Goal: Task Accomplishment & Management: Manage account settings

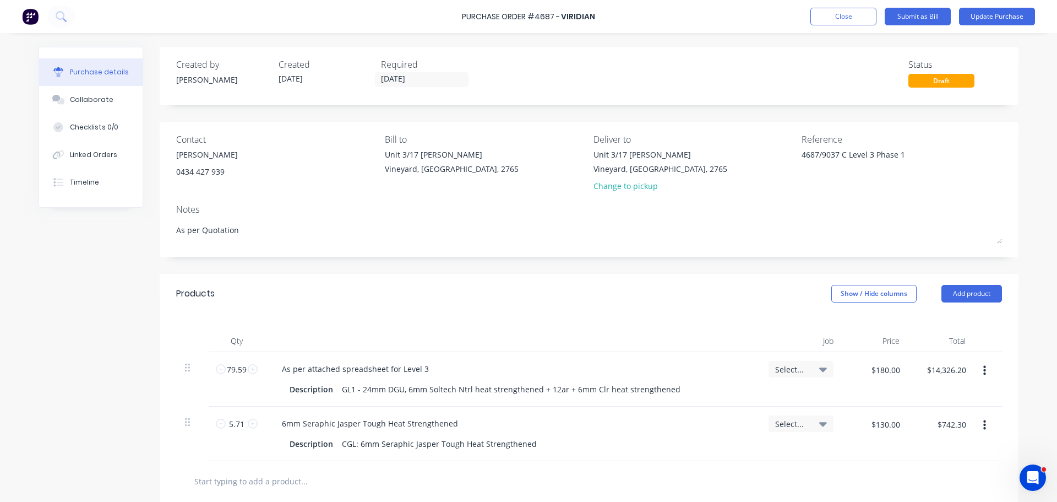
click at [984, 372] on icon "button" at bounding box center [985, 371] width 3 height 12
click at [935, 417] on button "Duplicate" at bounding box center [951, 422] width 94 height 22
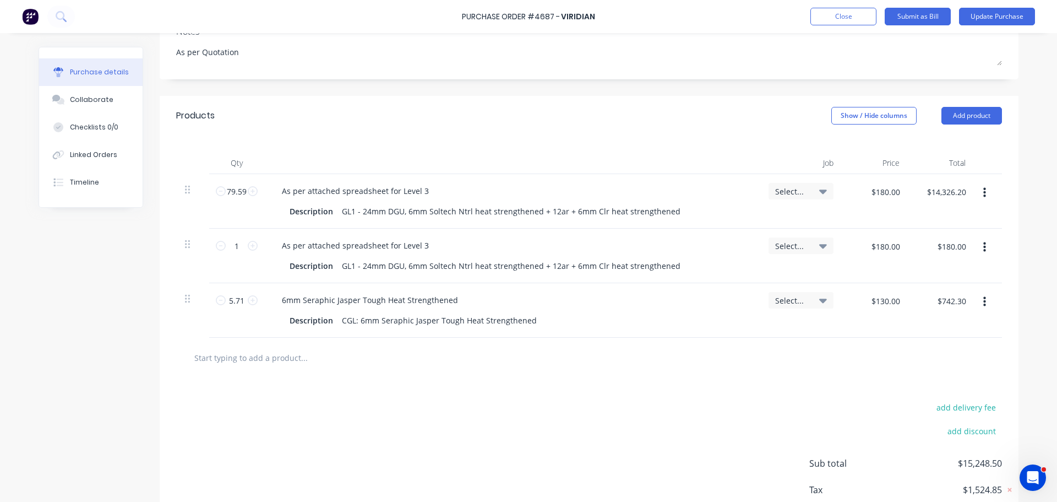
scroll to position [186, 0]
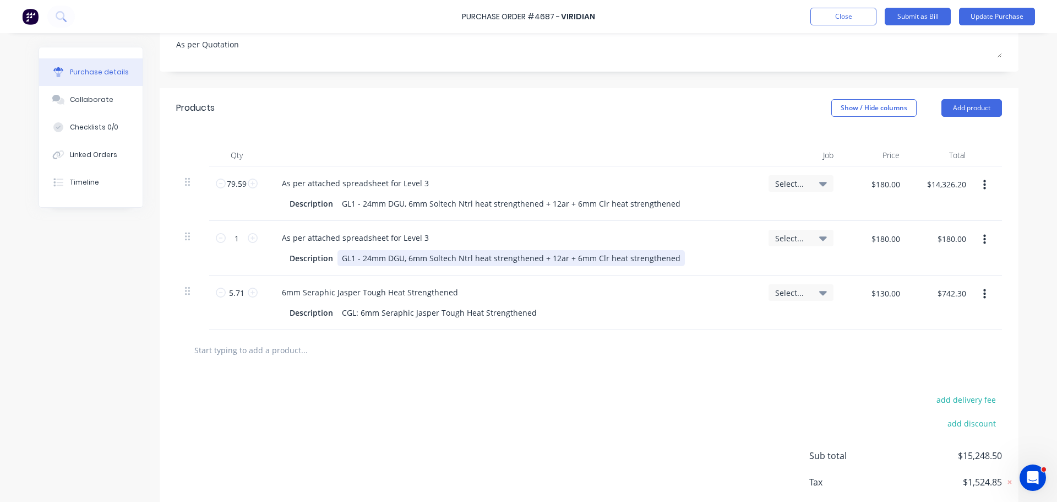
click at [675, 258] on div "GL1 - 24mm DGU, 6mm Soltech Ntrl heat strengthened + 12ar + 6mm Clr heat streng…" at bounding box center [511, 258] width 347 height 16
type textarea "x"
click at [667, 260] on div "GL1 - 24mm DGU, 6mm Soltech Ntrl heat strengthened + 12ar + 6mm Clr heat streng…" at bounding box center [511, 258] width 347 height 16
click at [643, 285] on div "6mm Seraphic Jasper Tough Heat Strengthened" at bounding box center [512, 292] width 478 height 16
type textarea "x"
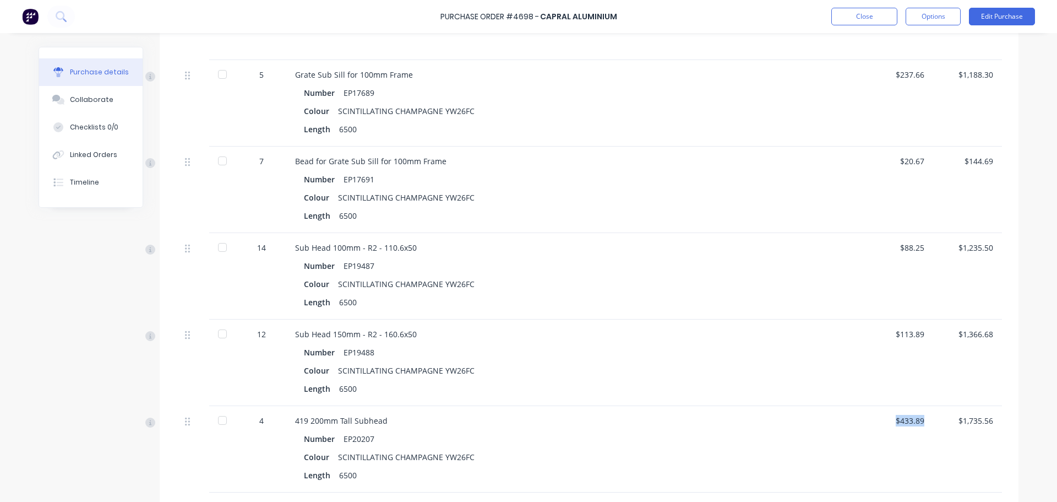
scroll to position [640, 0]
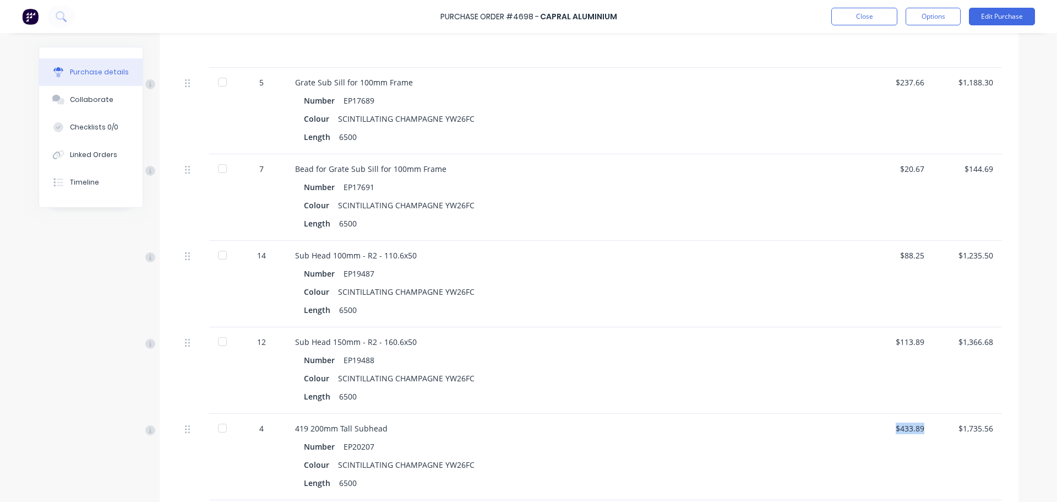
click at [898, 425] on div "$433.89" at bounding box center [898, 428] width 51 height 12
click at [898, 427] on div "$433.89" at bounding box center [898, 428] width 51 height 12
click at [898, 428] on div "$433.89" at bounding box center [898, 428] width 51 height 12
click at [902, 432] on div "$433.89" at bounding box center [898, 428] width 51 height 12
click at [999, 19] on button "Edit Purchase" at bounding box center [1002, 17] width 66 height 18
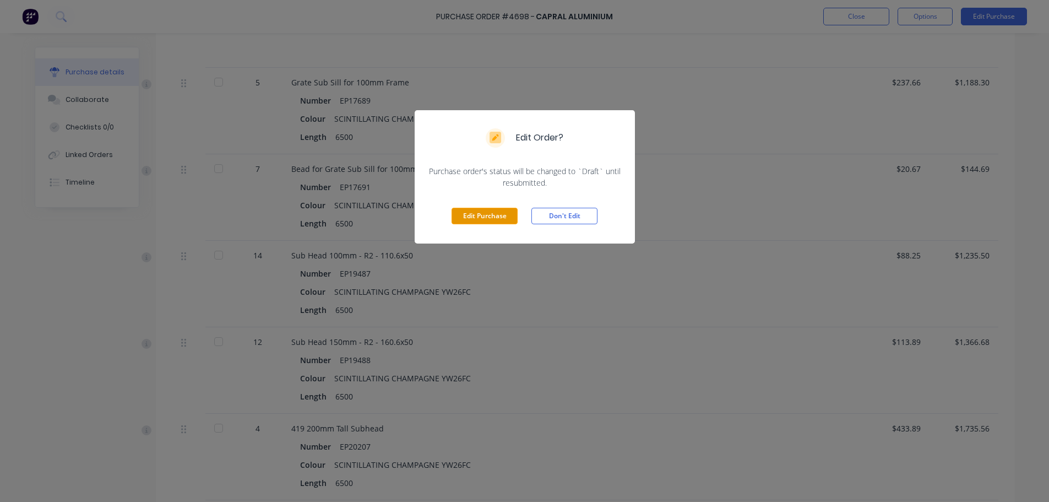
click at [487, 220] on button "Edit Purchase" at bounding box center [485, 216] width 66 height 17
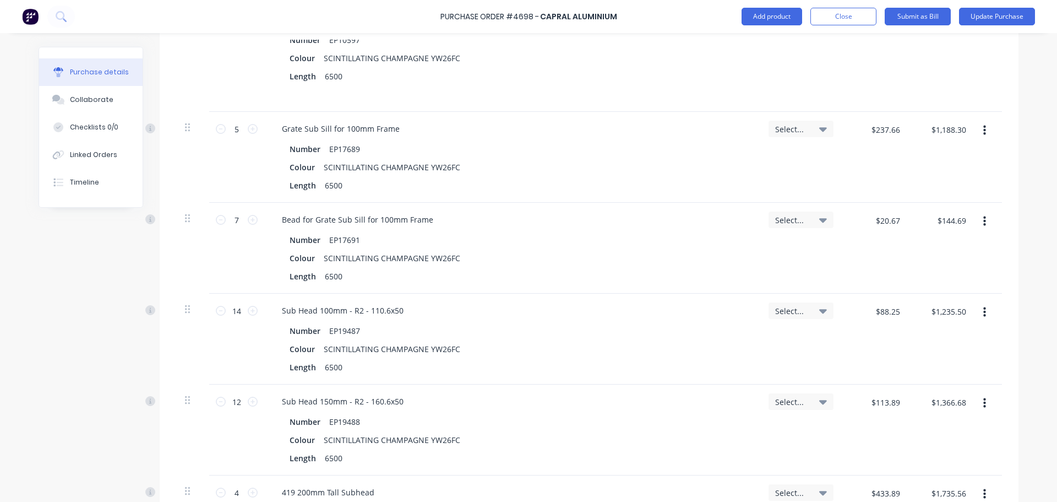
scroll to position [648, 0]
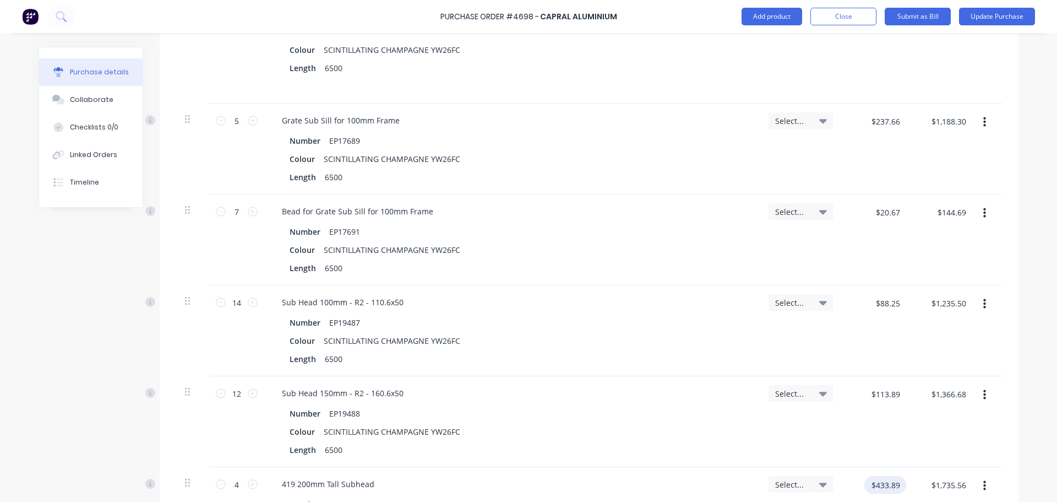
type textarea "x"
click at [876, 484] on input "$433.89" at bounding box center [886, 485] width 42 height 18
type input "434.47"
type textarea "x"
type input "$434.47"
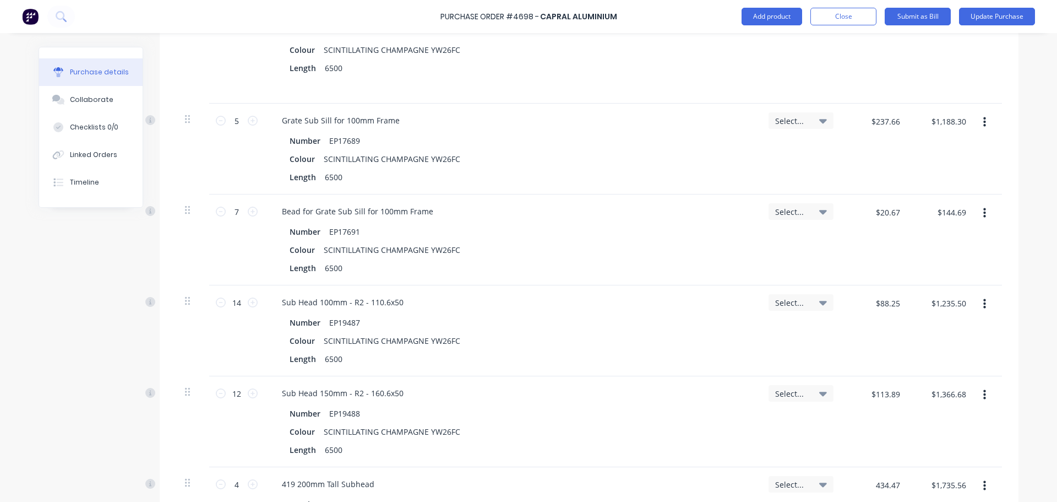
type input "$1,737.88"
click at [801, 449] on div "Select..." at bounding box center [801, 421] width 83 height 91
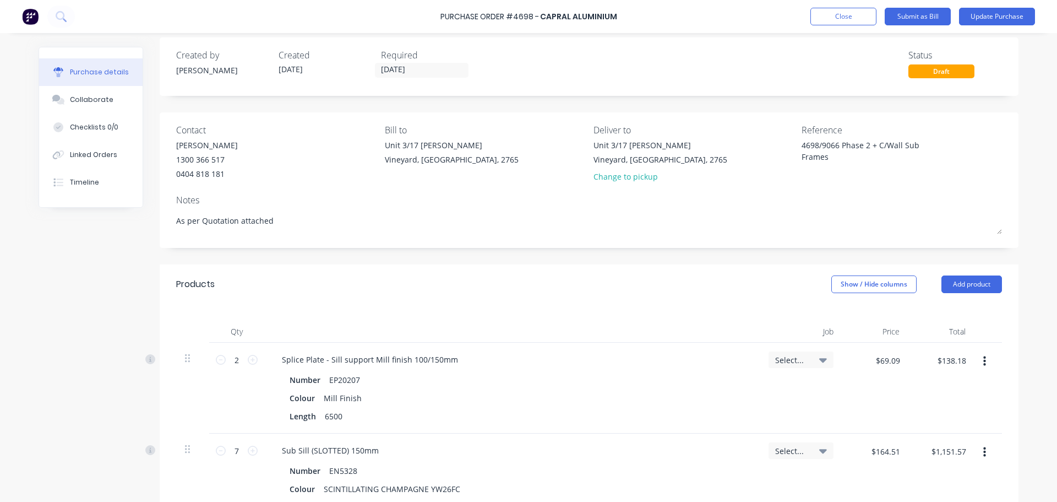
scroll to position [0, 0]
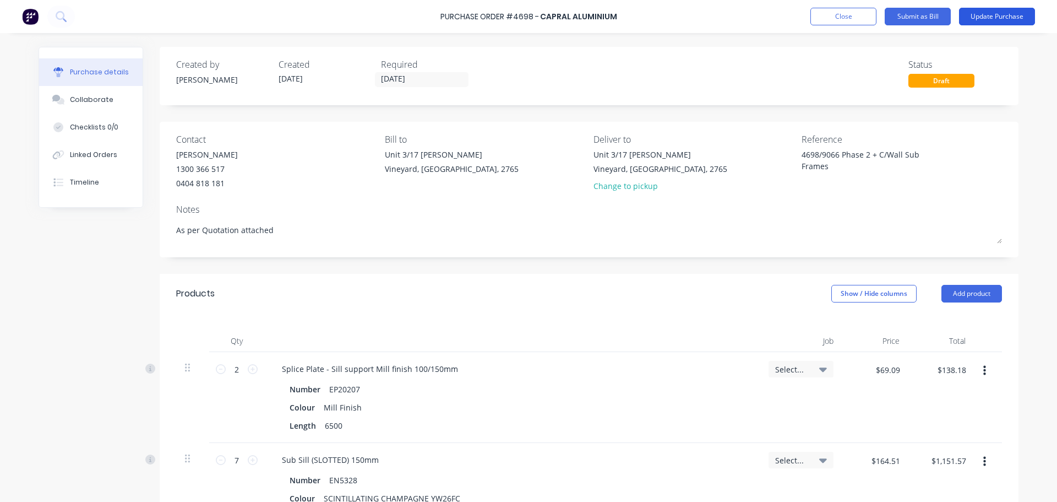
click at [996, 15] on button "Update Purchase" at bounding box center [997, 17] width 76 height 18
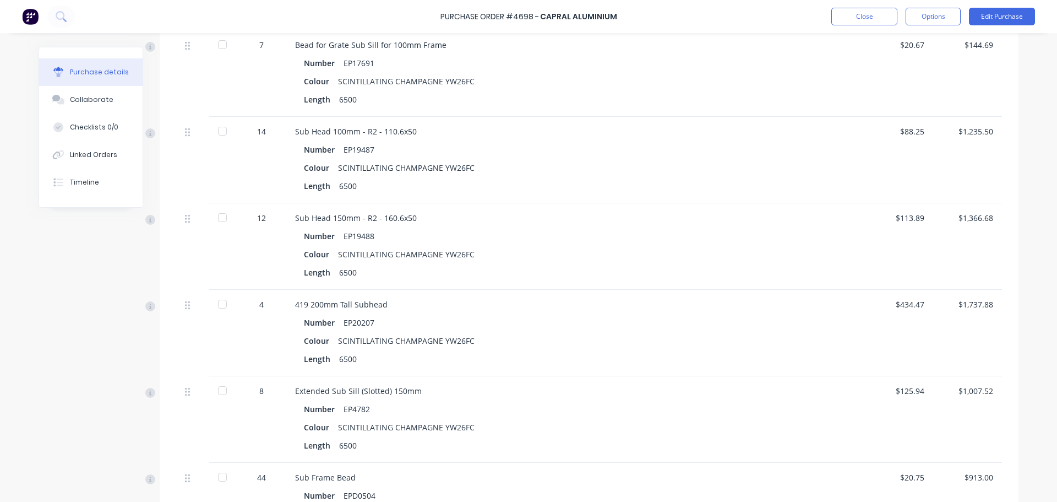
scroll to position [811, 0]
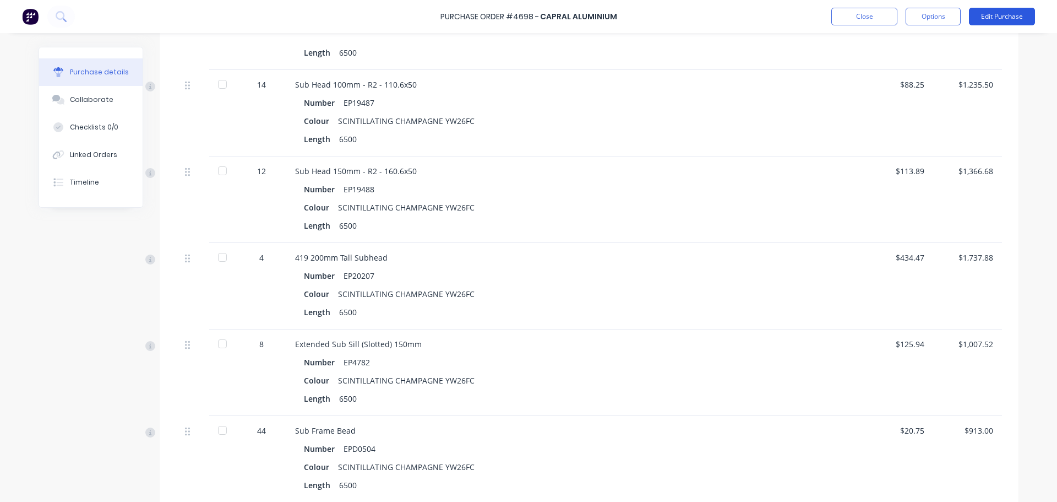
click at [999, 18] on button "Edit Purchase" at bounding box center [1002, 17] width 66 height 18
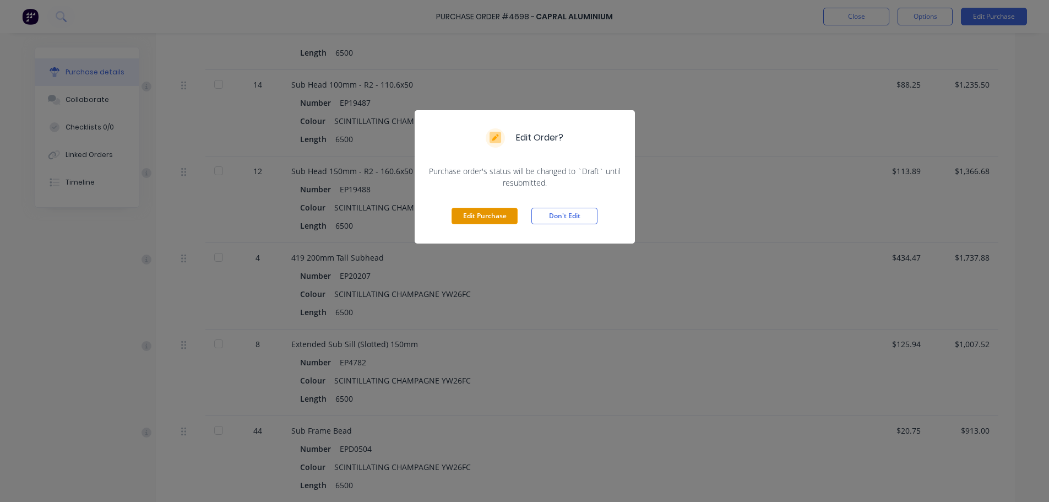
click at [480, 218] on button "Edit Purchase" at bounding box center [485, 216] width 66 height 17
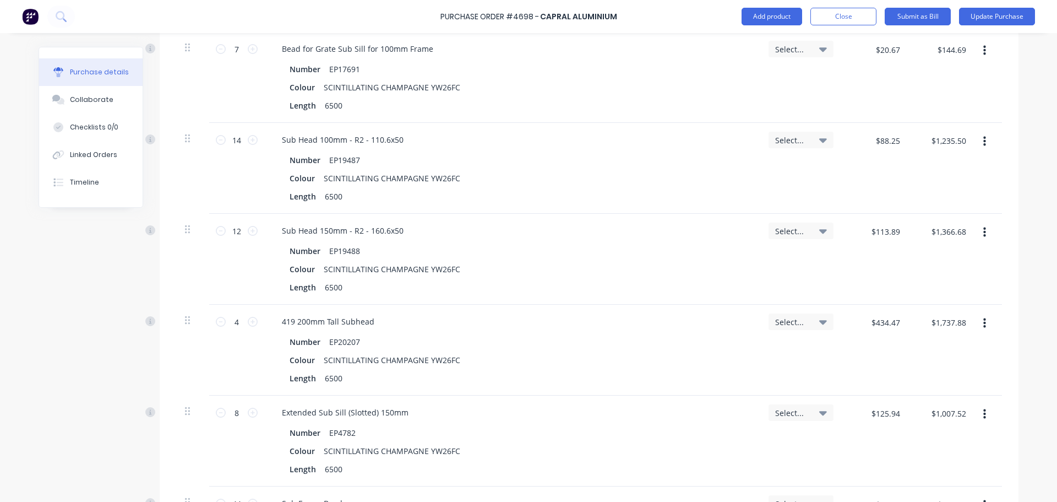
scroll to position [819, 0]
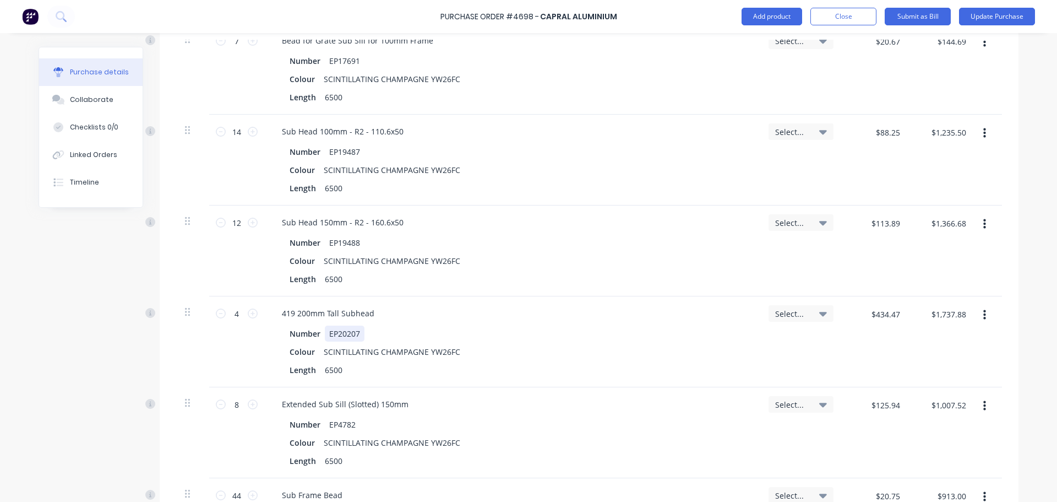
type textarea "x"
click at [360, 333] on div "EP20207" at bounding box center [345, 333] width 40 height 16
type textarea "x"
click at [307, 316] on div "419 200mm Tall Subhead" at bounding box center [328, 313] width 110 height 16
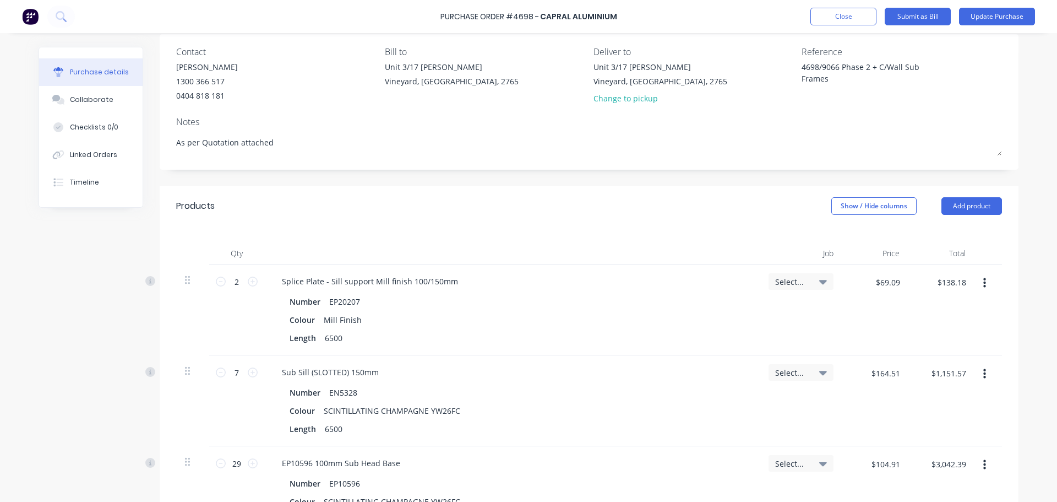
scroll to position [0, 0]
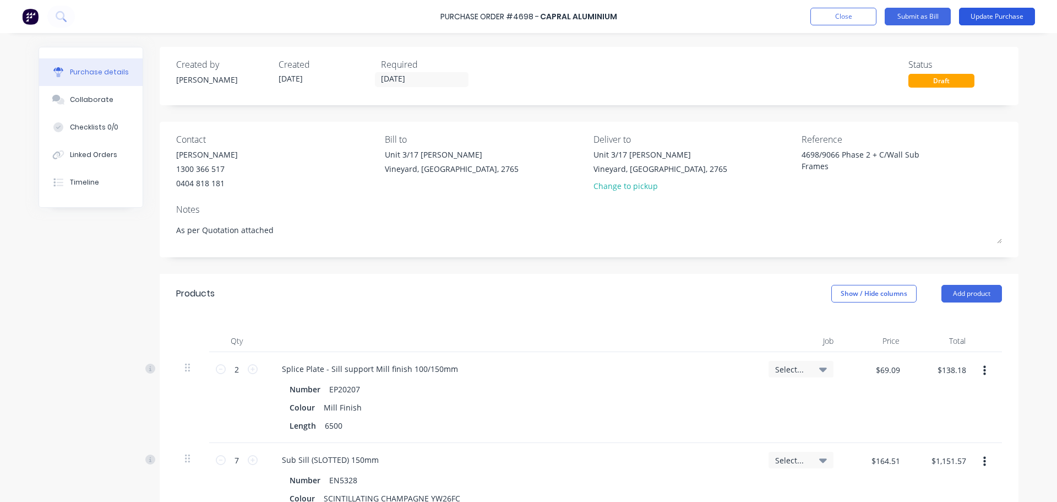
click at [978, 16] on button "Update Purchase" at bounding box center [997, 17] width 76 height 18
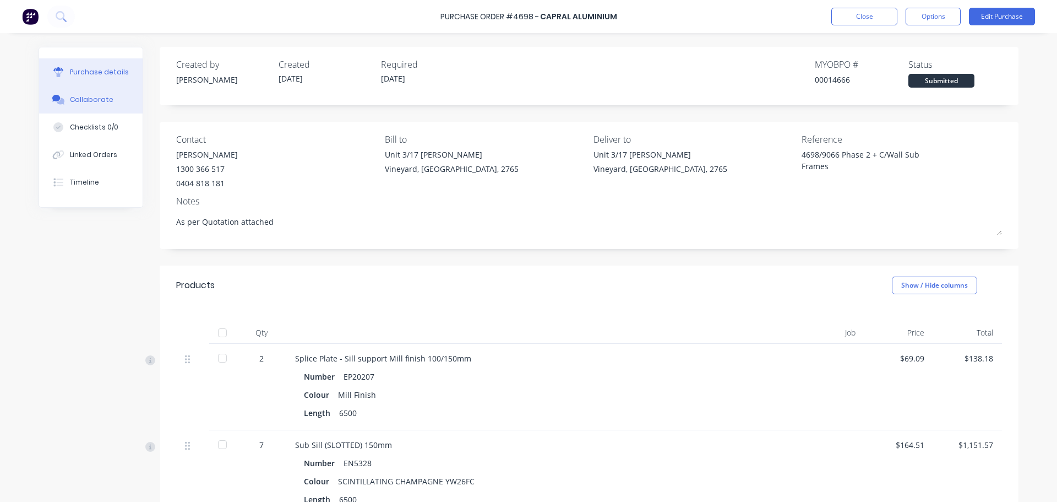
click at [72, 99] on div "Collaborate" at bounding box center [92, 100] width 44 height 10
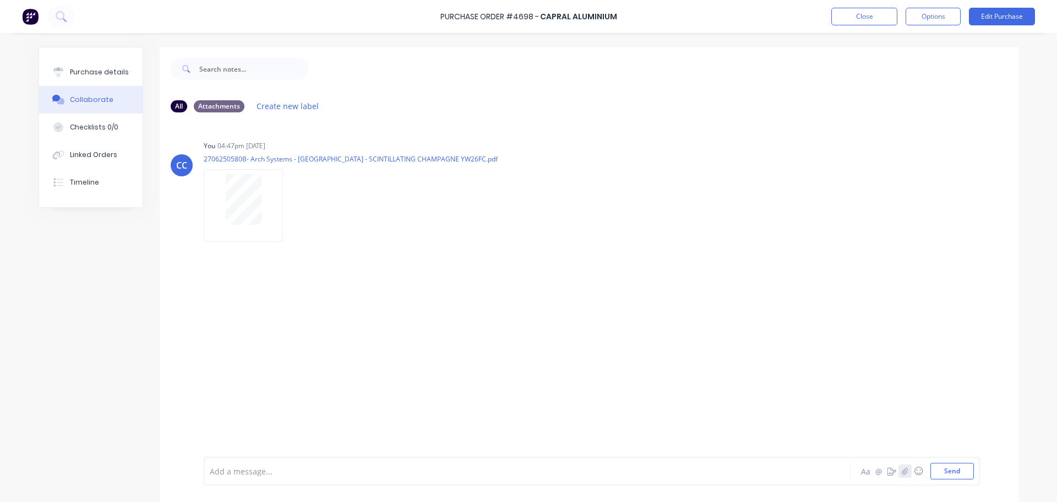
click at [903, 471] on icon "button" at bounding box center [905, 470] width 6 height 7
click at [942, 472] on button "Send" at bounding box center [953, 471] width 44 height 17
click at [902, 470] on icon "button" at bounding box center [905, 471] width 7 height 8
click at [949, 471] on button "Send" at bounding box center [953, 471] width 44 height 17
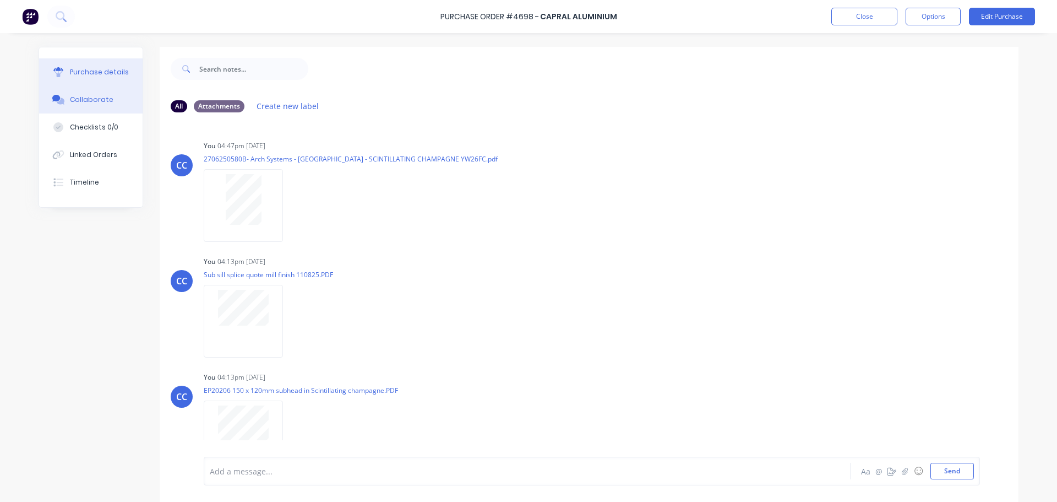
click at [79, 73] on div "Purchase details" at bounding box center [99, 72] width 59 height 10
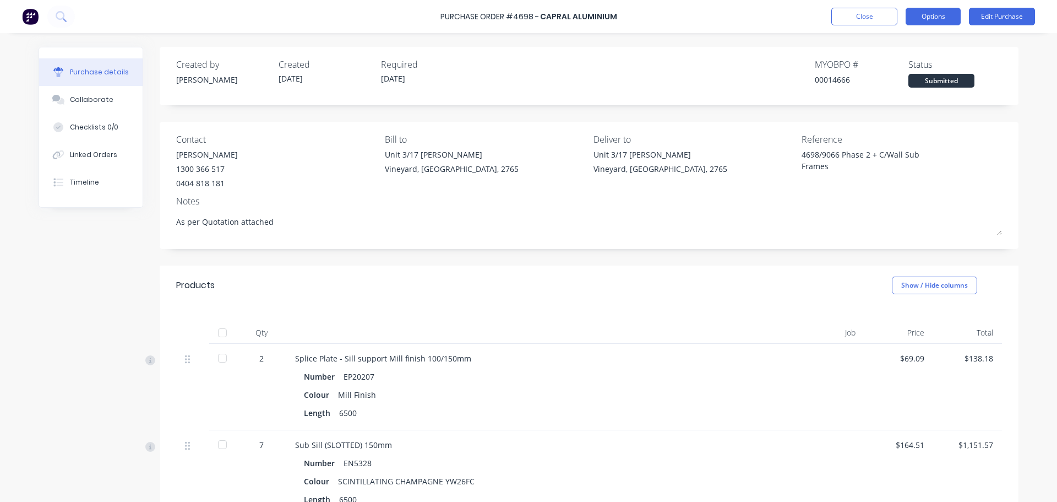
click at [929, 16] on button "Options" at bounding box center [933, 17] width 55 height 18
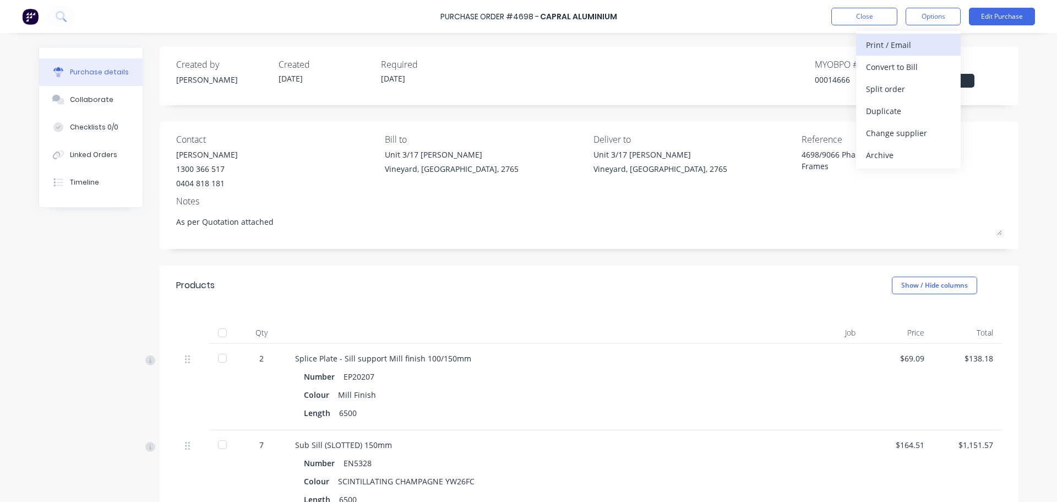
click at [879, 44] on div "Print / Email" at bounding box center [908, 45] width 85 height 16
click at [889, 68] on div "With pricing" at bounding box center [908, 67] width 85 height 16
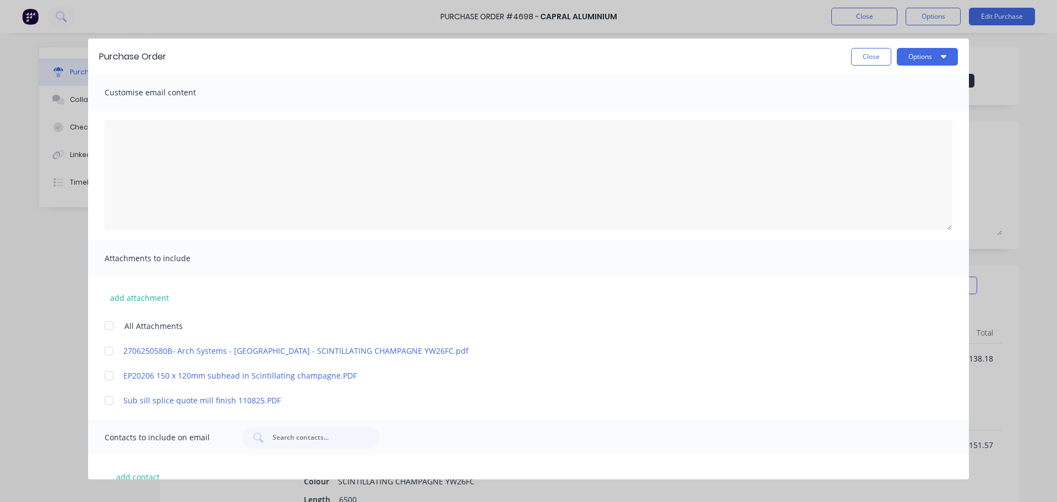
click at [111, 326] on div at bounding box center [109, 325] width 22 height 22
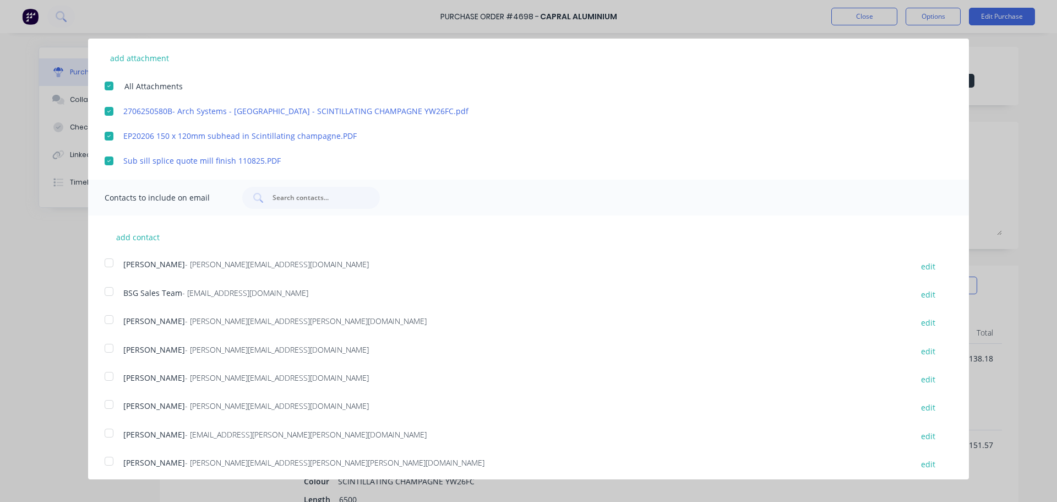
scroll to position [330, 0]
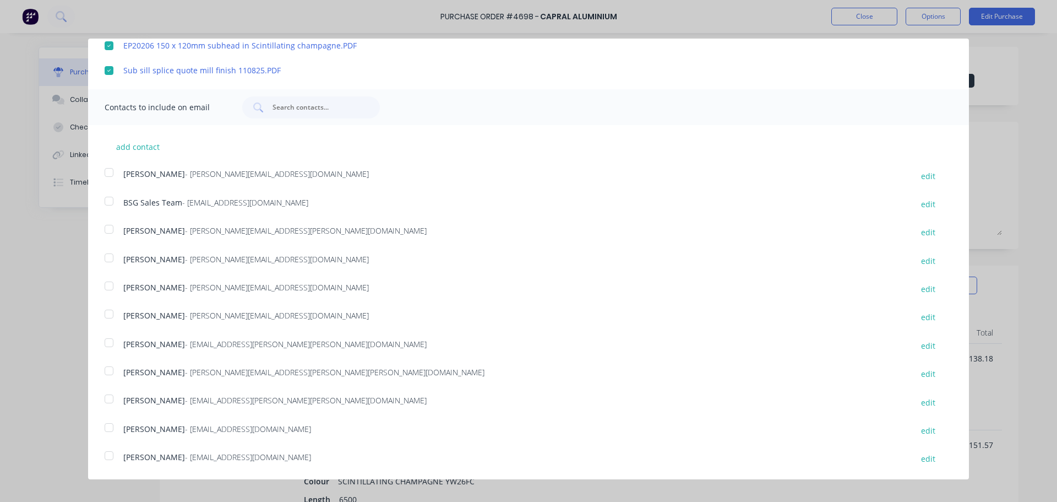
click at [110, 199] on div at bounding box center [109, 201] width 22 height 22
click at [111, 228] on div at bounding box center [109, 229] width 22 height 22
click at [110, 344] on div at bounding box center [109, 343] width 22 height 22
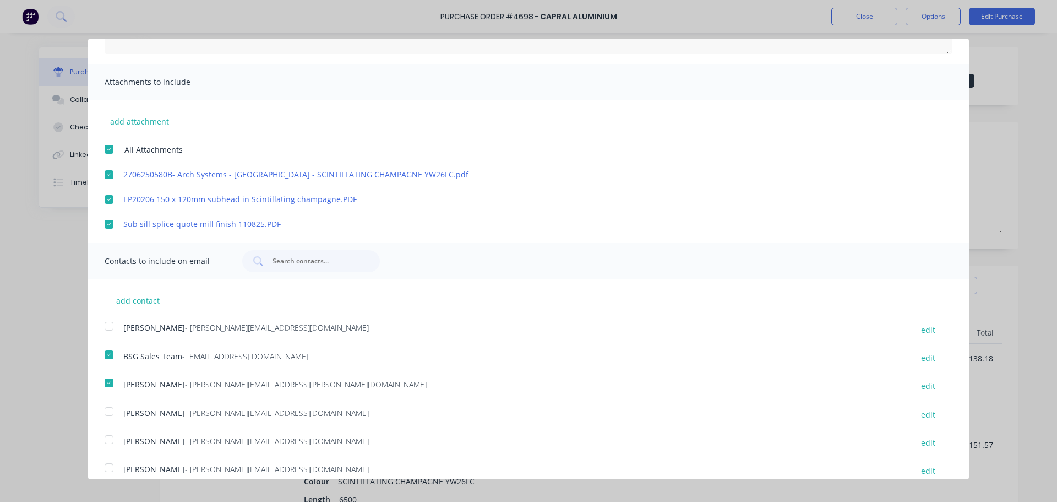
scroll to position [0, 0]
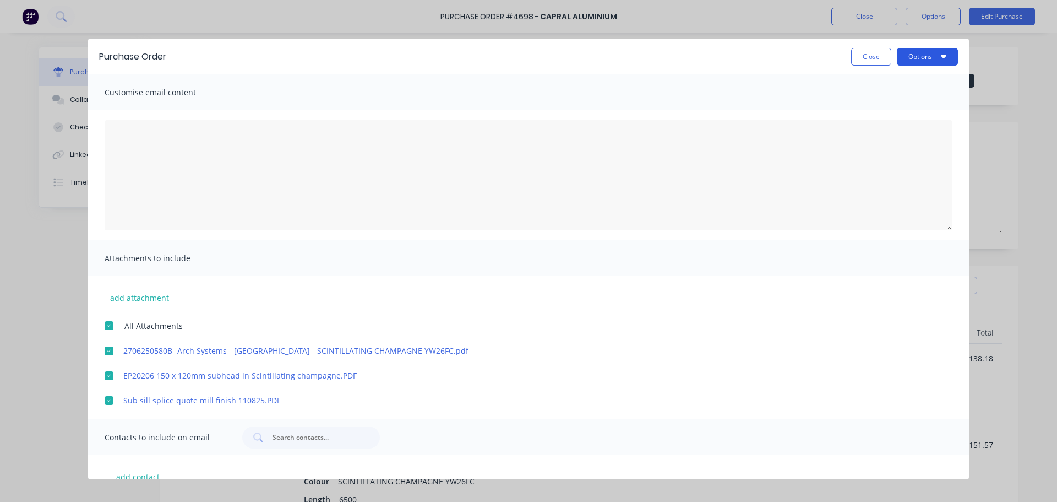
click at [911, 56] on button "Options" at bounding box center [927, 57] width 61 height 18
click at [863, 105] on div "Email" at bounding box center [905, 107] width 85 height 16
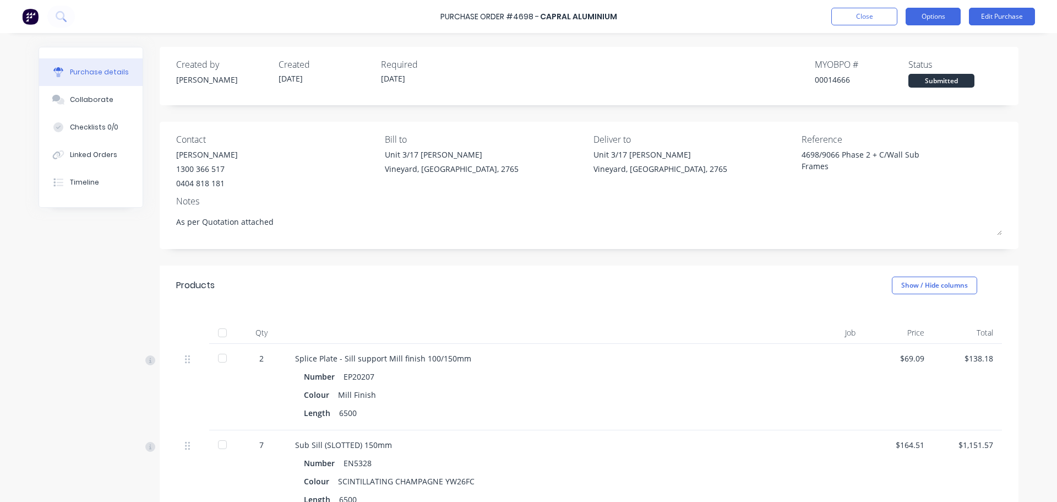
click at [944, 21] on button "Options" at bounding box center [933, 17] width 55 height 18
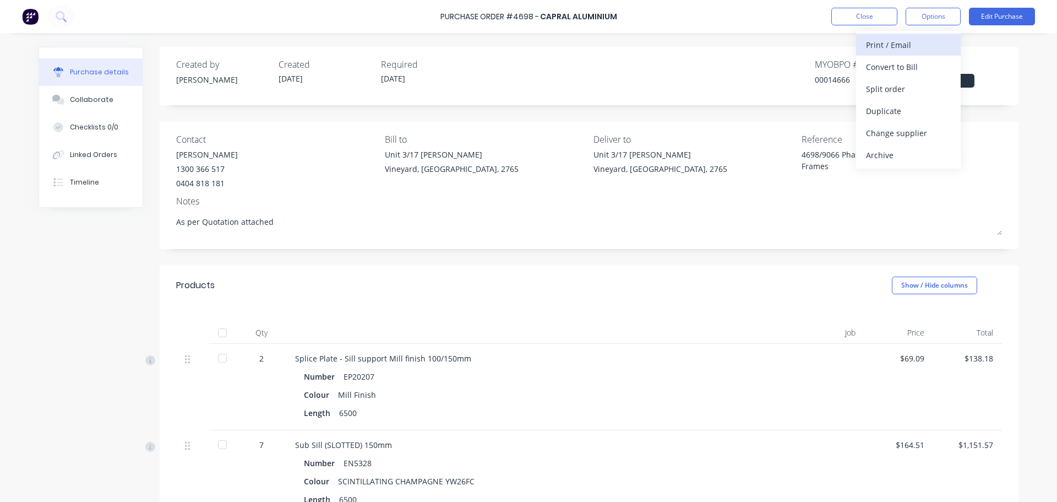
click at [881, 44] on div "Print / Email" at bounding box center [908, 45] width 85 height 16
click at [889, 65] on div "With pricing" at bounding box center [908, 67] width 85 height 16
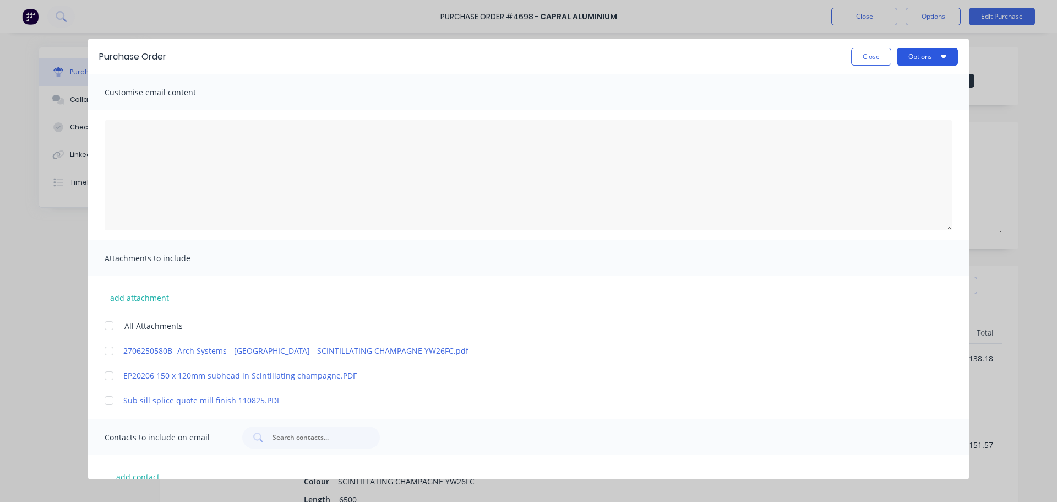
click at [909, 58] on button "Options" at bounding box center [927, 57] width 61 height 18
click at [870, 87] on div "Print" at bounding box center [905, 85] width 85 height 16
click at [855, 51] on button "Close" at bounding box center [871, 57] width 40 height 18
type textarea "x"
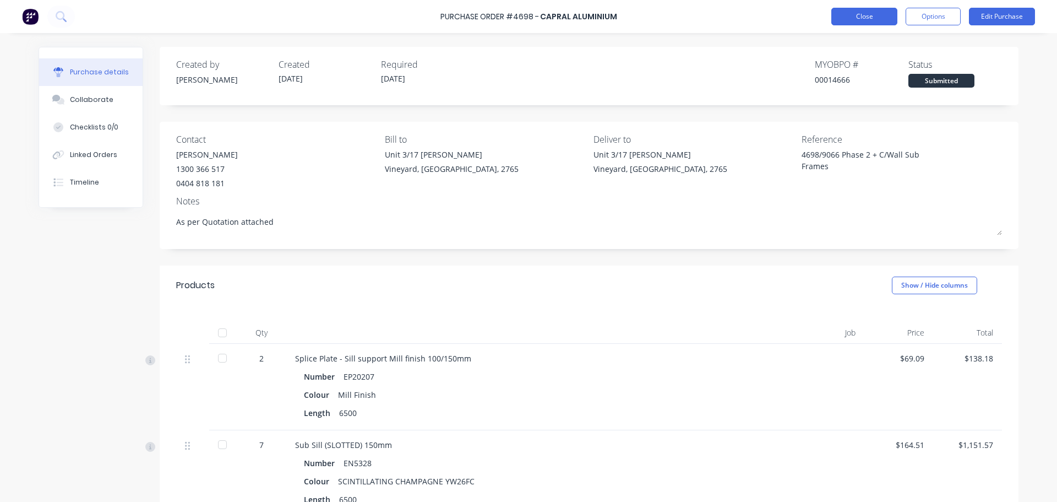
click at [880, 17] on button "Close" at bounding box center [865, 17] width 66 height 18
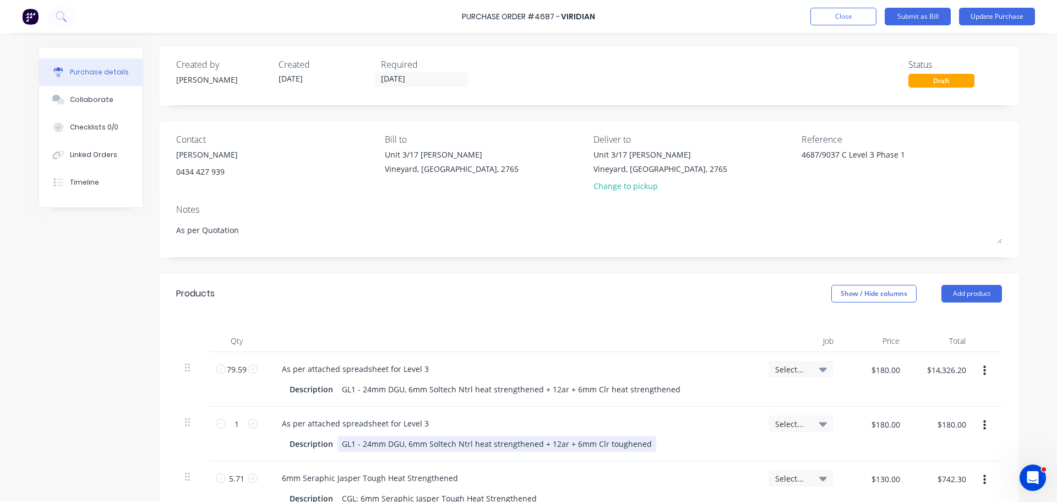
scroll to position [186, 0]
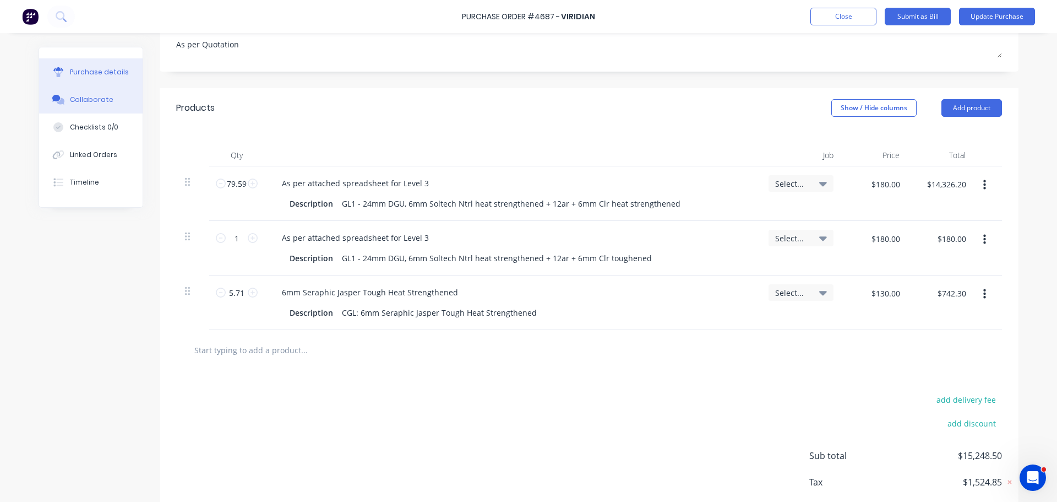
click at [75, 104] on div "Collaborate" at bounding box center [92, 100] width 44 height 10
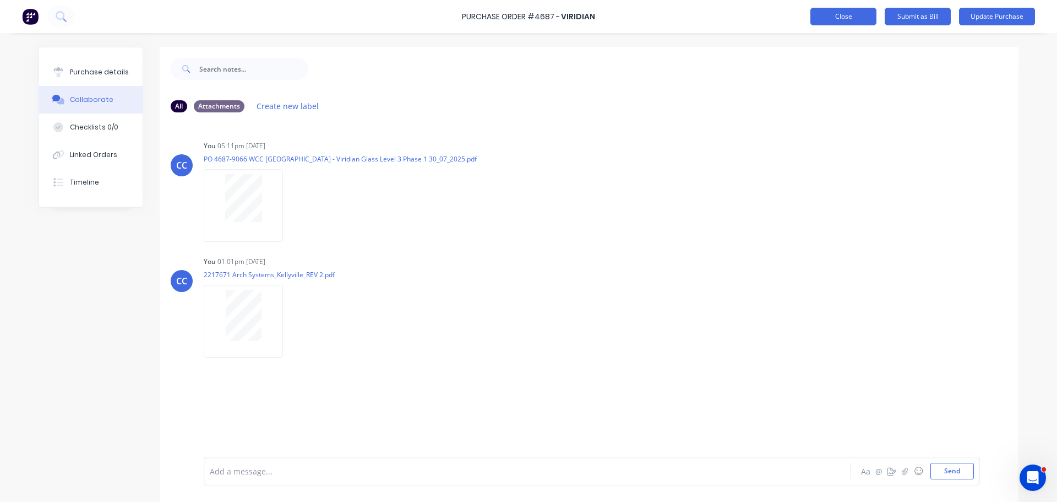
click at [822, 16] on button "Close" at bounding box center [844, 17] width 66 height 18
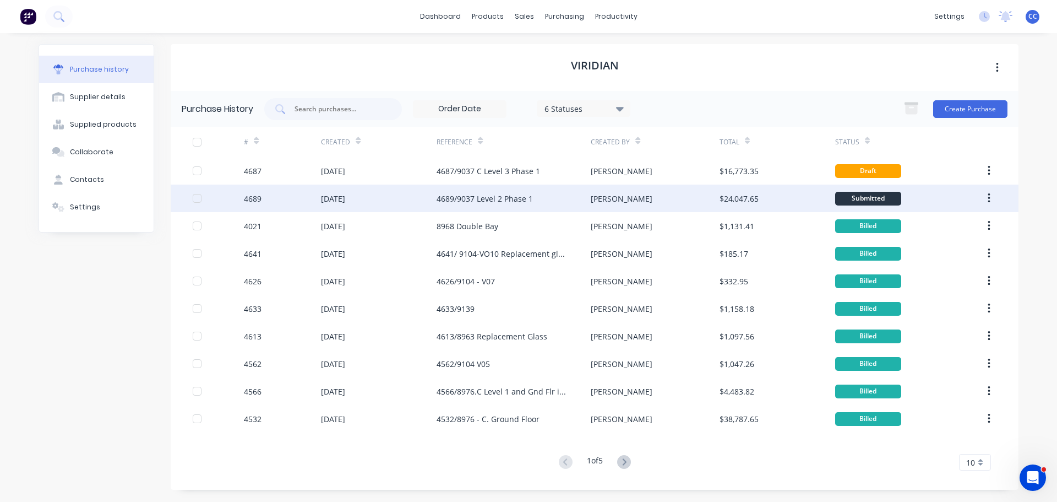
click at [485, 199] on div "4689/9037 Level 2 Phase 1" at bounding box center [485, 199] width 96 height 12
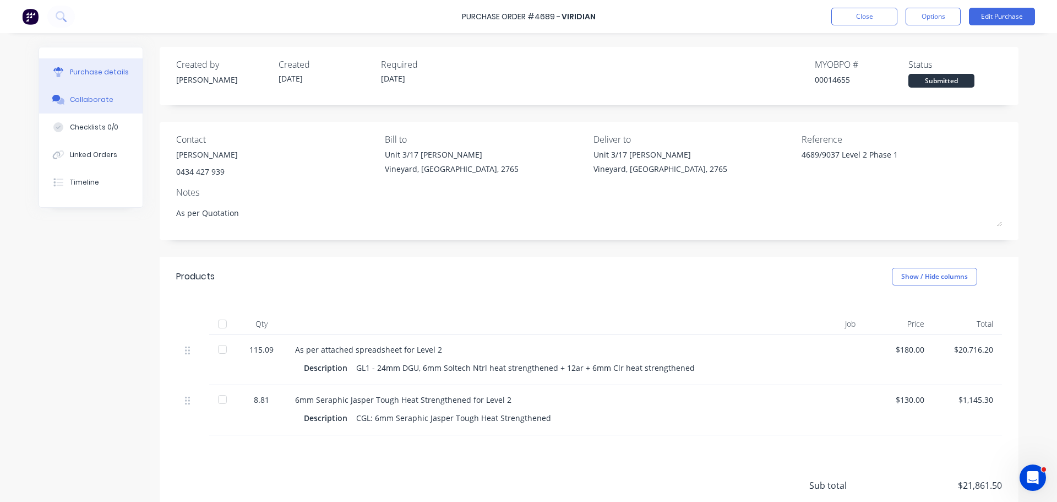
click at [84, 94] on button "Collaborate" at bounding box center [91, 100] width 104 height 28
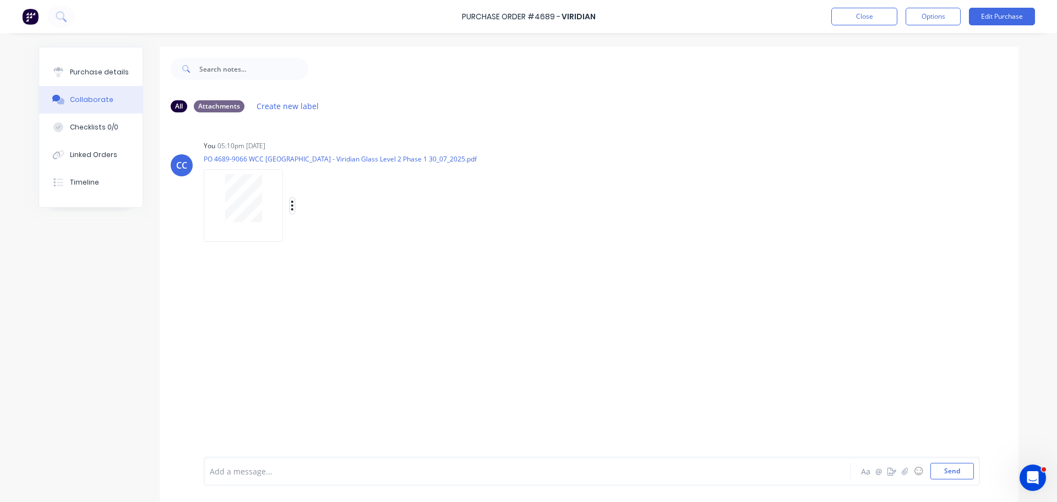
click at [291, 203] on icon "button" at bounding box center [292, 205] width 3 height 13
click at [291, 204] on icon "button" at bounding box center [292, 205] width 3 height 13
click at [312, 256] on button "Delete" at bounding box center [365, 259] width 124 height 25
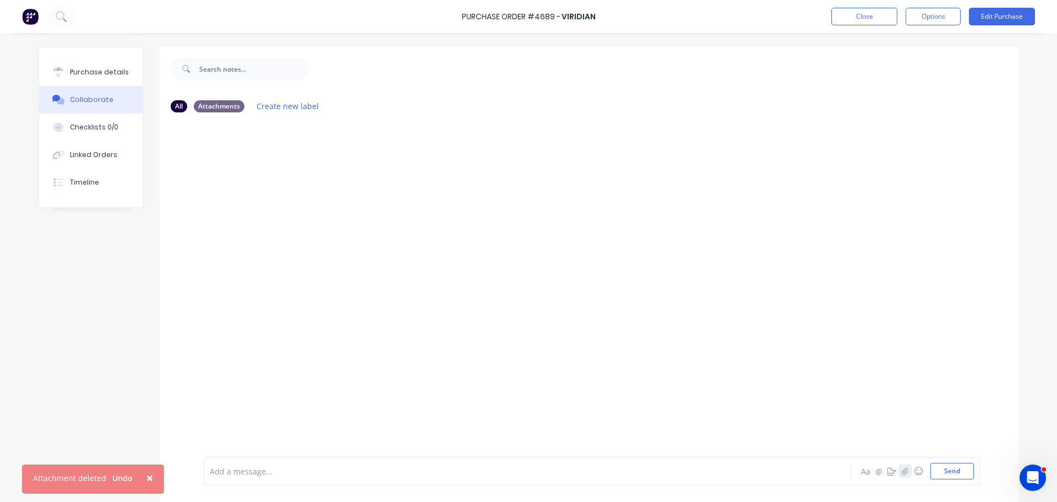
click at [902, 469] on icon "button" at bounding box center [905, 471] width 7 height 8
click at [957, 471] on button "Send" at bounding box center [953, 471] width 44 height 17
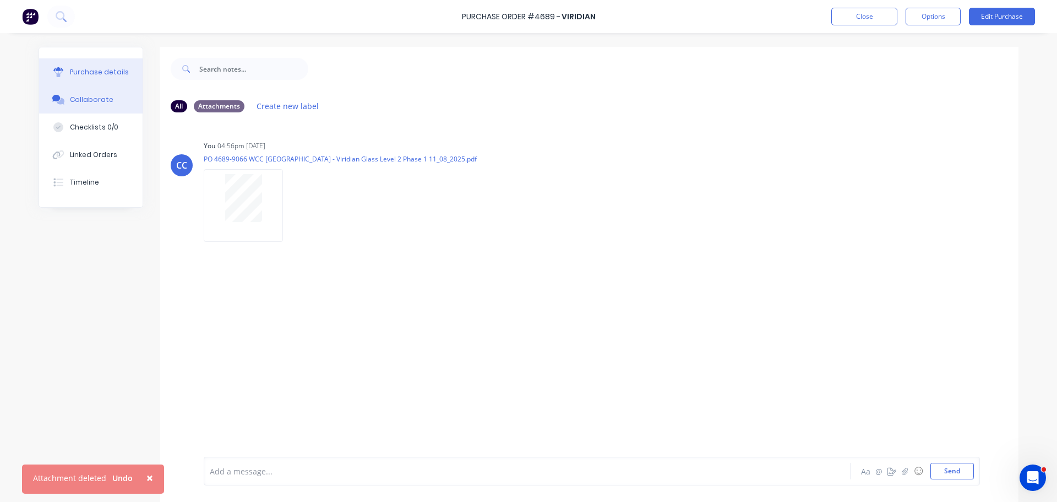
click at [104, 74] on div "Purchase details" at bounding box center [99, 72] width 59 height 10
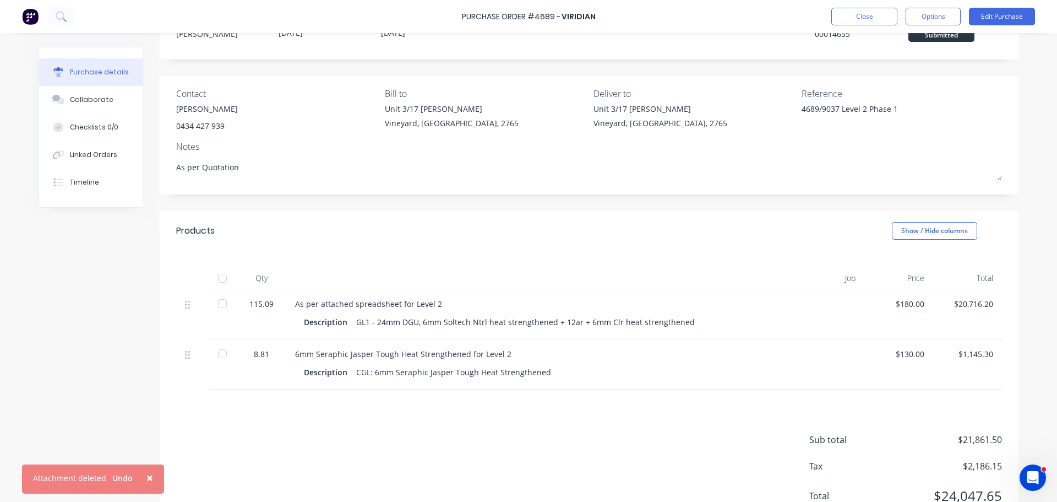
scroll to position [90, 0]
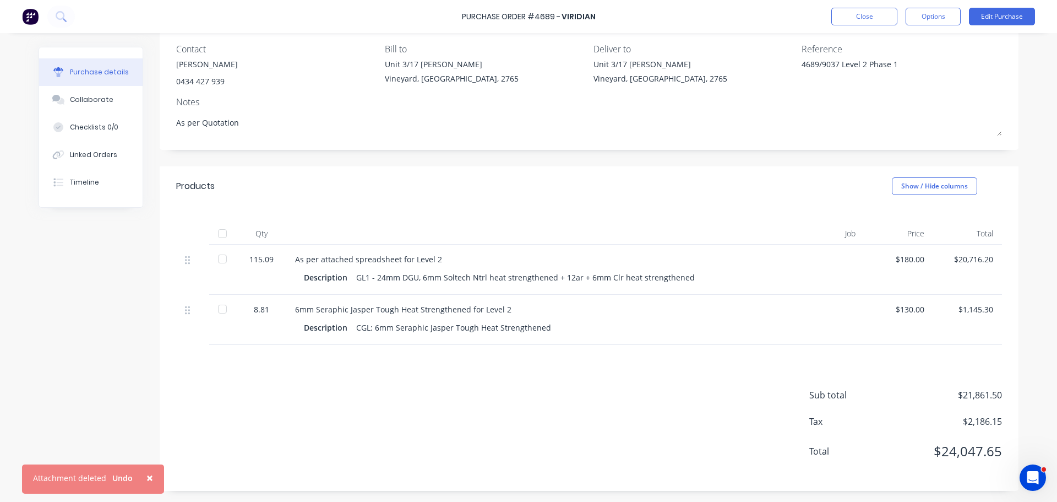
click at [365, 276] on div "GL1 - 24mm DGU, 6mm Soltech Ntrl heat strengthened + 12ar + 6mm Clr heat streng…" at bounding box center [525, 277] width 339 height 16
click at [994, 19] on button "Edit Purchase" at bounding box center [1002, 17] width 66 height 18
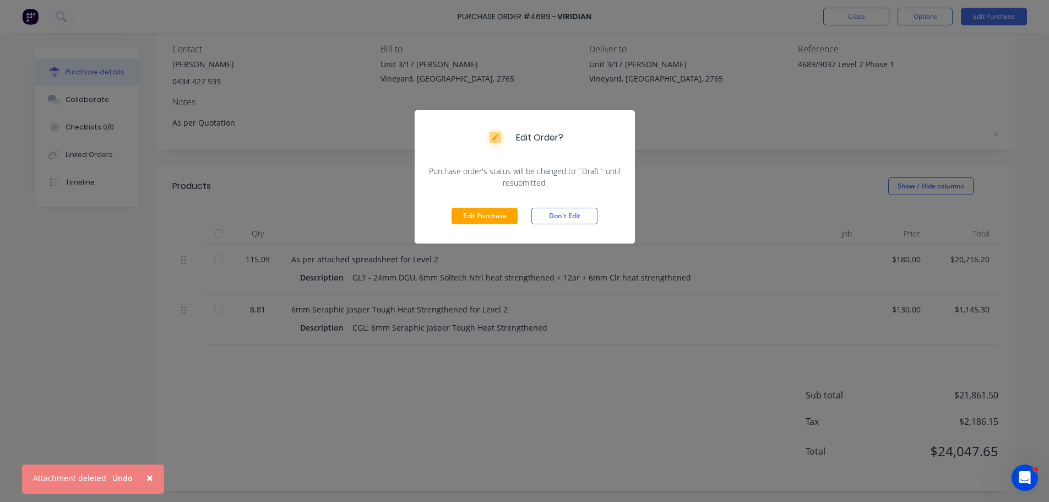
click at [492, 222] on button "Edit Purchase" at bounding box center [485, 216] width 66 height 17
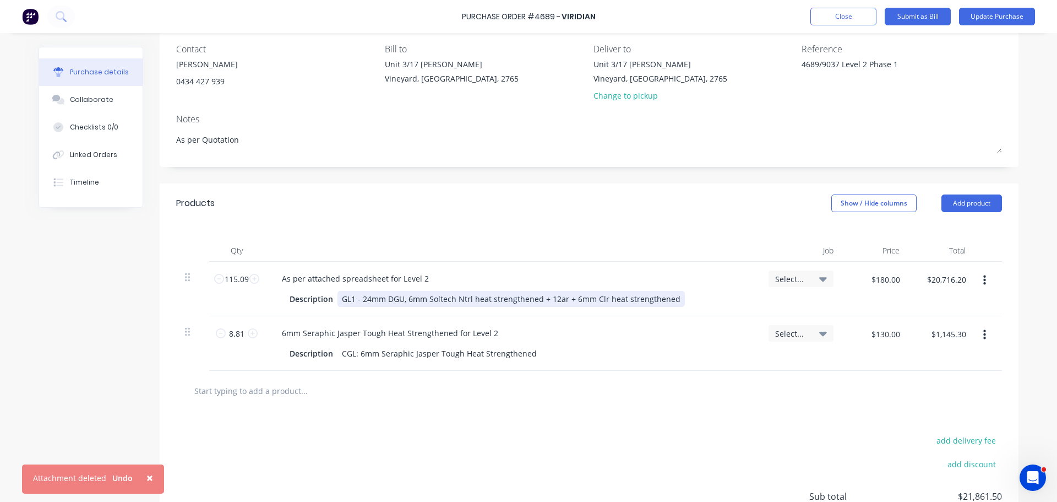
type textarea "x"
click at [350, 297] on div "GL1 - 24mm DGU, 6mm Soltech Ntrl heat strengthened + 12ar + 6mm Clr heat streng…" at bounding box center [511, 299] width 347 height 16
type textarea "x"
click at [877, 276] on input "$180.00" at bounding box center [886, 279] width 42 height 18
type input "14"
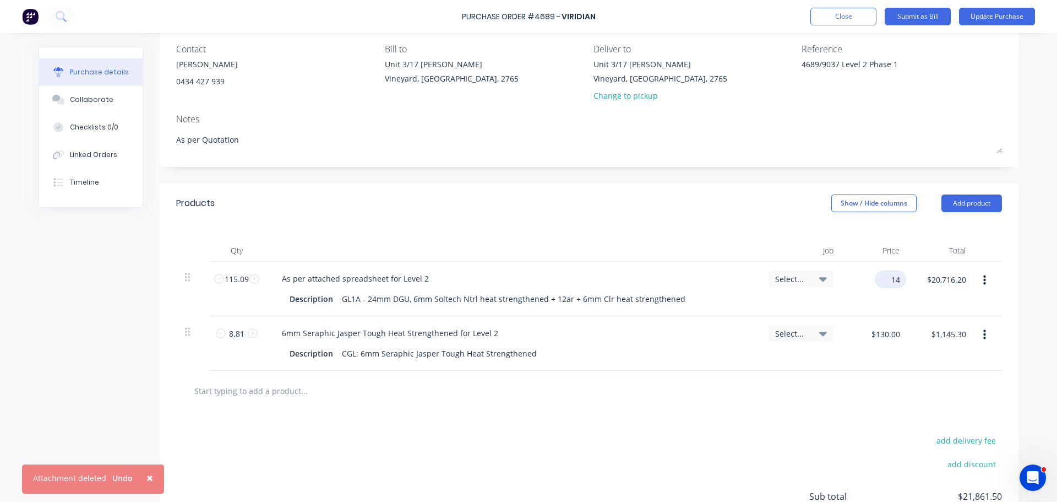
type textarea "x"
type input "146.00"
type textarea "x"
type input "$146.00"
type input "$16,803.14"
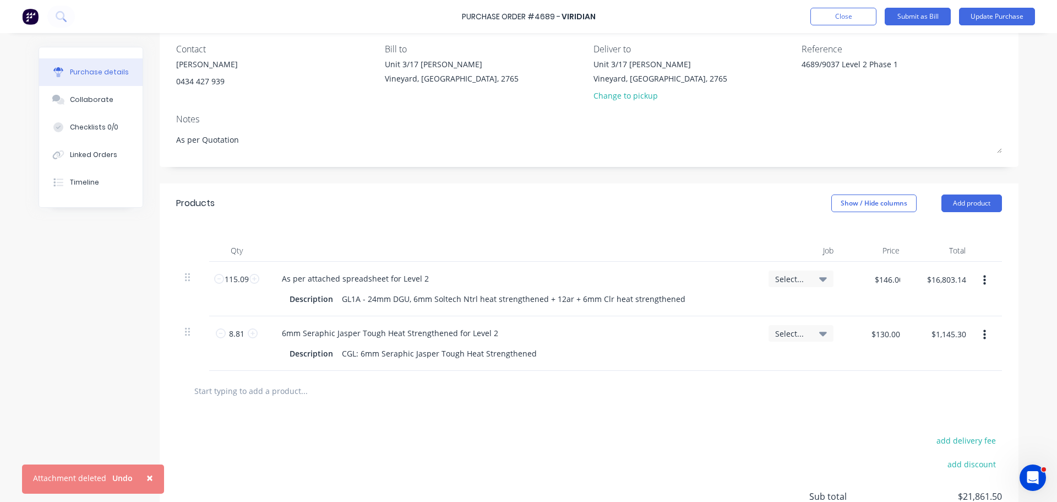
click at [716, 392] on div at bounding box center [589, 390] width 808 height 22
click at [238, 280] on input "115.09" at bounding box center [236, 278] width 25 height 17
type textarea "x"
type input "9"
type textarea "x"
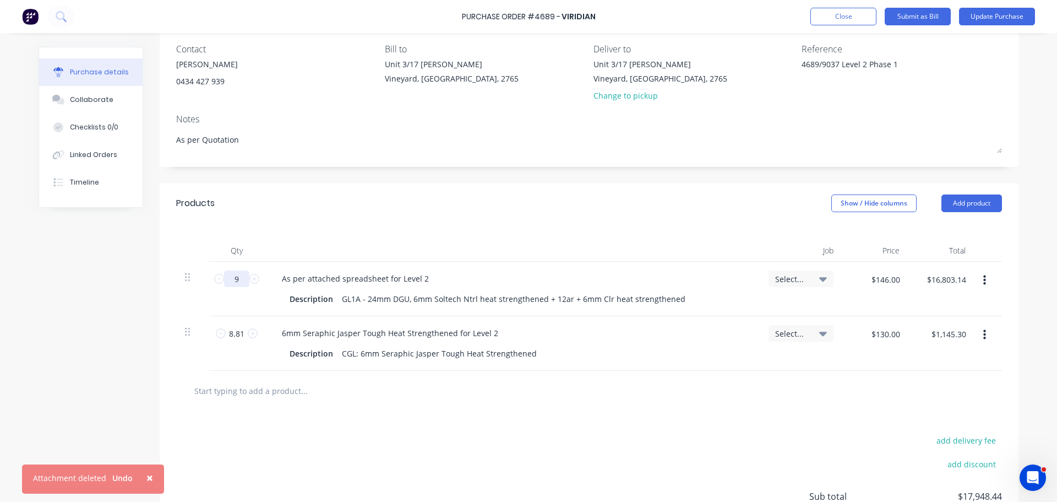
type input "$1,314.00"
type textarea "x"
type input "91"
type textarea "x"
type input "$13,286.00"
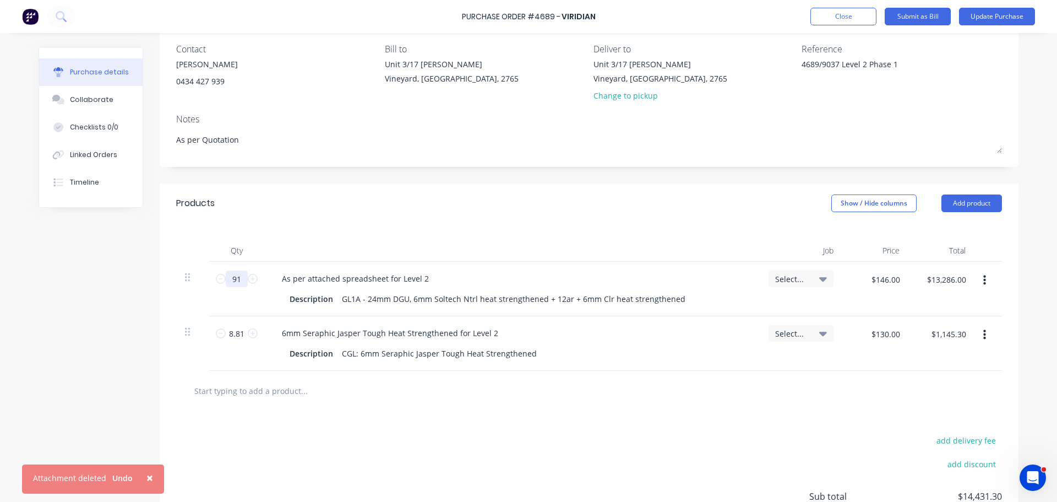
type input "91"
click at [393, 429] on div "add delivery fee add discount Sub total $14,431.30 Tax $1,443.13 Total $15,874.…" at bounding box center [589, 501] width 859 height 181
click at [984, 281] on icon "button" at bounding box center [985, 280] width 3 height 12
click at [932, 331] on button "Duplicate" at bounding box center [951, 332] width 94 height 22
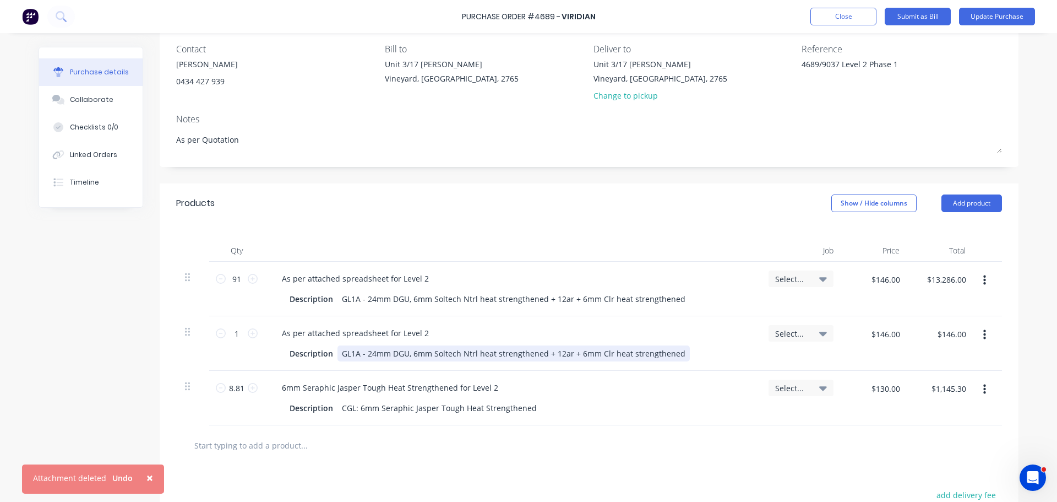
click at [356, 351] on div "GL1A - 24mm DGU, 6mm Soltech Ntrl heat strengthened + 12ar + 6mm Clr heat stren…" at bounding box center [514, 353] width 352 height 16
type textarea "x"
click at [680, 354] on div "GL1B - 24mm DGU, 6mm Soltech Ntrl heat strengthened + 12ar + 6mm Clr heat stren…" at bounding box center [514, 353] width 352 height 16
click at [621, 389] on div "6mm Seraphic Jasper Tough Heat Strengthened for Level 2" at bounding box center [512, 387] width 478 height 16
click at [232, 336] on input "1" at bounding box center [237, 333] width 22 height 17
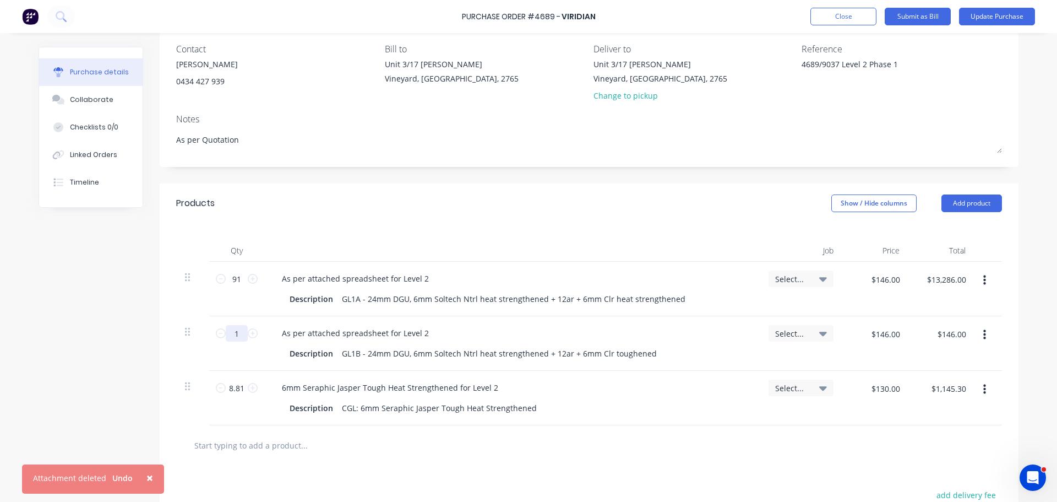
type textarea "x"
type input "2"
type textarea "x"
type input "$292.00"
type textarea "x"
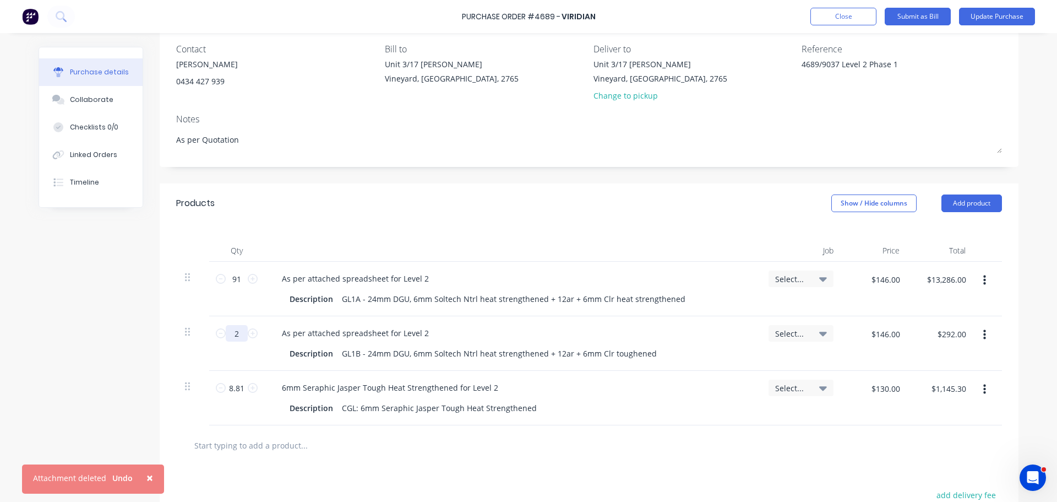
type input "24"
type textarea "x"
type input "$3,504.00"
type textarea "x"
type input "24."
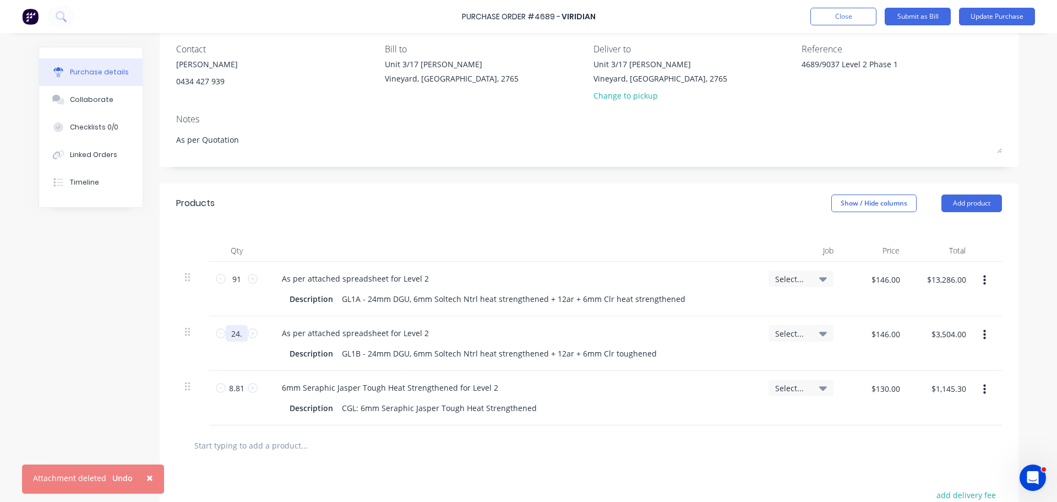
type textarea "x"
type input "24.1"
type textarea "x"
type input "24.18"
type input "$3,518.60"
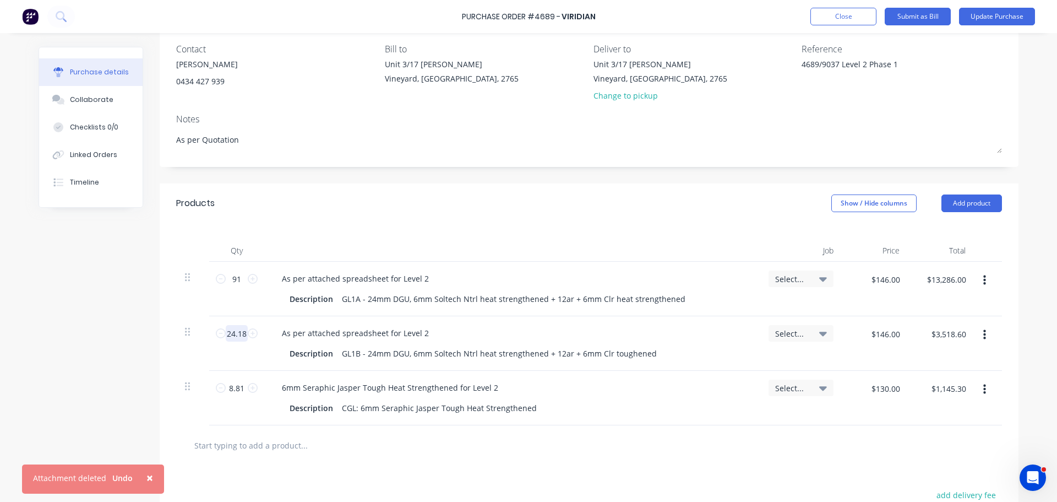
type textarea "x"
type input "$3,530.28"
type input "24.18"
click at [235, 278] on input "91" at bounding box center [237, 278] width 22 height 17
click at [236, 279] on input "91" at bounding box center [237, 278] width 22 height 17
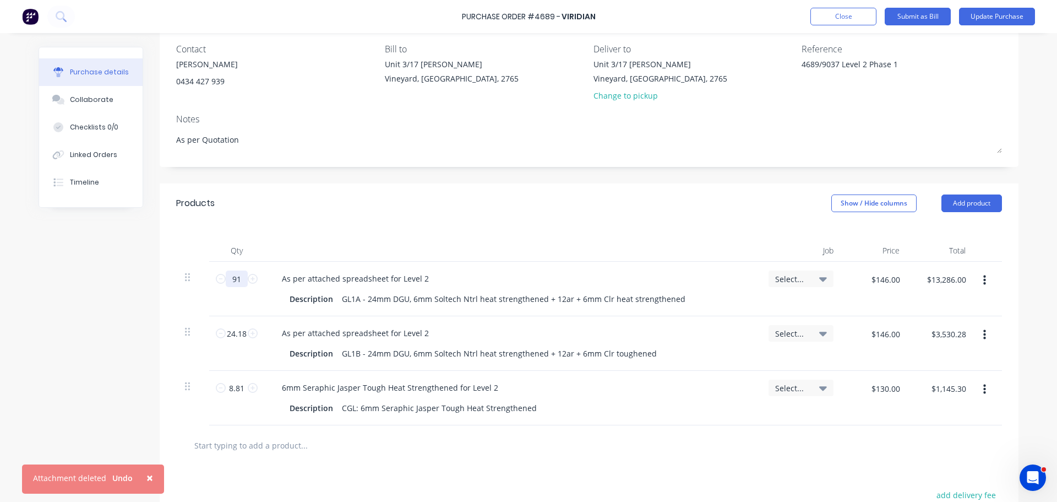
type textarea "x"
type input "9"
type textarea "x"
type input "$1,314.00"
type textarea "x"
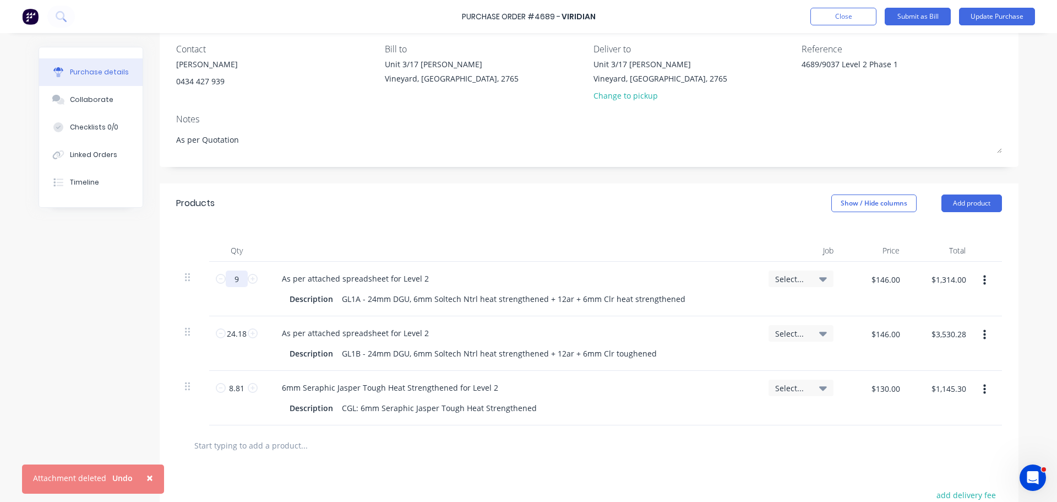
type input "90"
type textarea "x"
type input "$13,140.00"
type textarea "x"
type input "90."
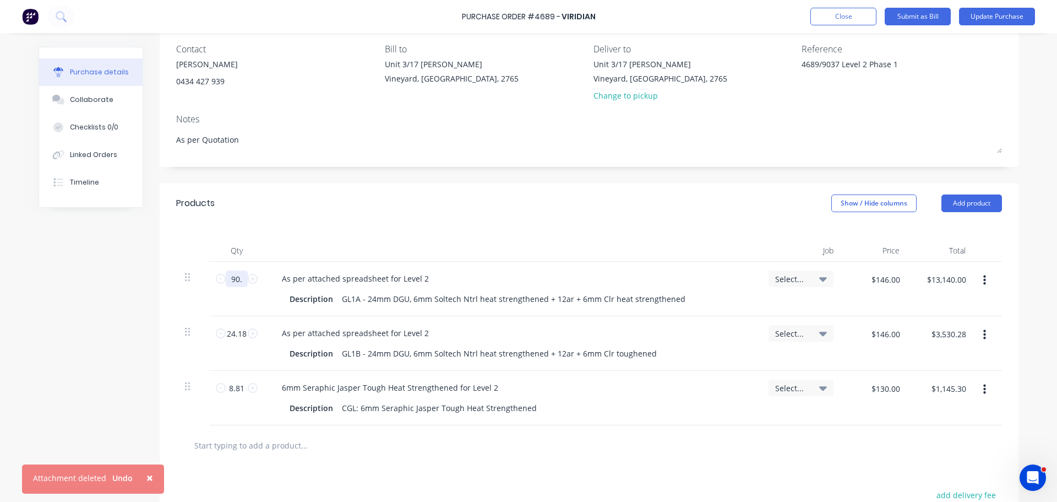
type textarea "x"
type input "90.9"
type textarea "x"
type input "$13,271.40"
type textarea "x"
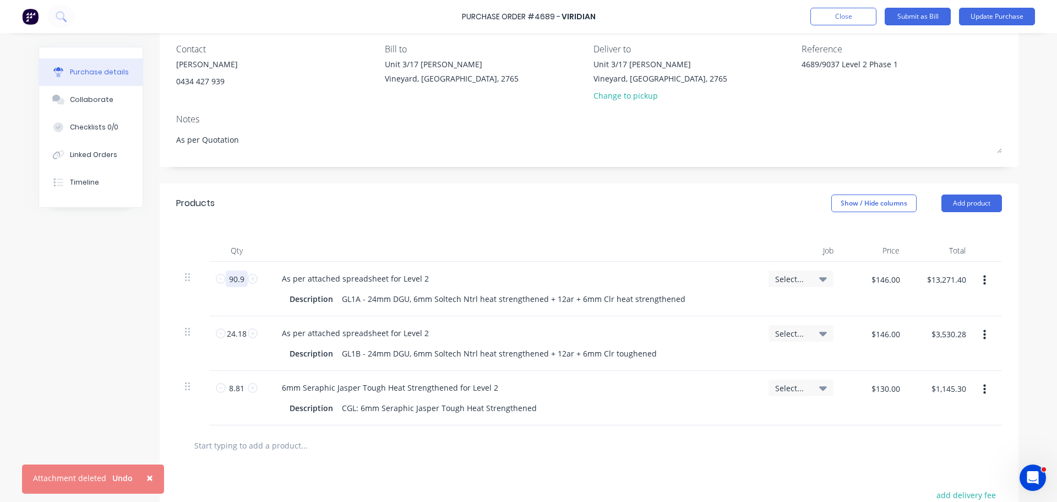
type input "90.91"
type textarea "x"
type input "$13,272.86"
type input "90.91"
click at [241, 300] on div "90.91 90.91" at bounding box center [236, 289] width 55 height 55
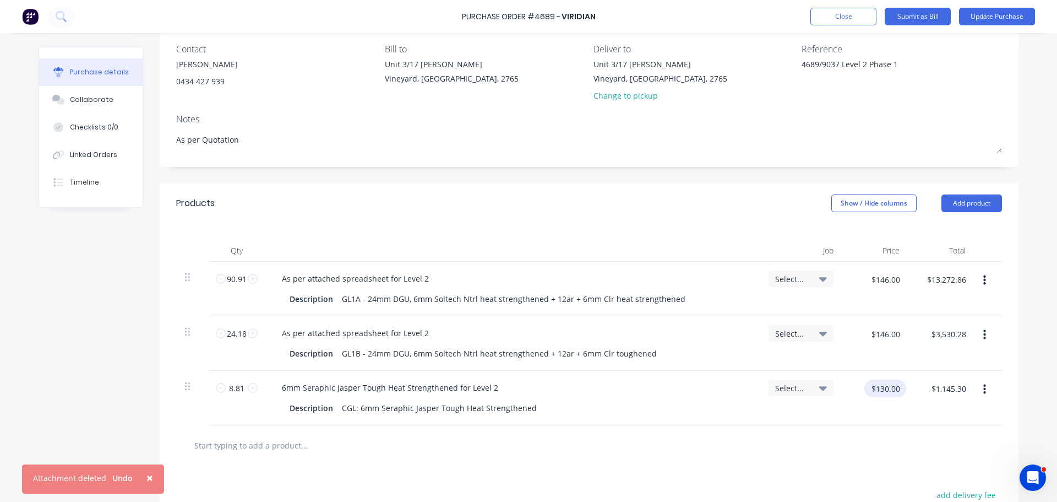
type textarea "x"
click at [877, 389] on input "$130.00" at bounding box center [886, 388] width 42 height 18
type input "135"
type textarea "x"
type input "$135.00"
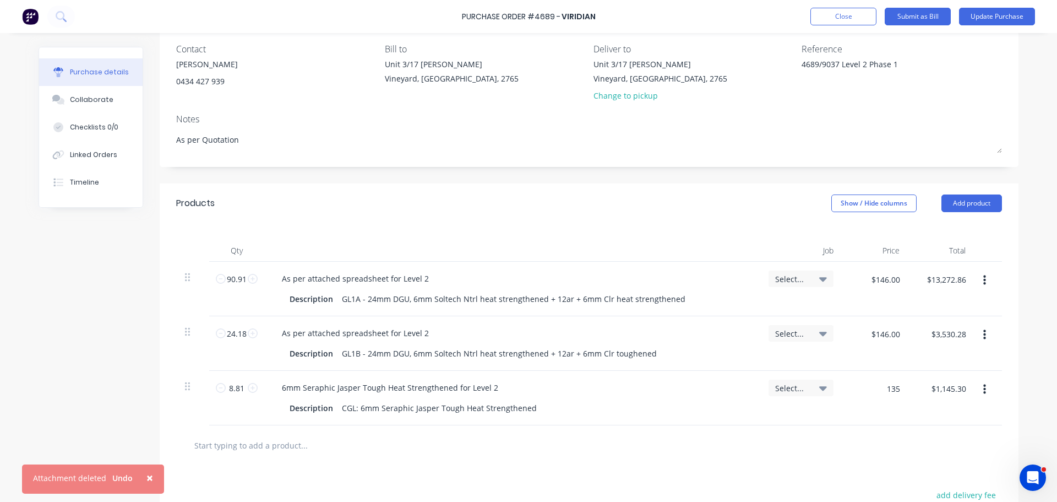
type input "$1,189.35"
click at [878, 432] on div at bounding box center [589, 445] width 826 height 40
click at [819, 279] on icon at bounding box center [823, 279] width 8 height 4
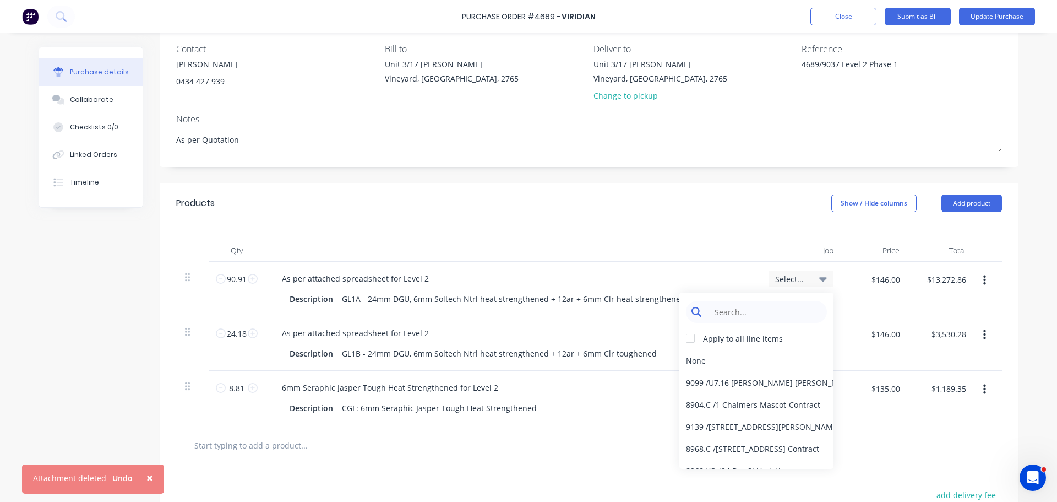
type textarea "x"
click at [747, 311] on input at bounding box center [765, 312] width 113 height 22
type input "90"
type textarea "x"
type input "9066"
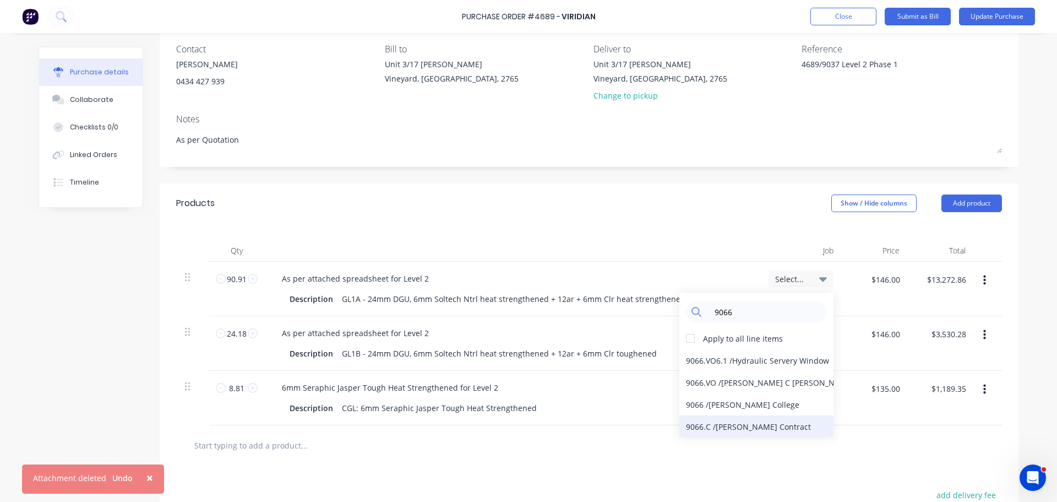
click at [750, 428] on div "9066.C / William Clarke Contract" at bounding box center [757, 426] width 154 height 22
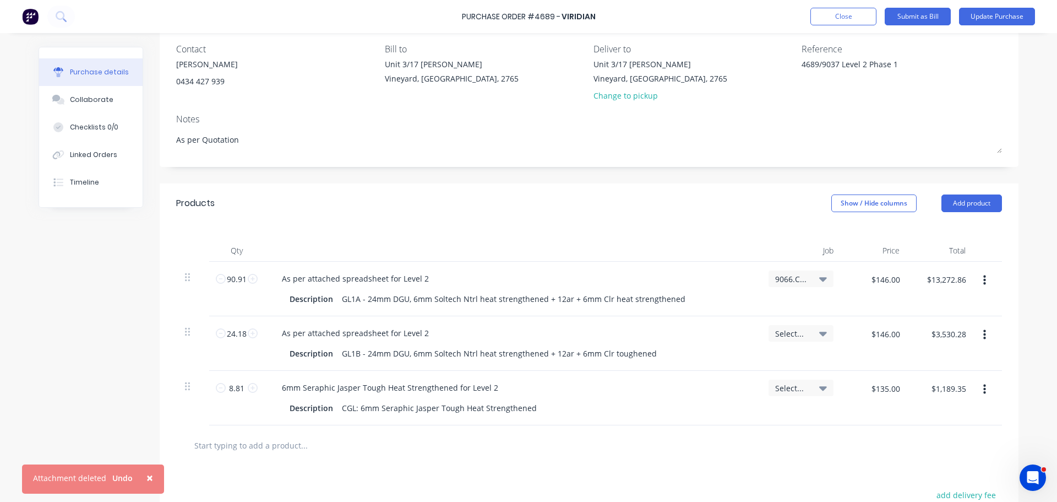
click at [821, 276] on icon at bounding box center [823, 279] width 8 height 12
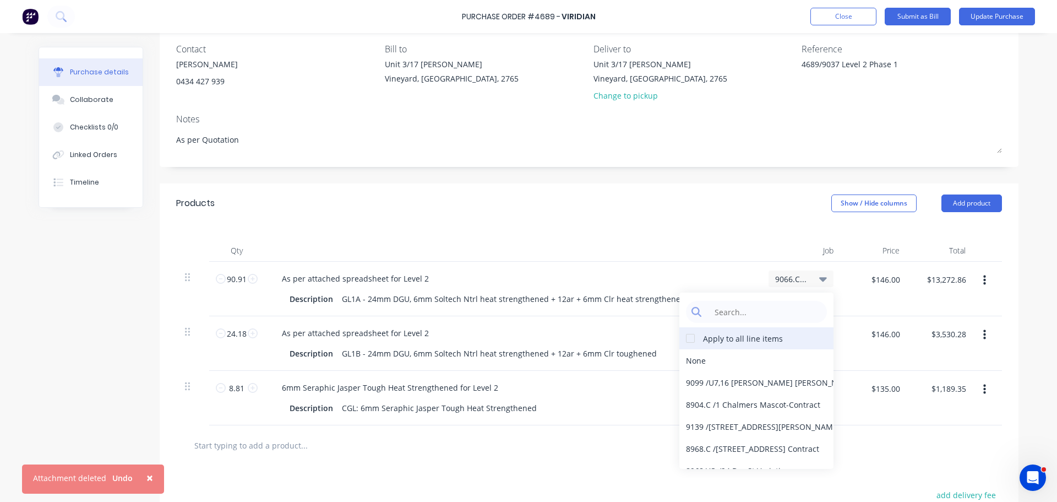
click at [689, 338] on div at bounding box center [691, 338] width 22 height 22
type textarea "x"
click at [740, 311] on input at bounding box center [765, 312] width 113 height 22
type input "90"
type textarea "x"
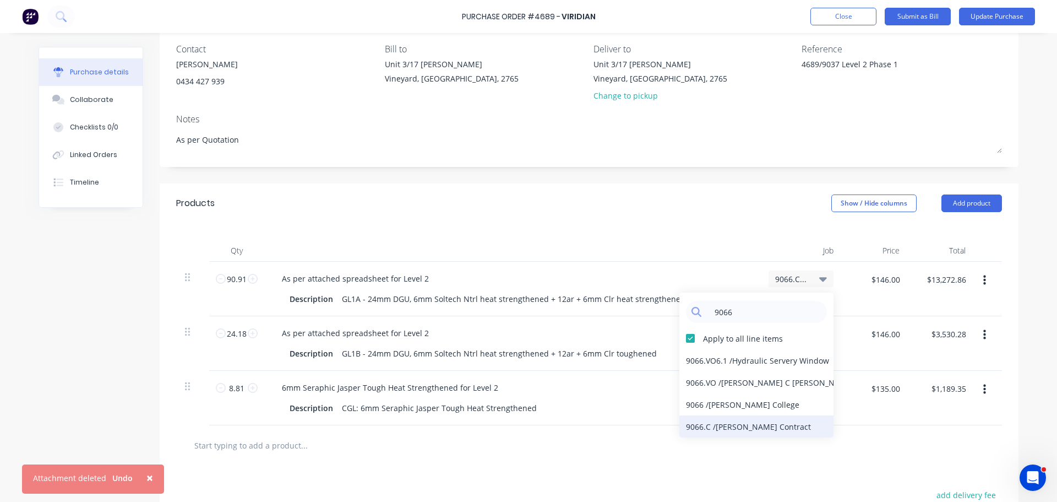
type input "9066"
click at [748, 422] on div "9066.C / William Clarke Contract" at bounding box center [757, 426] width 154 height 22
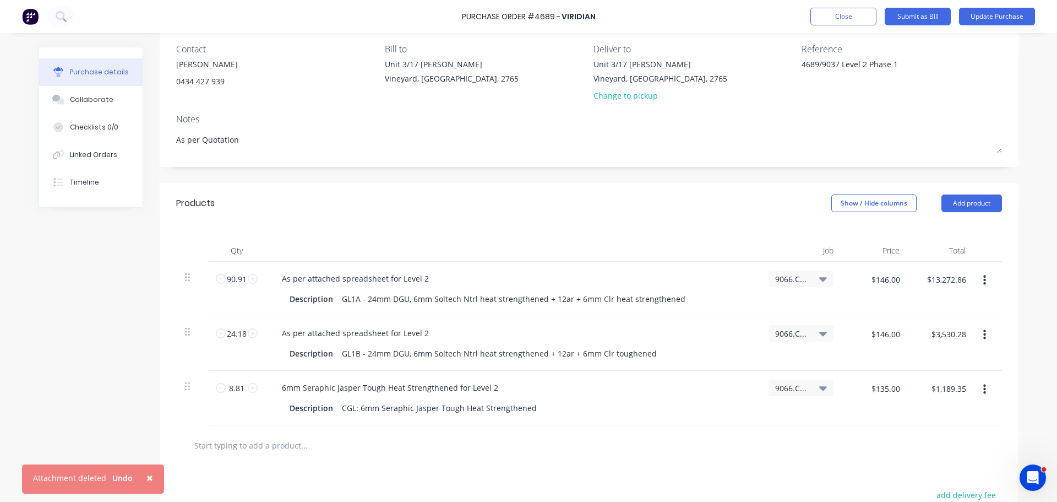
click at [490, 386] on div "6mm Seraphic Jasper Tough Heat Strengthened for Level 2" at bounding box center [390, 387] width 234 height 16
type textarea "x"
click at [540, 438] on div at bounding box center [589, 445] width 808 height 22
type textarea "x"
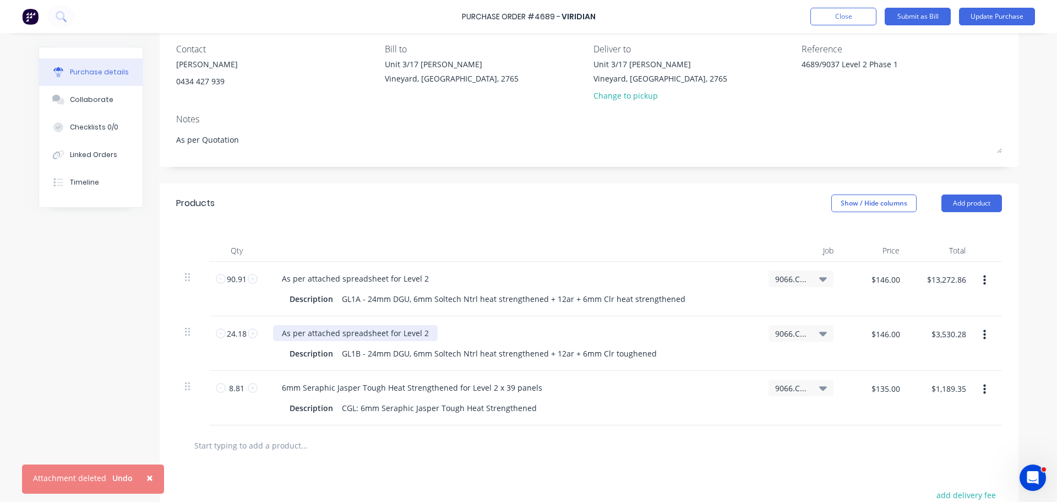
click at [425, 330] on div "As per attached spreadsheet for Level 2" at bounding box center [355, 333] width 165 height 16
click at [519, 327] on div "As per attached spreadsheet for Level 2 x 62 panels" at bounding box center [512, 333] width 478 height 16
click at [431, 276] on div "As per attached spreadsheet for Level 2" at bounding box center [512, 278] width 478 height 16
click at [428, 273] on div "As per attached spreadsheet for Level 2" at bounding box center [355, 278] width 165 height 16
type textarea "x"
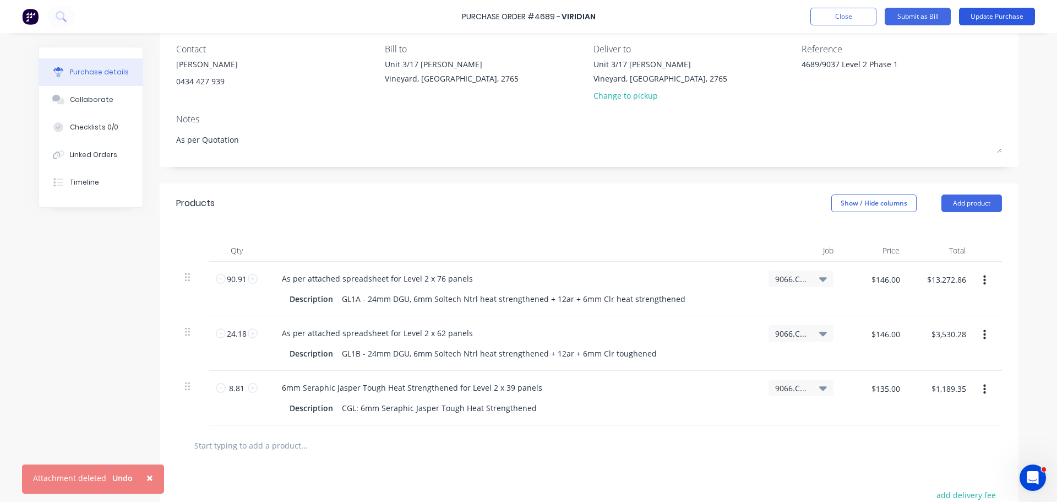
click at [985, 17] on button "Update Purchase" at bounding box center [997, 17] width 76 height 18
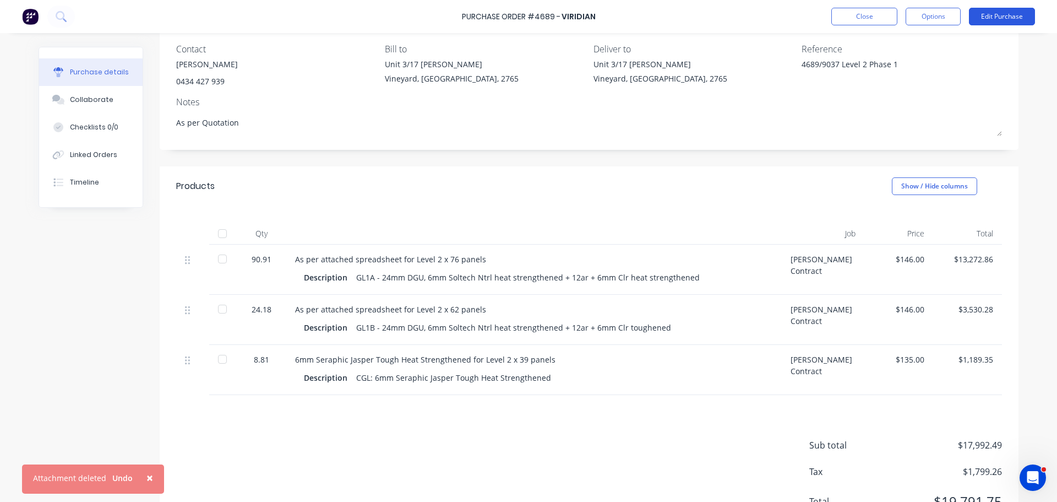
scroll to position [0, 0]
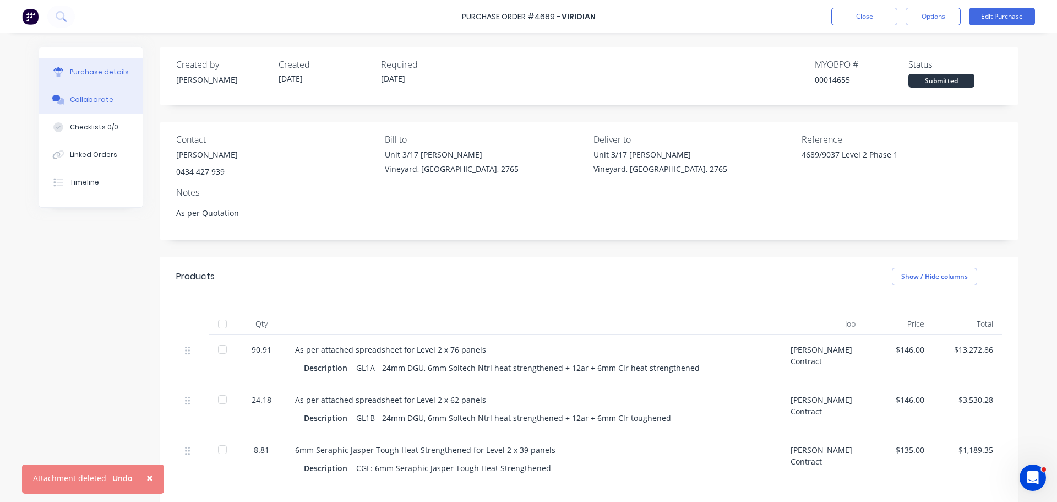
click at [84, 100] on div "Collaborate" at bounding box center [92, 100] width 44 height 10
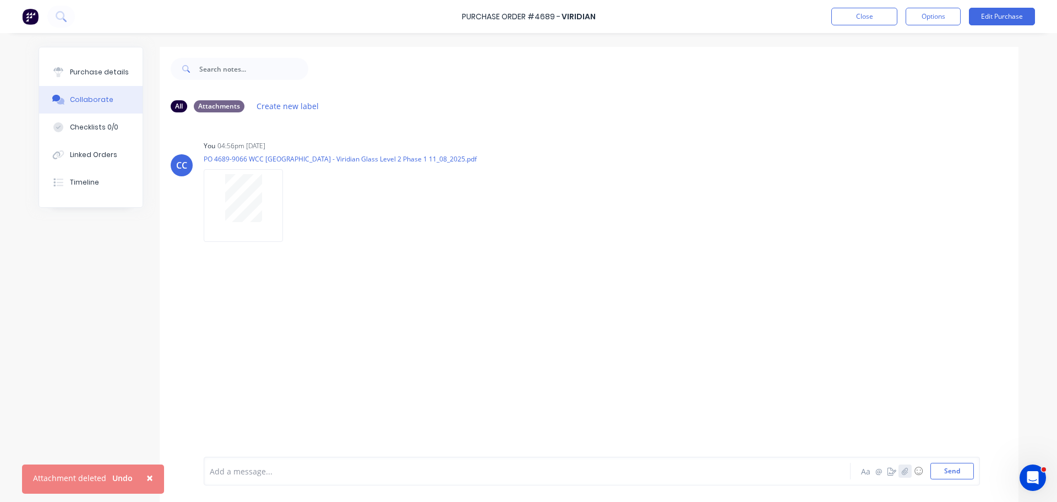
click at [903, 472] on icon "button" at bounding box center [905, 471] width 7 height 8
click at [941, 469] on button "Send" at bounding box center [953, 471] width 44 height 17
click at [83, 70] on div "Purchase details" at bounding box center [99, 72] width 59 height 10
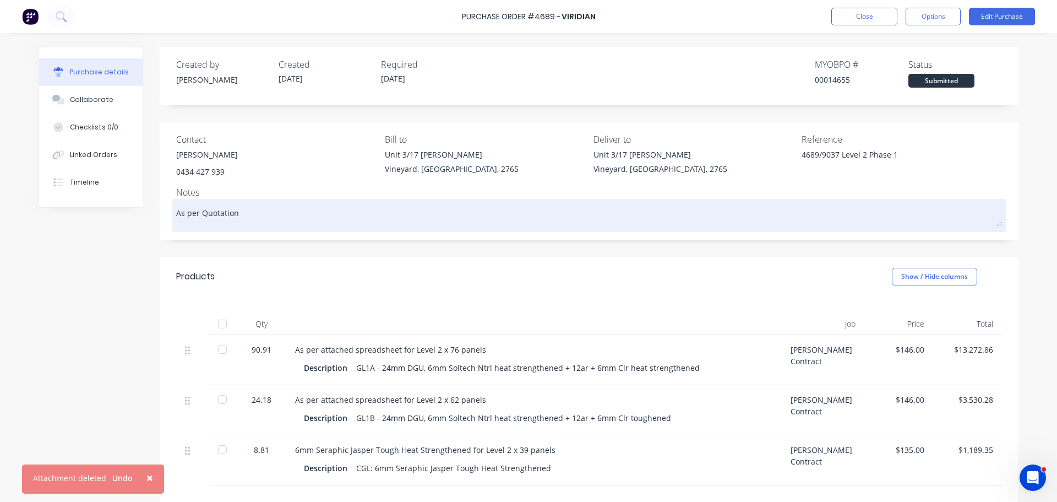
click at [245, 213] on textarea "As per Quotation" at bounding box center [589, 214] width 826 height 25
type textarea "x"
type textarea "As per Quotation"
type textarea "x"
type textarea "As per Quotation 2"
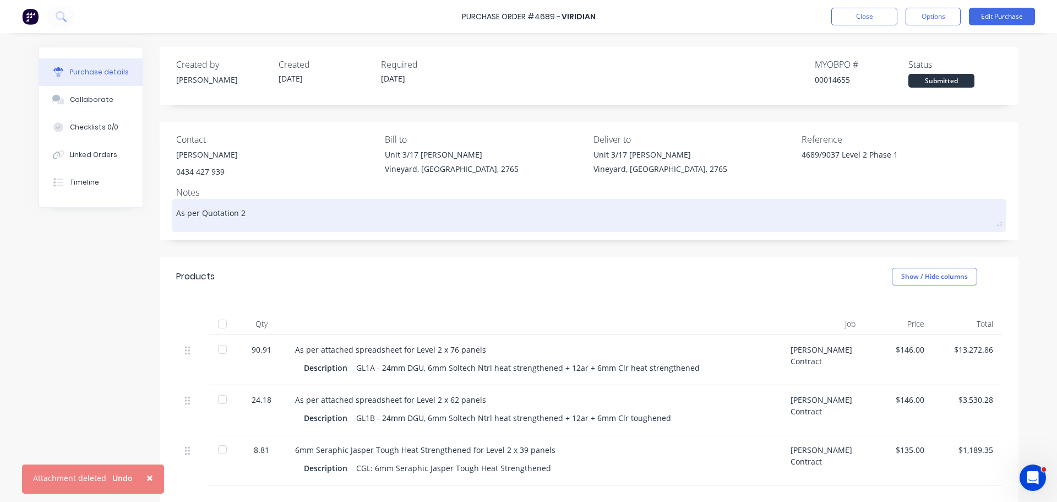
type textarea "x"
type textarea "As per Quotation 22"
type textarea "x"
type textarea "As per Quotation 221"
type textarea "x"
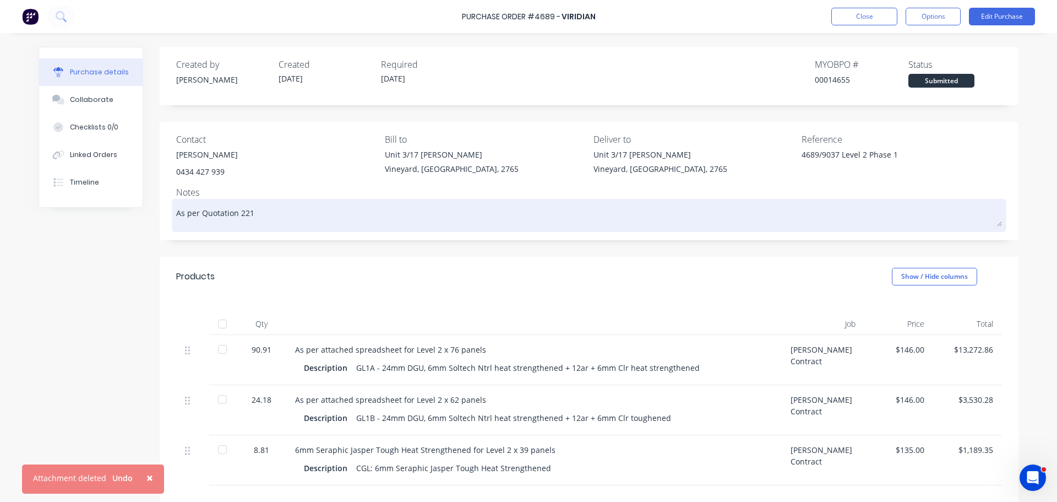
type textarea "As per Quotation 2216"
type textarea "x"
type textarea "As per Quotation 22167"
type textarea "x"
type textarea "As per Quotation 221671"
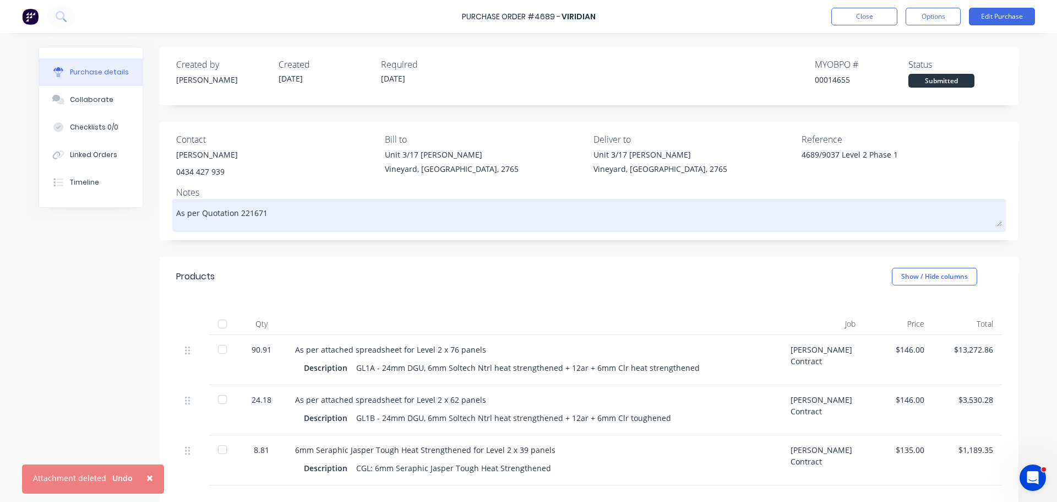
type textarea "x"
type textarea "As per Quotation 221671"
type textarea "x"
type textarea "As per Quotation 221671 a"
type textarea "x"
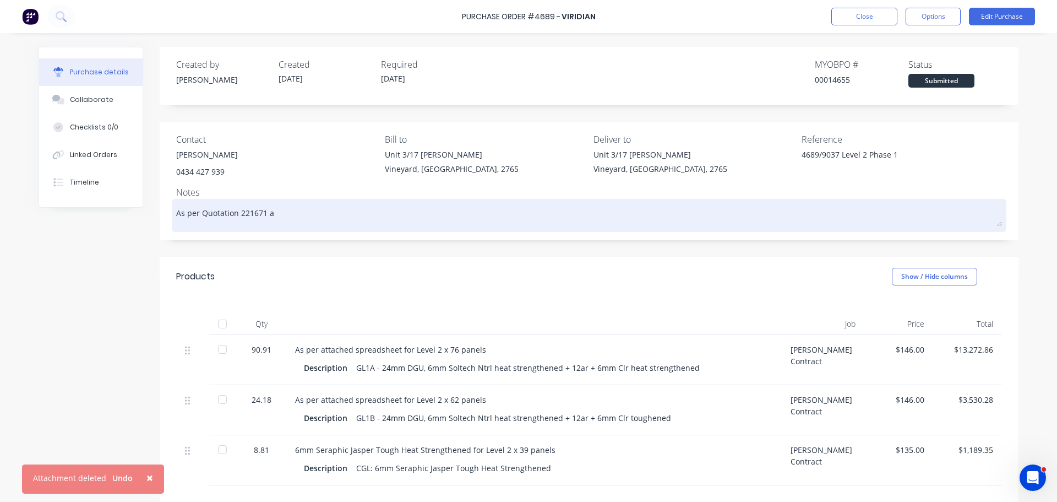
type textarea "As per Quotation 221671 at"
type textarea "x"
type textarea "As per Quotation 221671 att"
type textarea "x"
type textarea "As per Quotation 221671 atta"
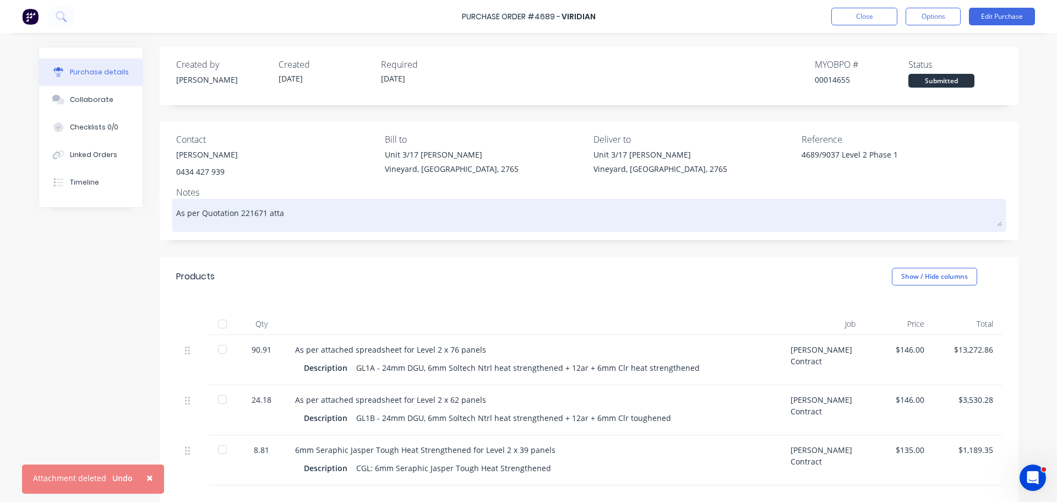
type textarea "x"
type textarea "As per Quotation 221671 attac"
type textarea "x"
type textarea "As per Quotation 221671 attach"
type textarea "x"
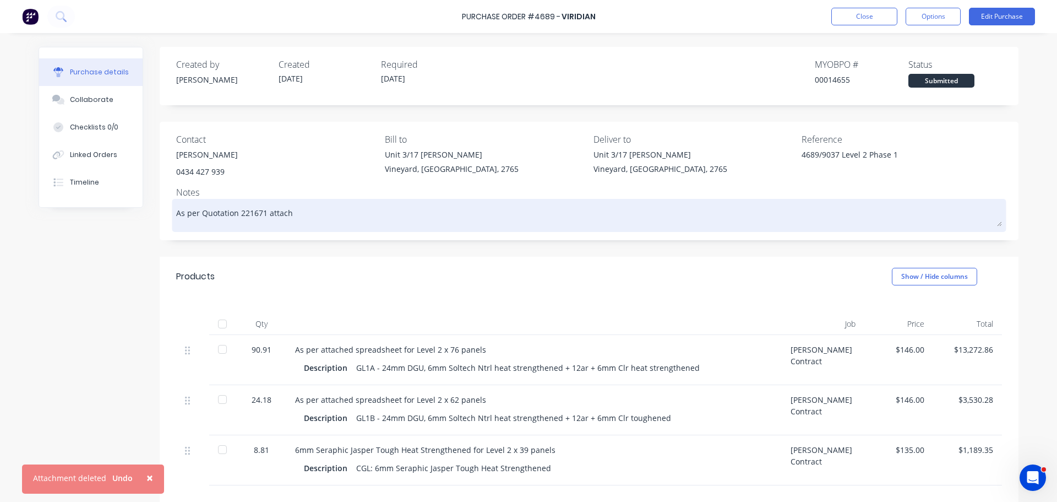
type textarea "As per Quotation 221671 attache"
type textarea "x"
type textarea "As per Quotation 221671 attached"
type textarea "x"
type textarea "As per Quotation 221671 attached"
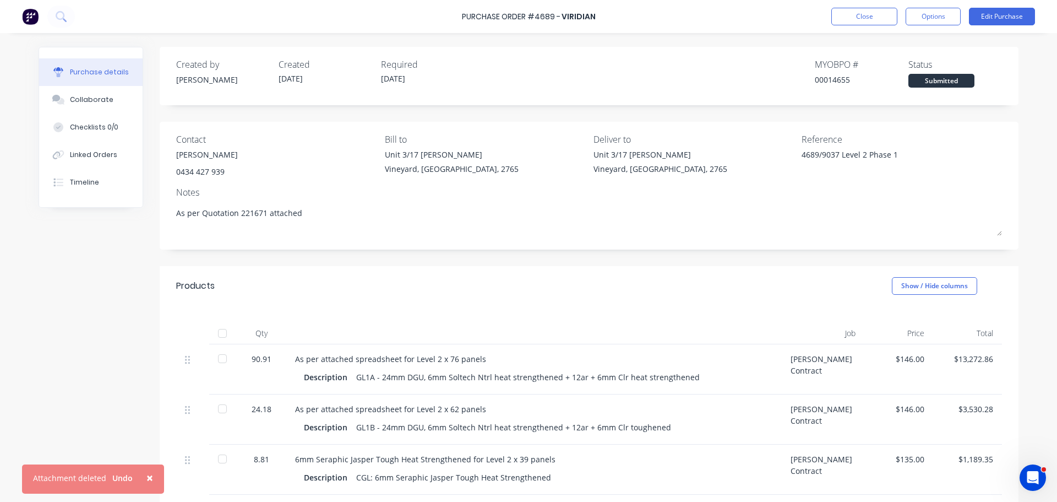
type textarea "x"
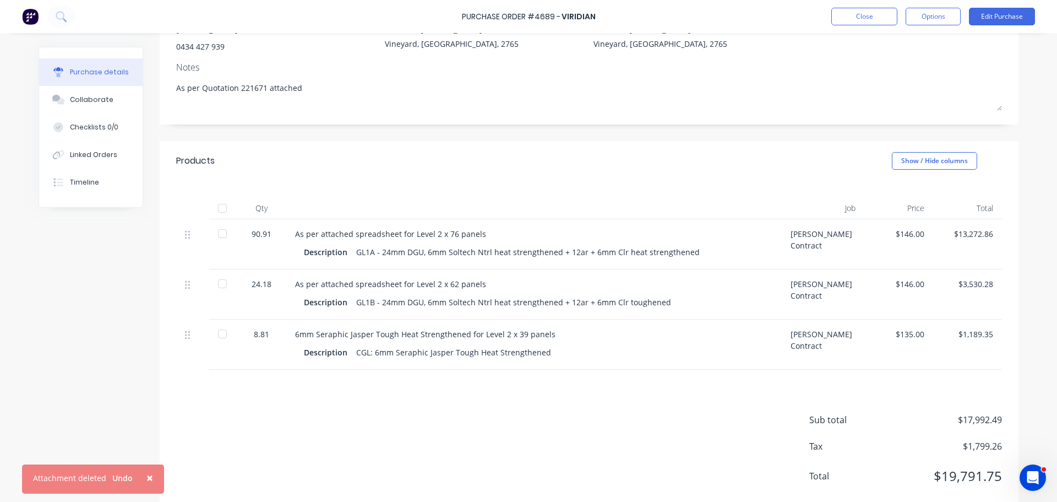
scroll to position [150, 0]
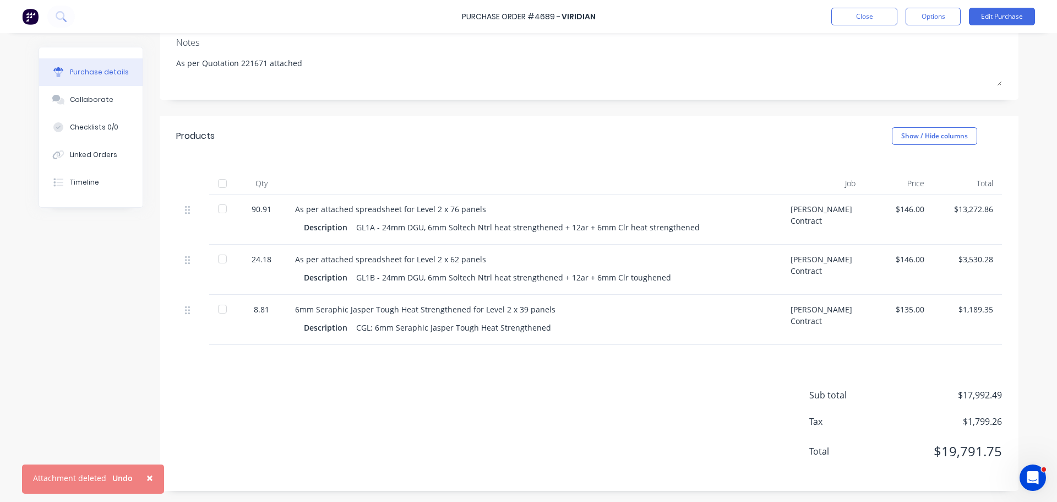
type textarea "As per Quotation 221671 attached"
type textarea "x"
type textarea "As per Quotation 221671 attached"
click at [271, 363] on div "Sub total $17,992.49 Tax $1,799.26 Total $19,791.75" at bounding box center [589, 418] width 859 height 146
click at [263, 355] on div "Sub total $17,992.49 Tax $1,799.26 Total $19,791.75" at bounding box center [589, 418] width 859 height 146
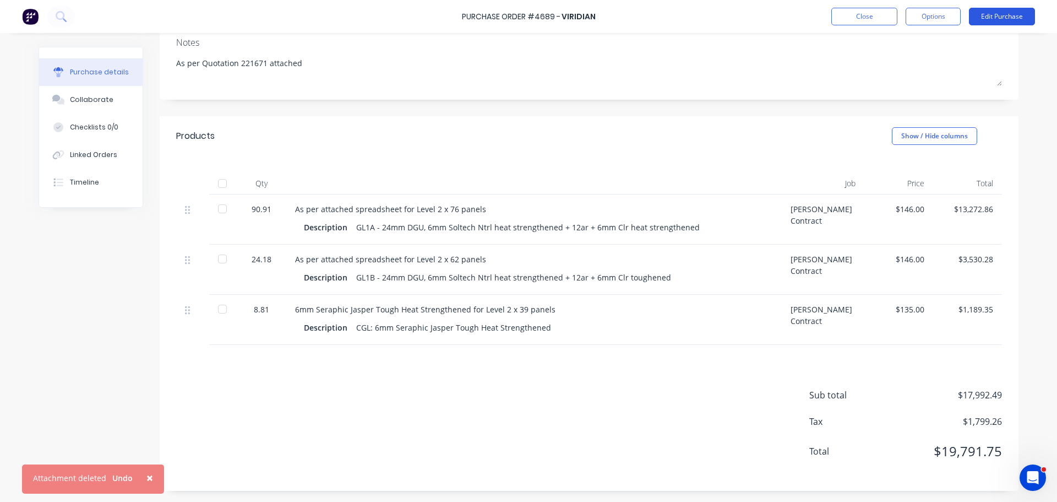
click at [1000, 16] on button "Edit Purchase" at bounding box center [1002, 17] width 66 height 18
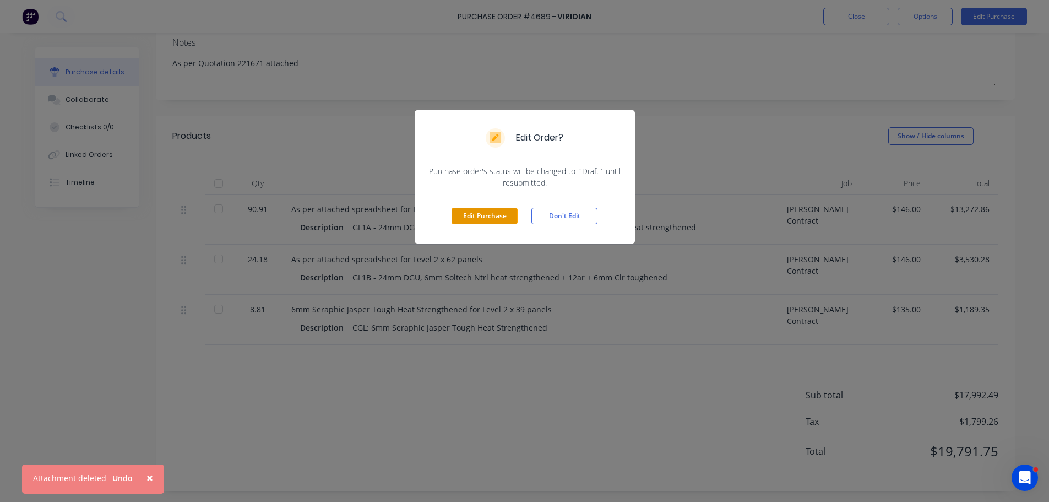
click at [483, 215] on button "Edit Purchase" at bounding box center [485, 216] width 66 height 17
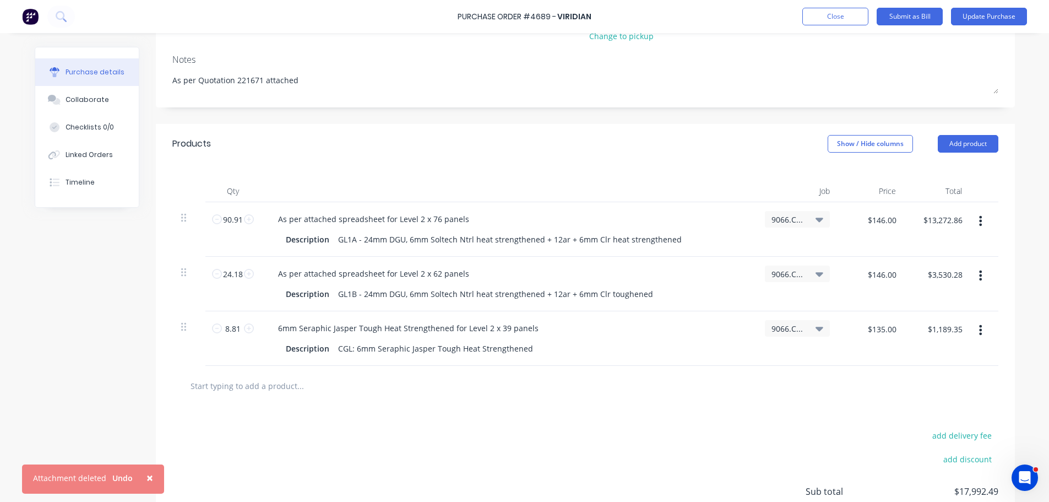
type textarea "x"
type textarea "As per Quotation"
click at [245, 385] on input "text" at bounding box center [304, 385] width 220 height 22
click at [238, 385] on input "text" at bounding box center [304, 385] width 220 height 22
type textarea "x"
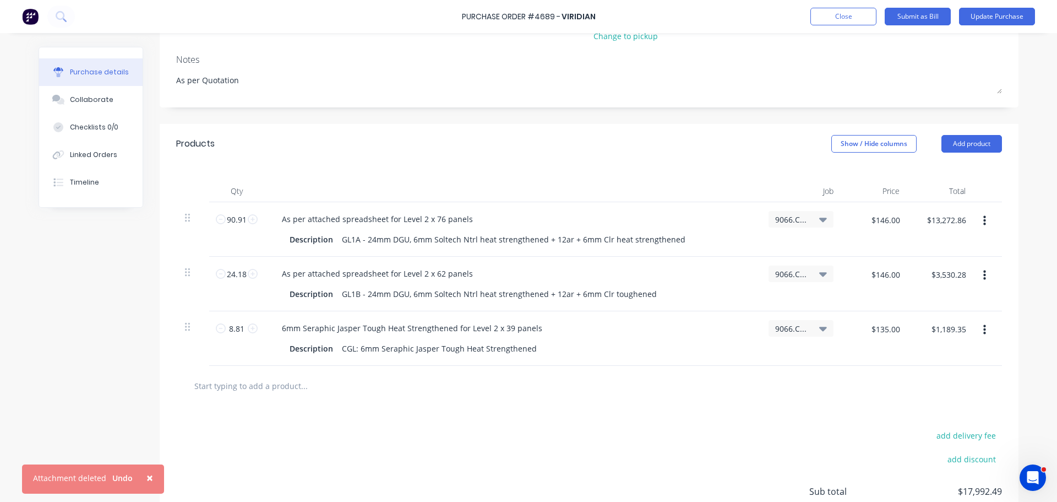
type input "D"
type textarea "x"
type input "De"
type textarea "x"
type input "Del"
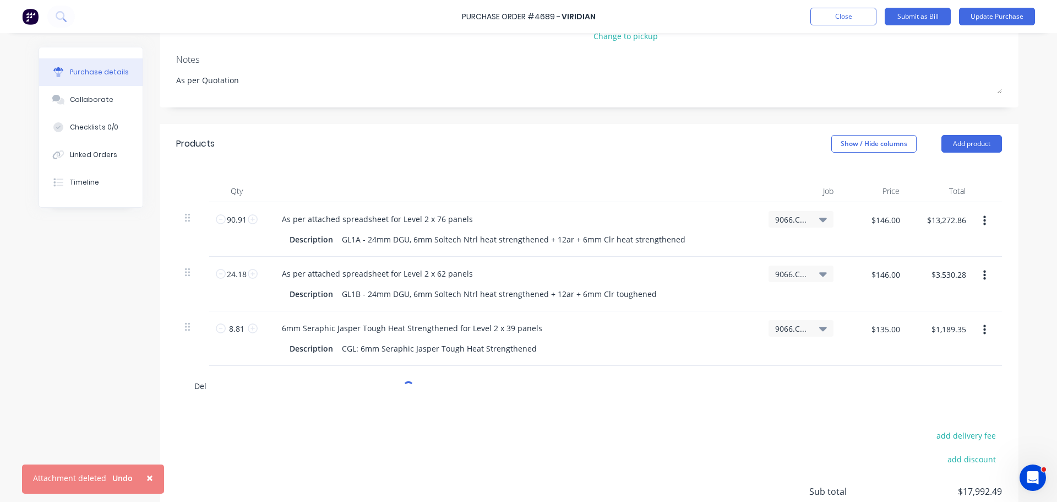
type textarea "x"
type input "Deli"
type textarea "x"
type input "Deliv"
type textarea "x"
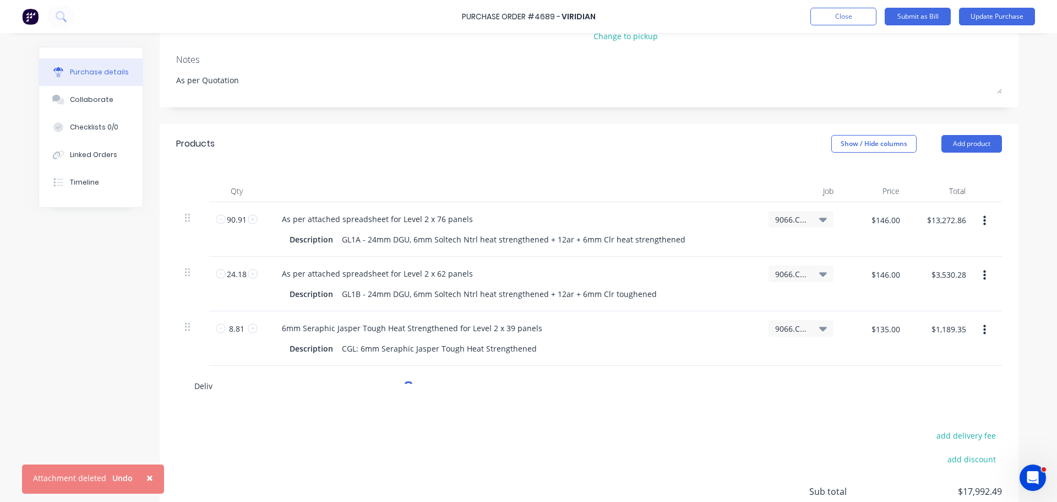
type input "Delive"
type textarea "x"
type input "Delivery"
type textarea "x"
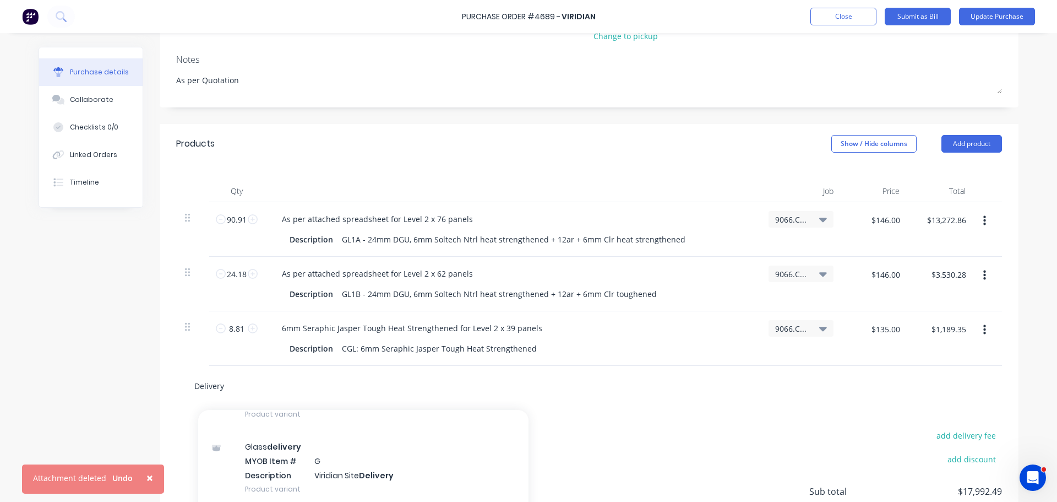
scroll to position [848, 0]
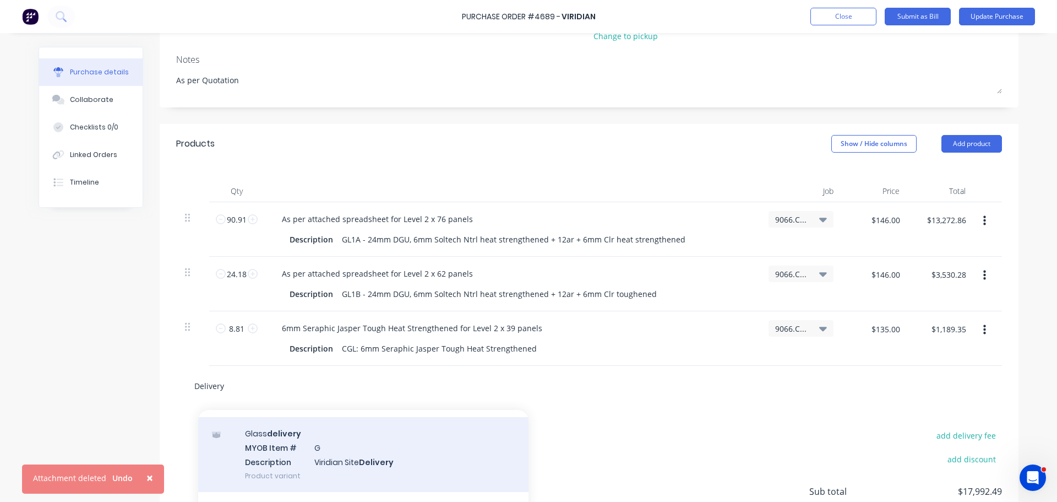
type input "Delivery"
click at [271, 459] on div "Glass delivery MYOB Item # G Description Viridian Site Delivery Product variant" at bounding box center [363, 454] width 330 height 74
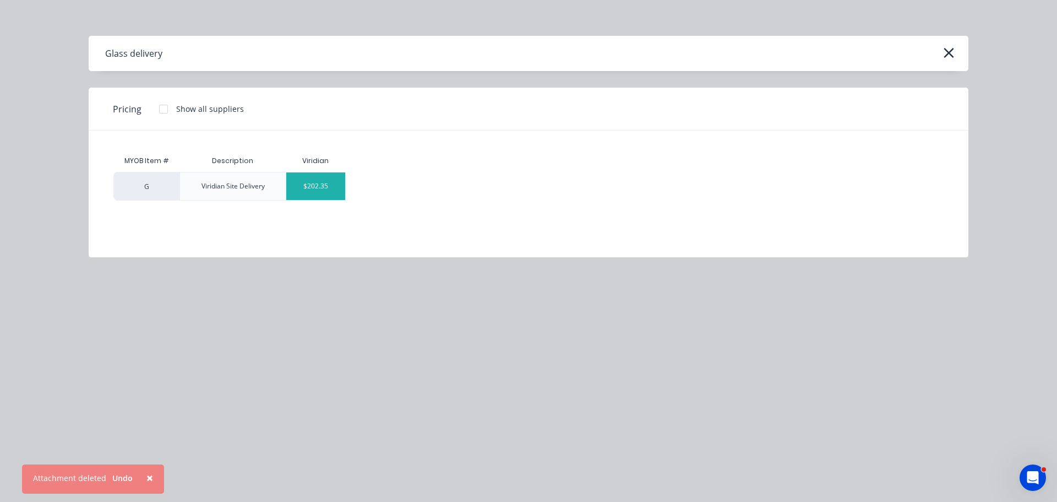
click at [308, 193] on div "$202.35" at bounding box center [315, 186] width 59 height 28
type textarea "x"
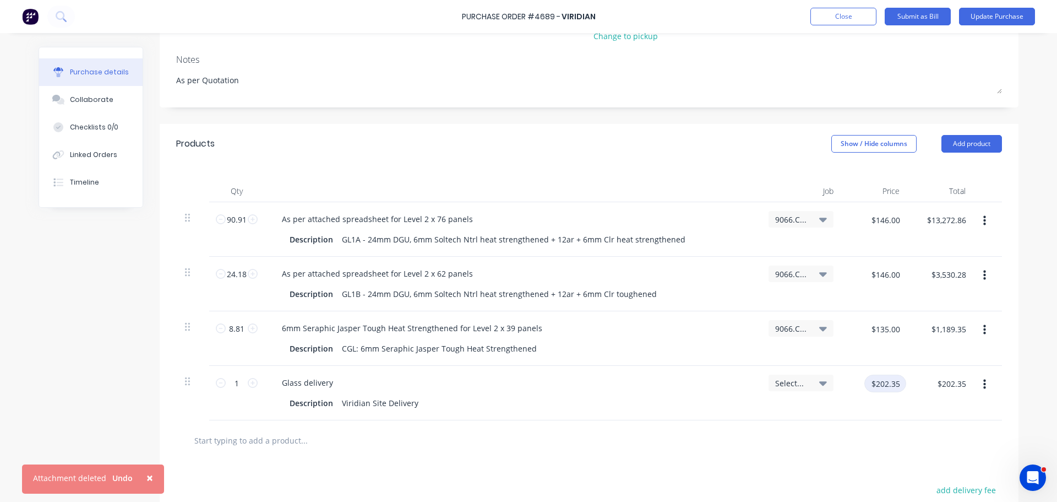
type textarea "x"
click at [871, 385] on input "$202.35" at bounding box center [886, 383] width 42 height 18
type input "70.00"
type textarea "x"
type input "70.00"
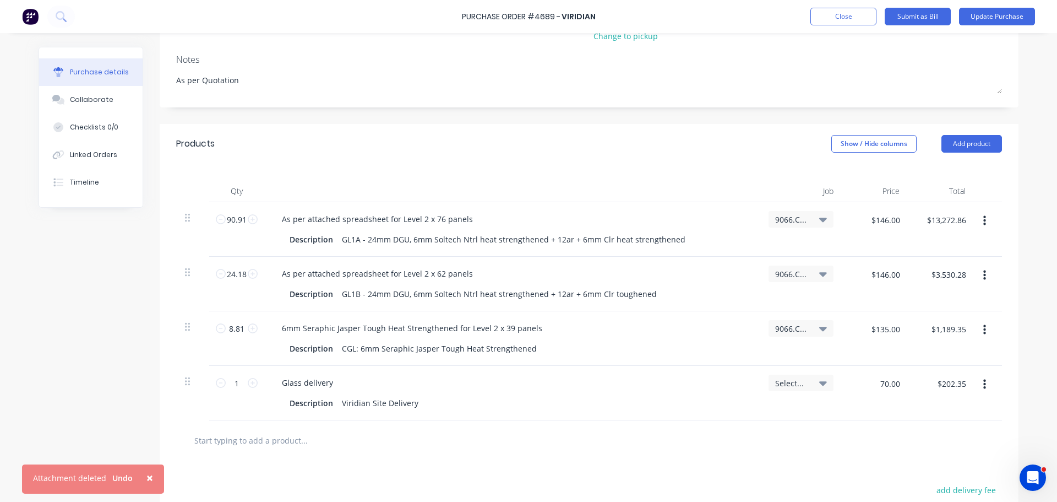
type textarea "x"
type input "$70.00"
click at [698, 446] on div at bounding box center [589, 440] width 808 height 22
type textarea "x"
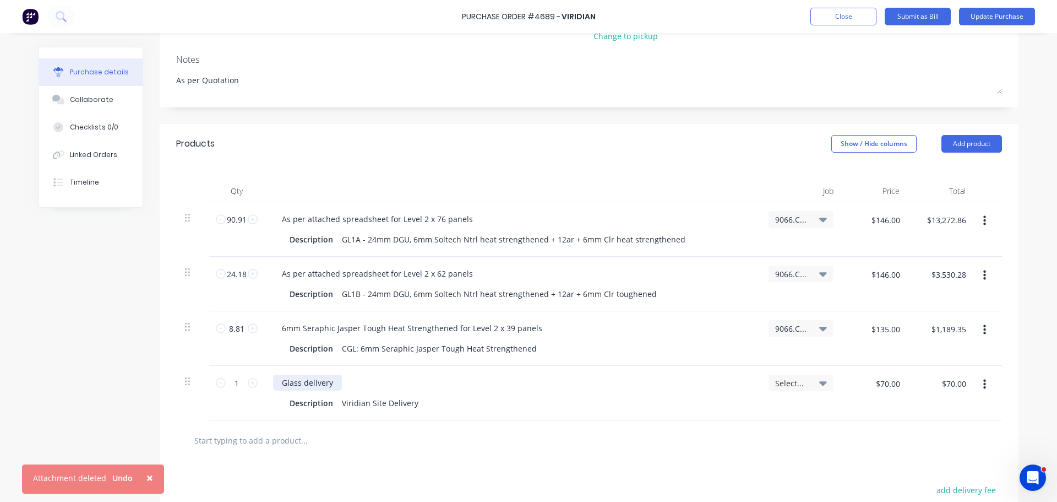
click at [332, 381] on div "Glass delivery" at bounding box center [307, 382] width 69 height 16
click at [447, 383] on div "Glass delivery on A frames Cranable Max 2 Ton" at bounding box center [370, 382] width 194 height 16
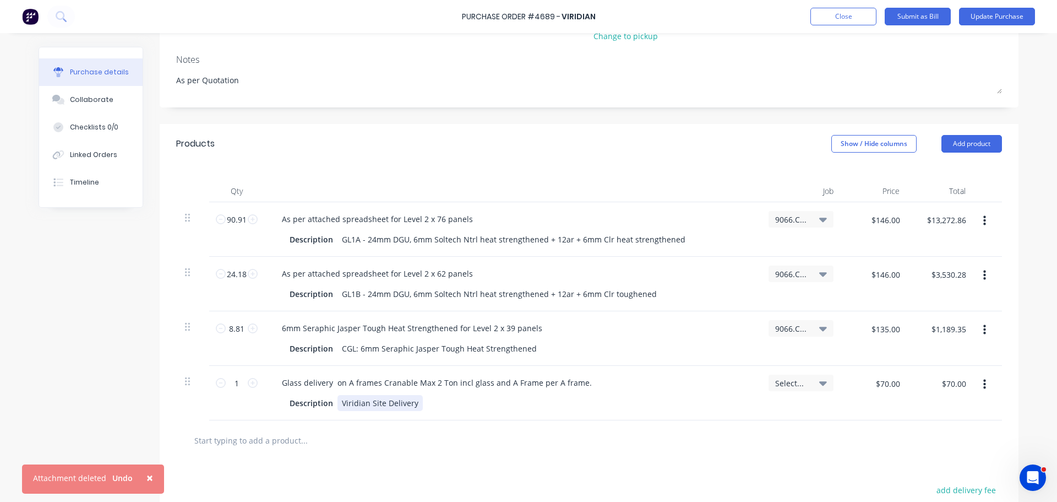
click at [438, 402] on div "Description Viridian Site Delivery" at bounding box center [509, 403] width 449 height 16
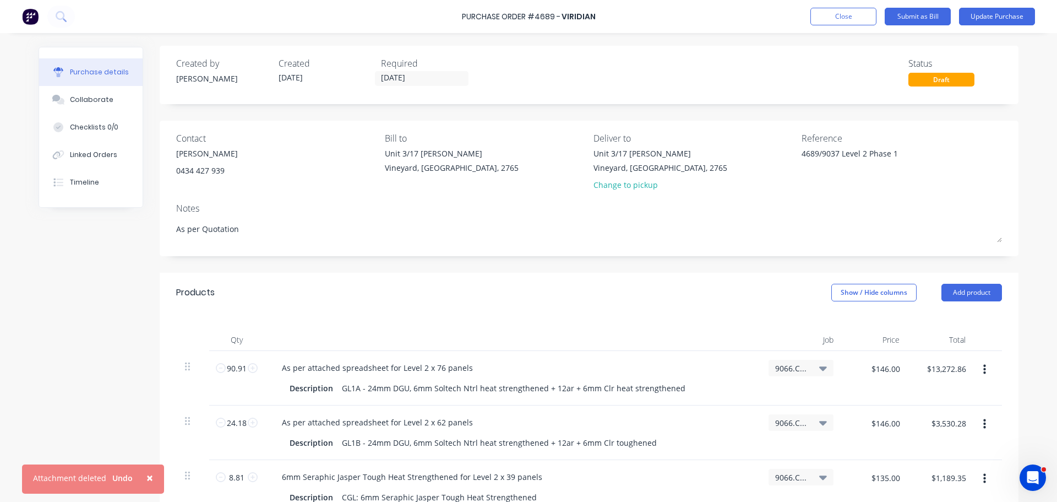
scroll to position [0, 0]
click at [643, 162] on div "Unit 3/17 Rob Pl Vineyard, New South Wales, 2765" at bounding box center [661, 162] width 134 height 26
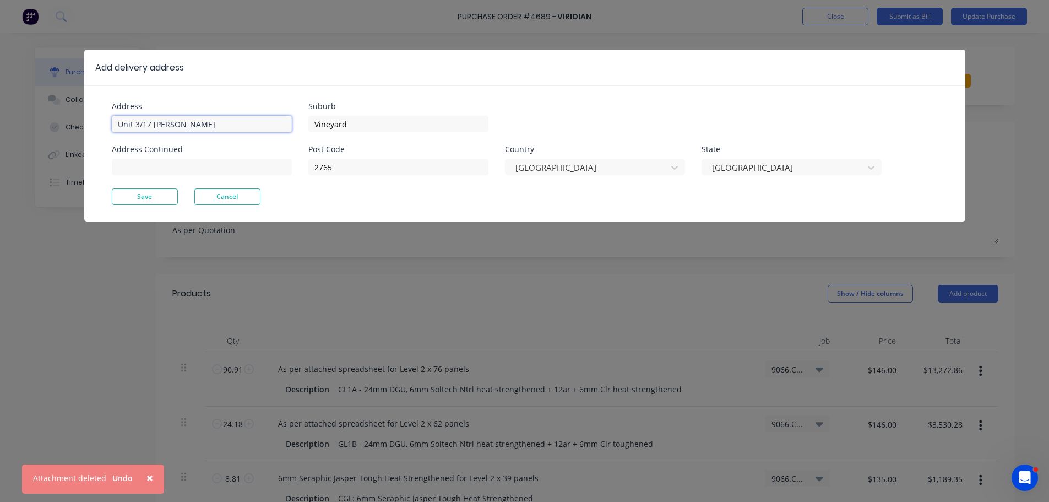
click at [203, 127] on input "Unit 3/17 [PERSON_NAME]" at bounding box center [202, 124] width 180 height 17
type textarea "x"
type input "Un"
type textarea "x"
type input "U"
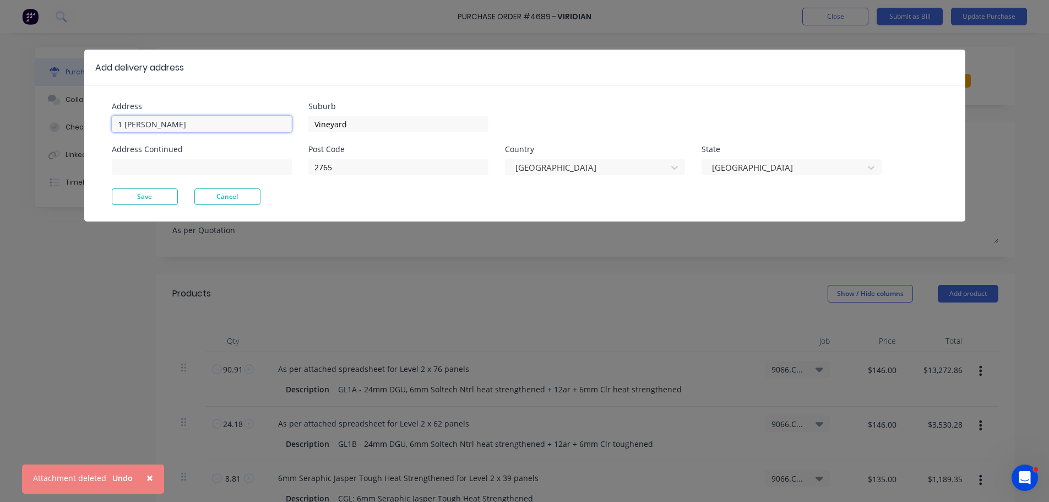
type input "1 [PERSON_NAME]"
type textarea "x"
type input "[STREET_ADDRESS][PERSON_NAME]"
click at [356, 126] on input "Vineyard" at bounding box center [398, 124] width 180 height 17
type textarea "x"
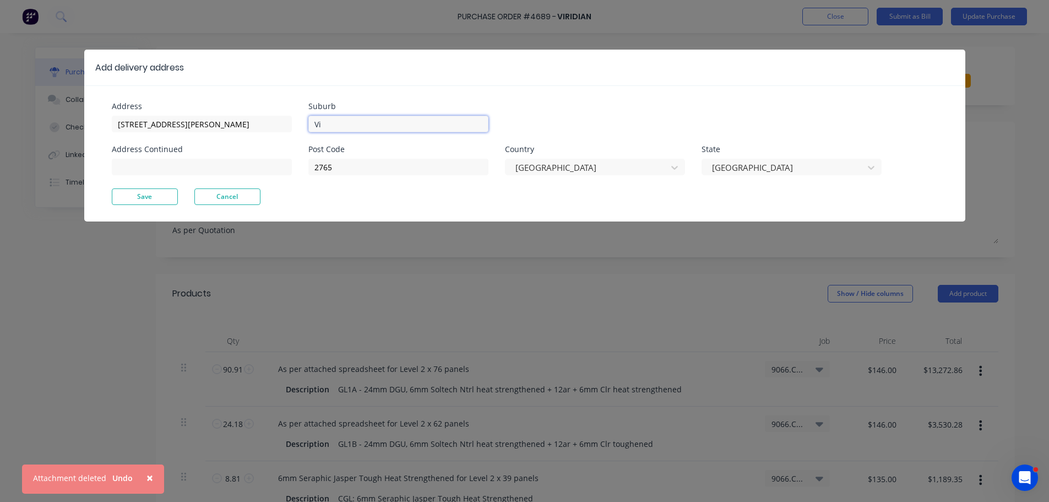
type input "V"
type input "[GEOGRAPHIC_DATA]"
type textarea "x"
type input "[GEOGRAPHIC_DATA]"
click at [340, 169] on input "2765" at bounding box center [398, 167] width 180 height 17
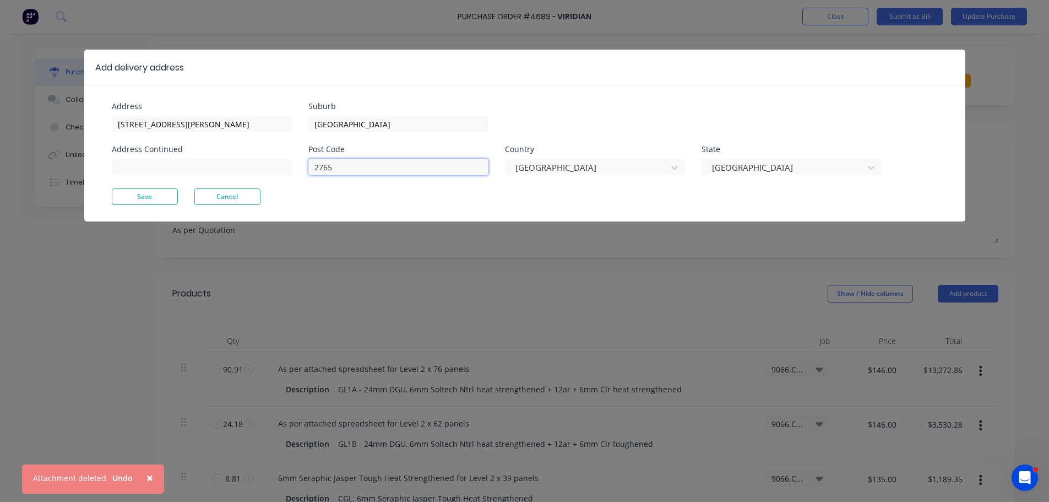
type textarea "x"
type input "276"
click at [334, 171] on input "276" at bounding box center [398, 167] width 180 height 17
type textarea "x"
type input "2"
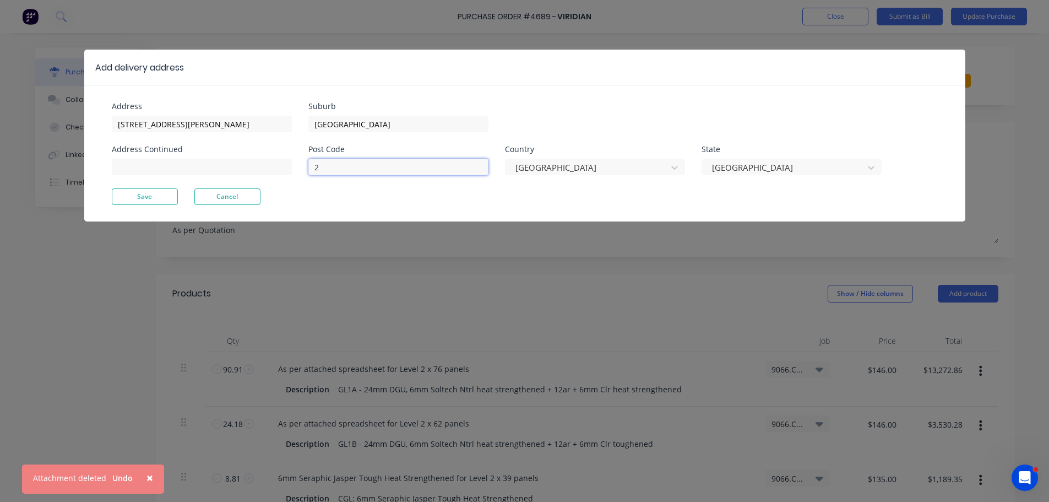
type textarea "x"
type input "2155"
type textarea "x"
type input "2155"
click at [143, 193] on button "Save" at bounding box center [145, 196] width 66 height 17
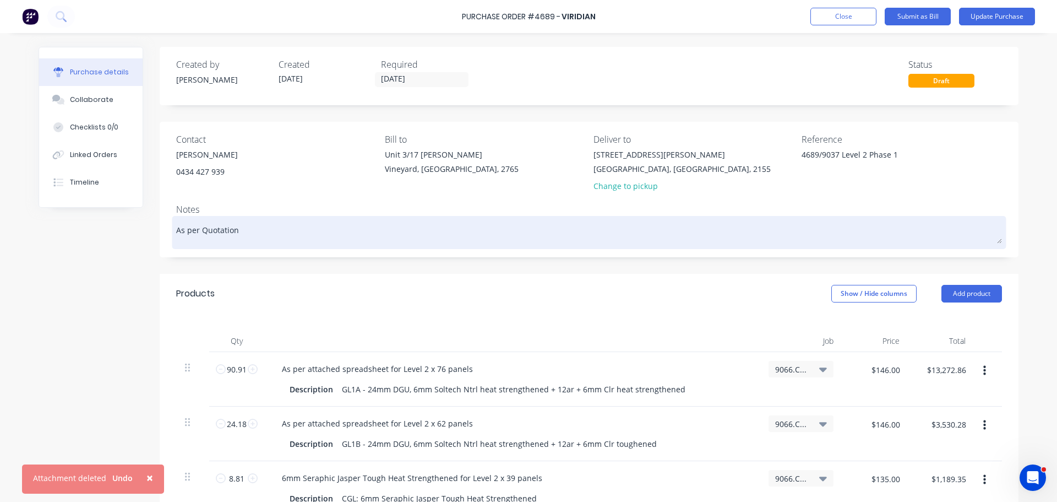
click at [243, 230] on textarea "As per Quotation" at bounding box center [589, 231] width 826 height 25
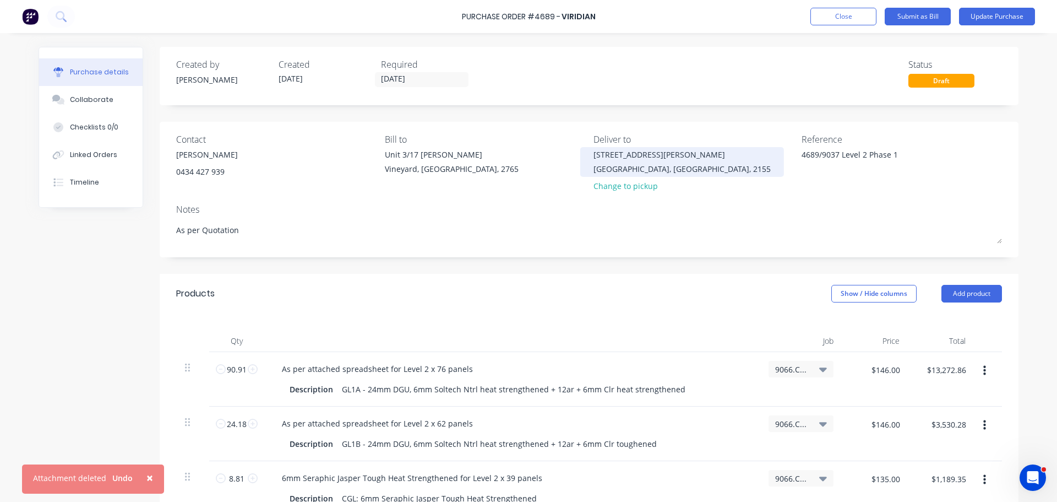
click at [594, 154] on div "1 Morris Grove Kellyville, New South Wales, 2155" at bounding box center [682, 162] width 177 height 26
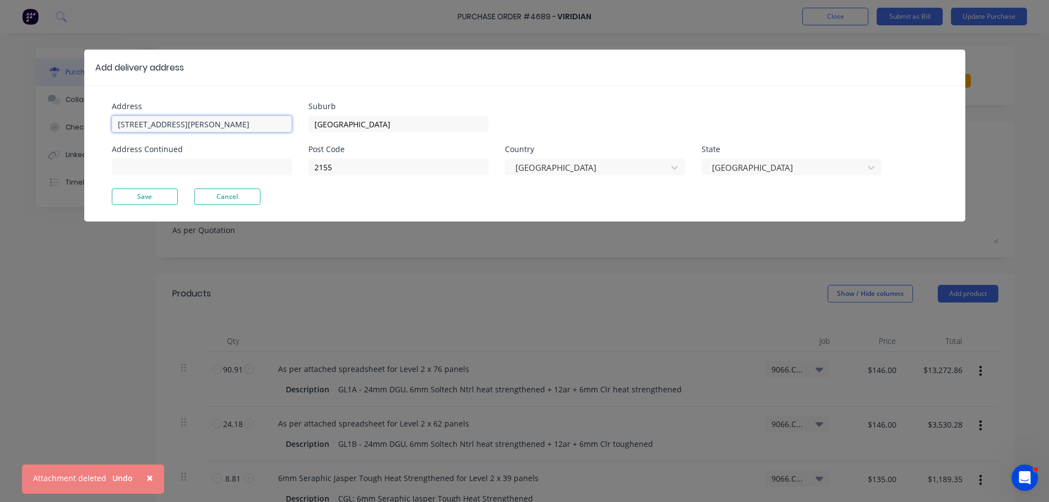
drag, startPoint x: 176, startPoint y: 125, endPoint x: 113, endPoint y: 124, distance: 63.3
click at [113, 124] on input "[STREET_ADDRESS][PERSON_NAME]" at bounding box center [202, 124] width 180 height 17
type textarea "x"
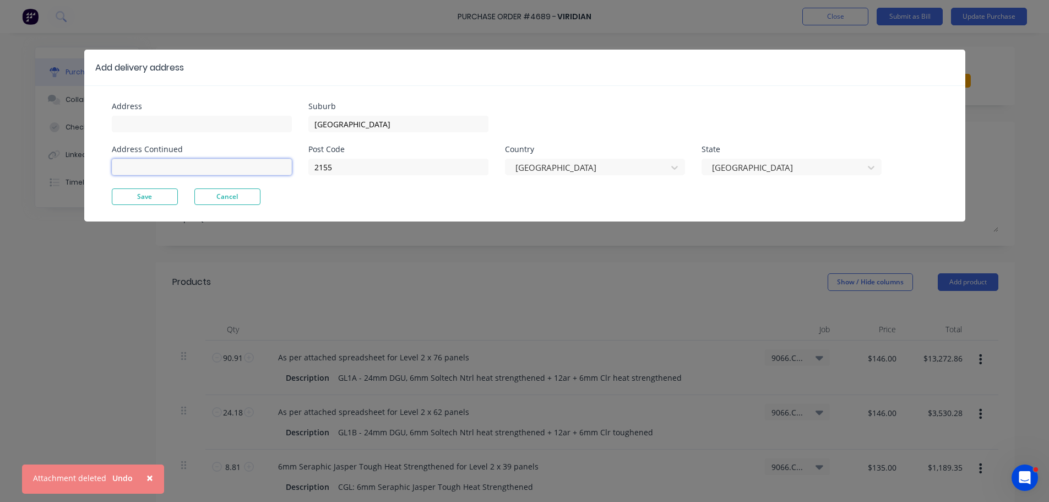
click at [144, 166] on input at bounding box center [202, 167] width 180 height 17
paste input "[STREET_ADDRESS][PERSON_NAME]"
type textarea "x"
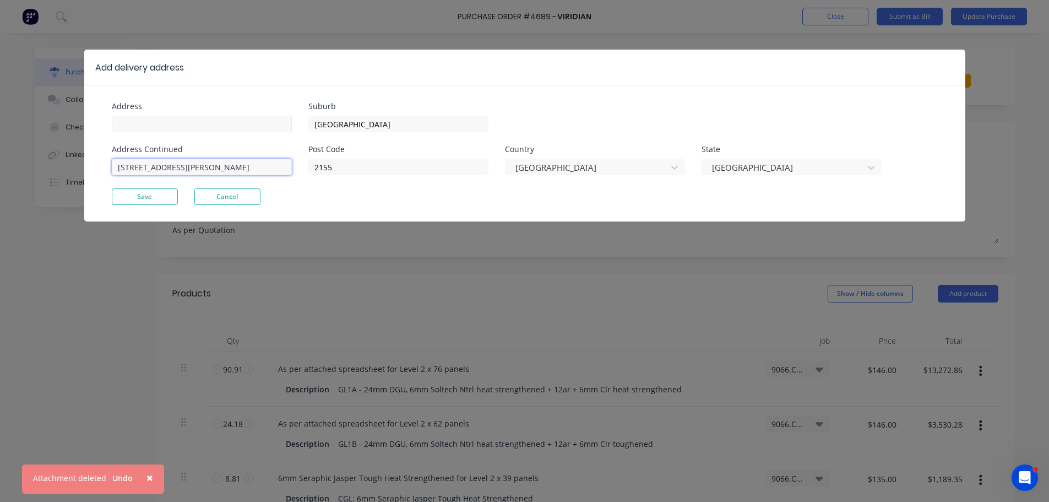
type input "[STREET_ADDRESS][PERSON_NAME]"
type textarea "x"
click at [134, 124] on input at bounding box center [202, 124] width 180 height 17
type input "[PERSON_NAME]"
type textarea "x"
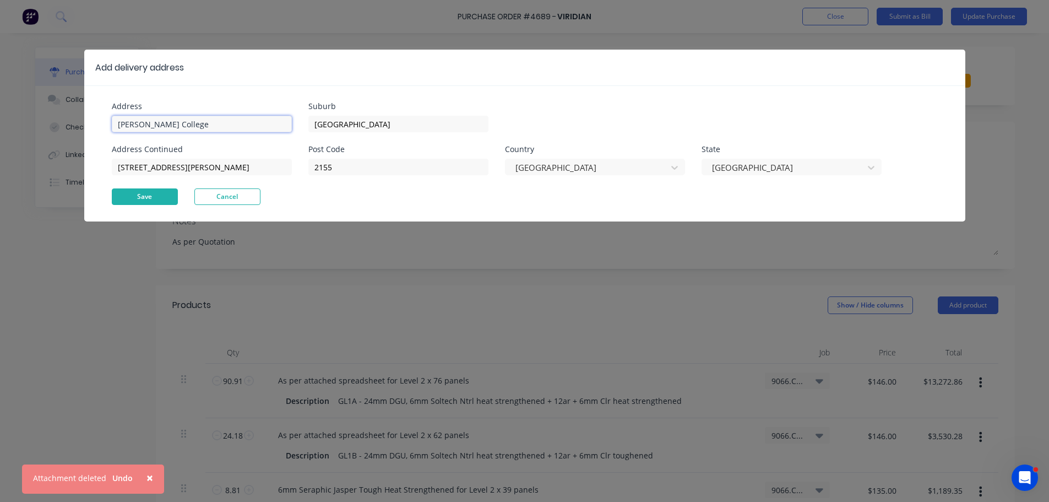
type input "[PERSON_NAME] College"
click at [151, 199] on button "Save" at bounding box center [145, 196] width 66 height 17
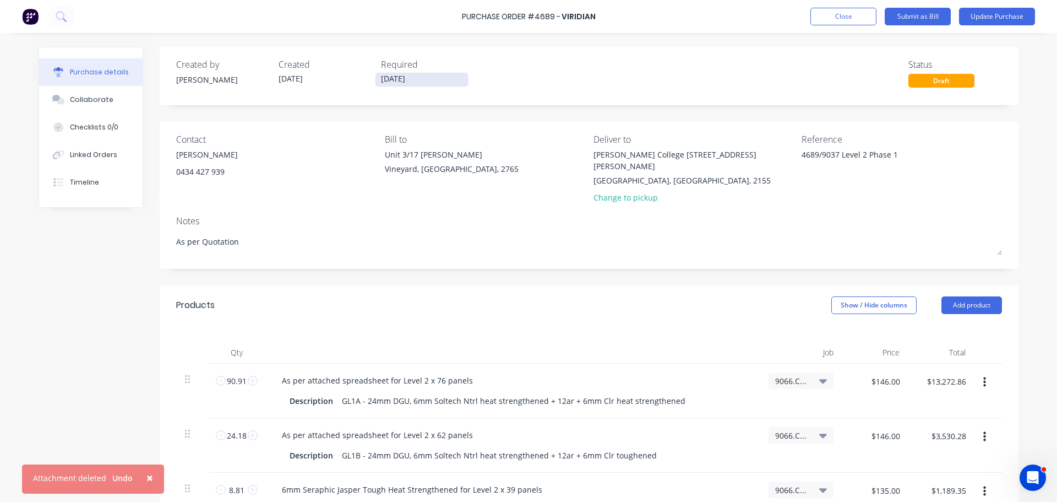
click at [430, 77] on input "[DATE]" at bounding box center [422, 80] width 93 height 14
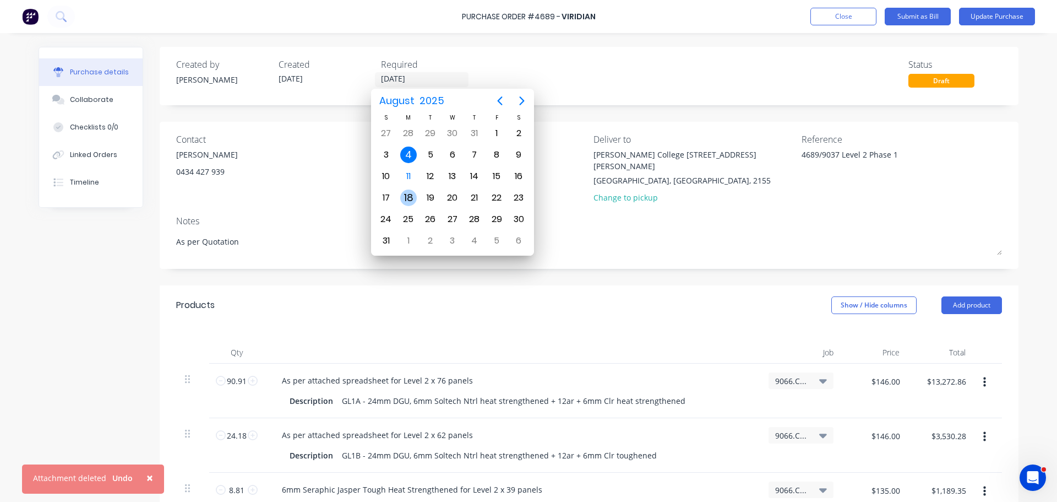
click at [406, 193] on div "18" at bounding box center [408, 197] width 17 height 17
type textarea "x"
type input "[DATE]"
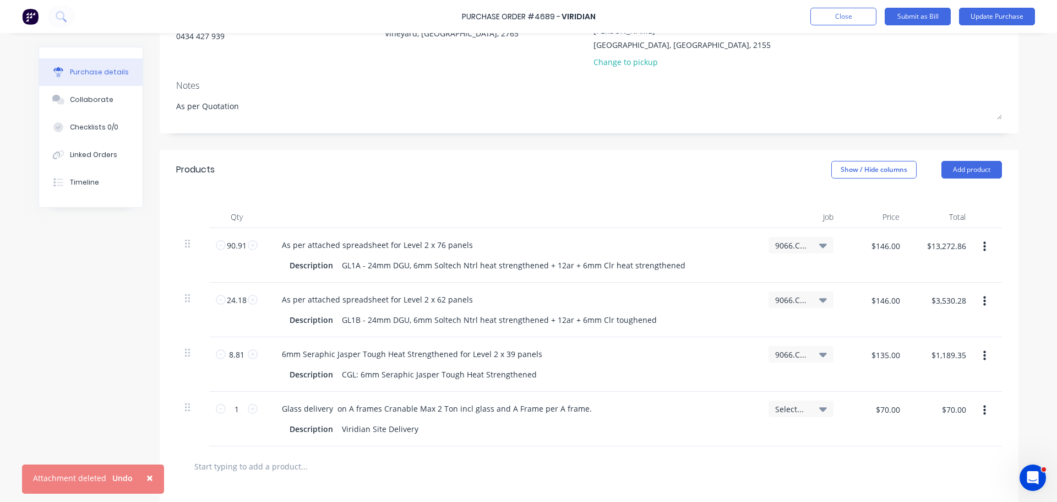
scroll to position [135, 0]
click at [985, 15] on button "Update Purchase" at bounding box center [997, 17] width 76 height 18
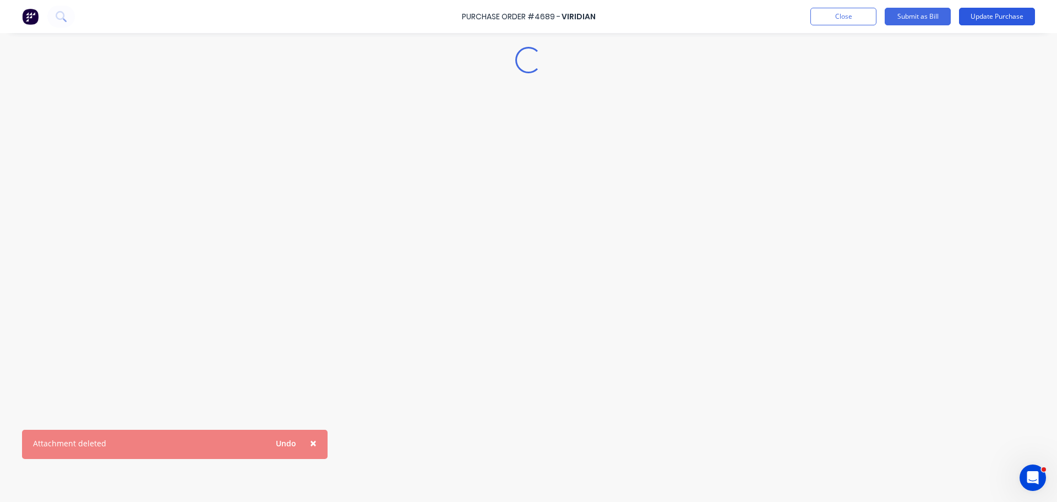
scroll to position [0, 0]
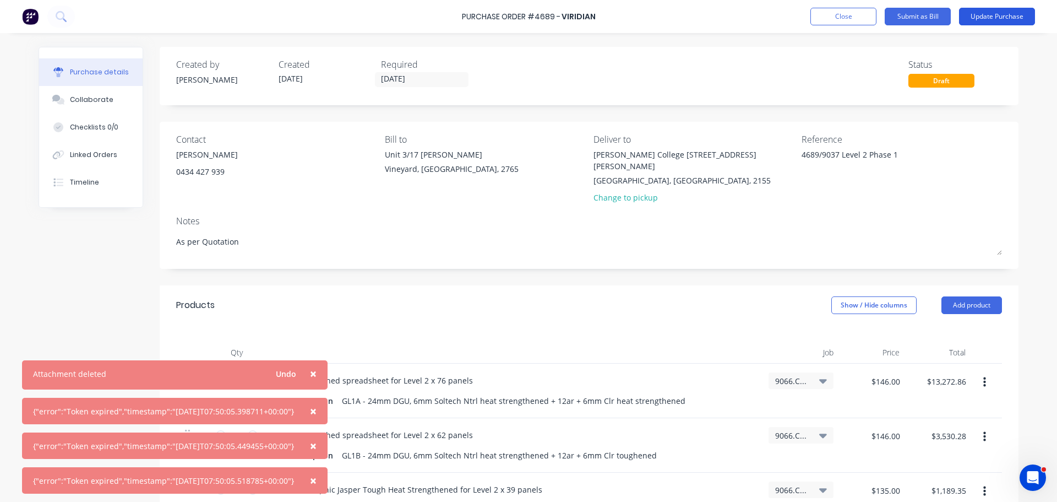
click at [985, 15] on button "Update Purchase" at bounding box center [997, 17] width 76 height 18
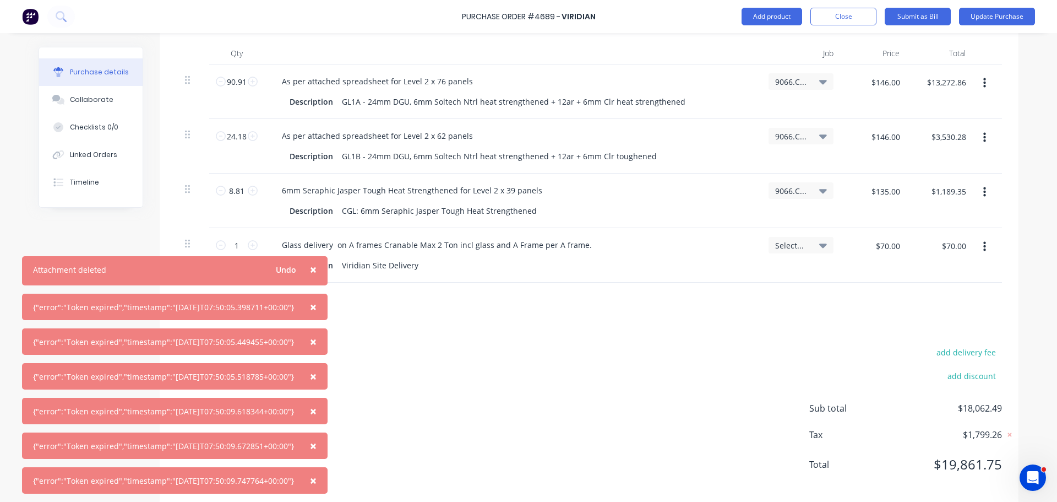
scroll to position [301, 0]
click at [317, 268] on span "×" at bounding box center [313, 269] width 7 height 15
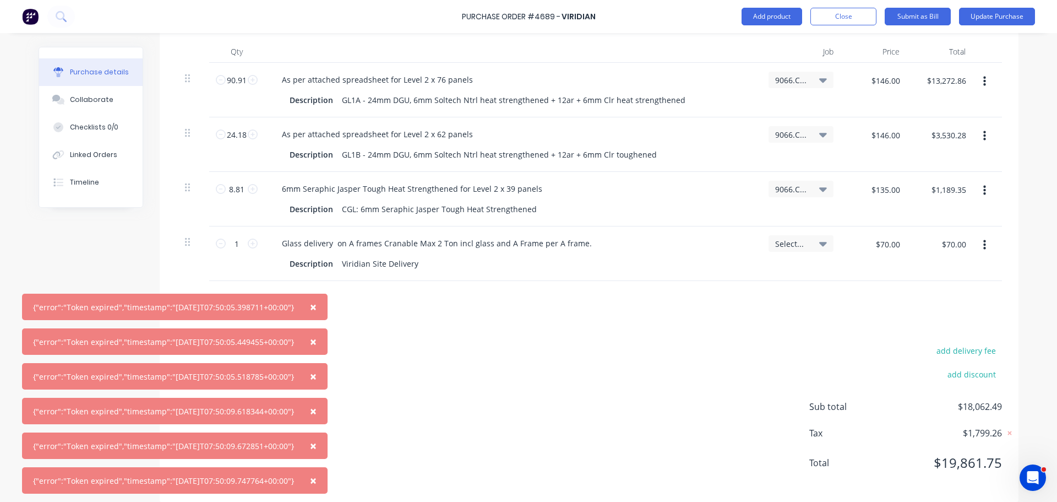
click at [317, 307] on span "×" at bounding box center [313, 306] width 7 height 15
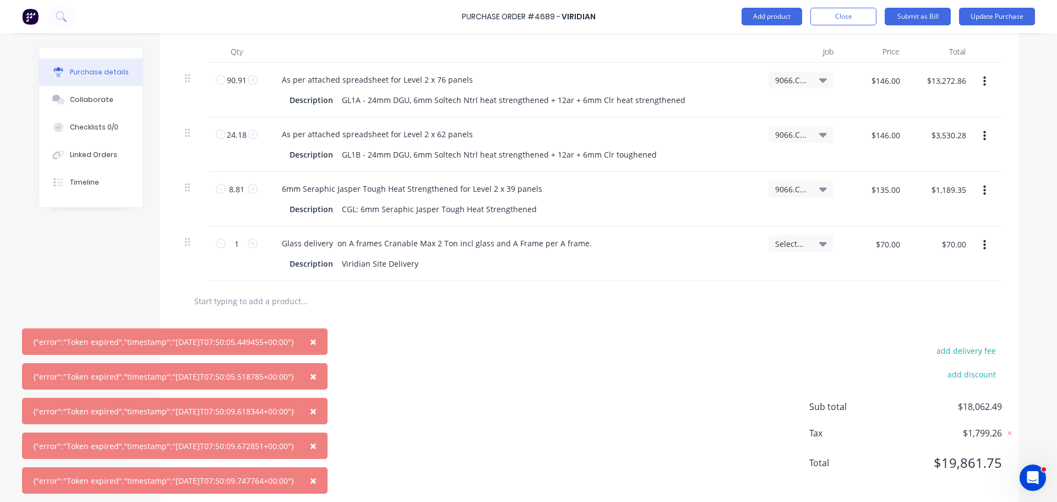
click at [317, 336] on span "×" at bounding box center [313, 341] width 7 height 15
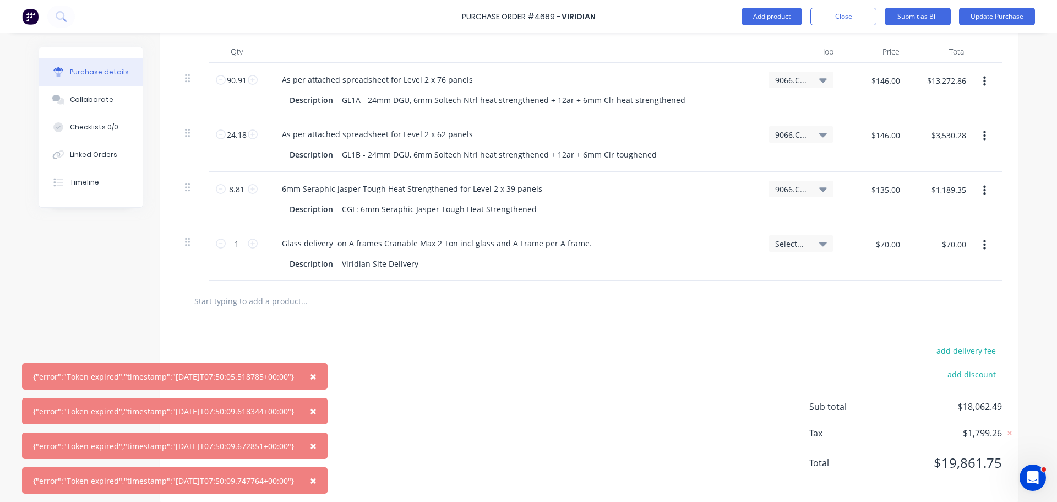
click at [319, 377] on button "×" at bounding box center [313, 376] width 29 height 26
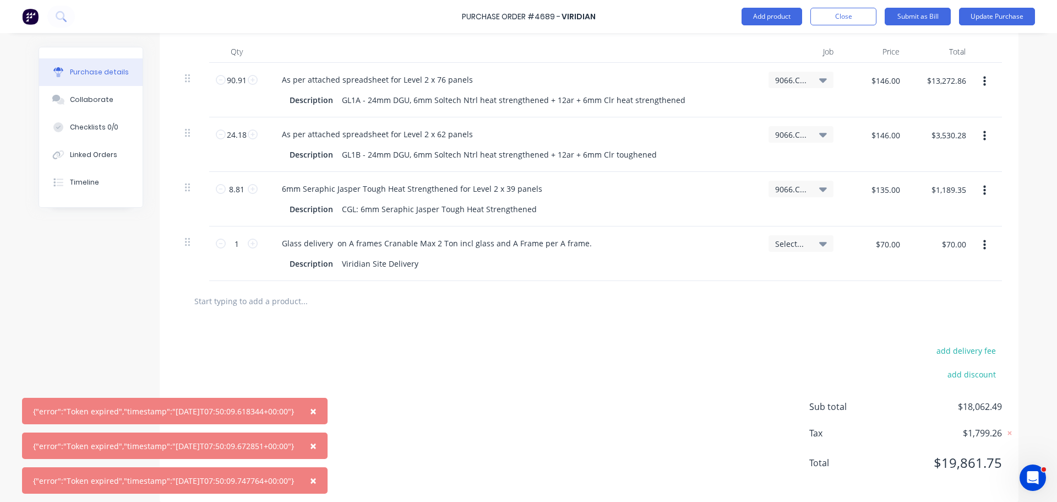
click at [317, 411] on span "×" at bounding box center [313, 410] width 7 height 15
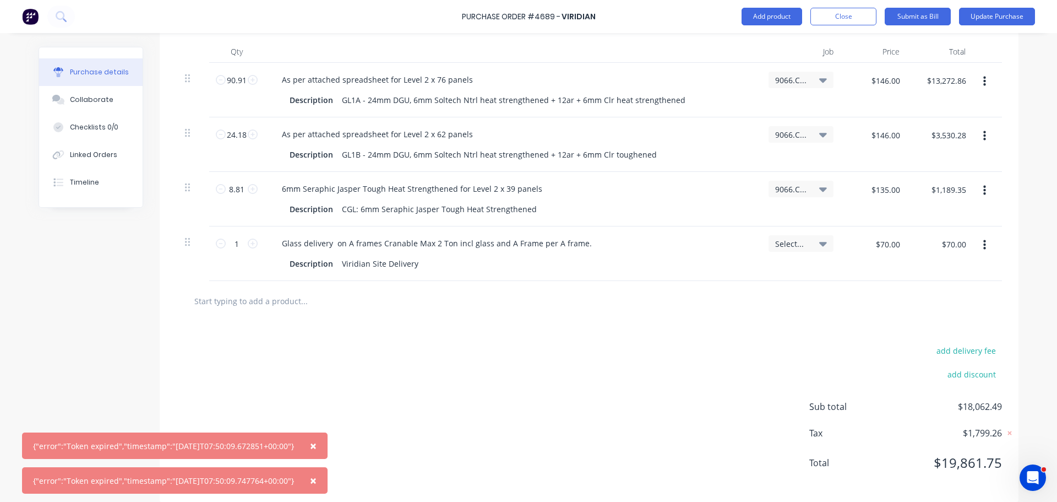
click at [317, 447] on span "×" at bounding box center [313, 445] width 7 height 15
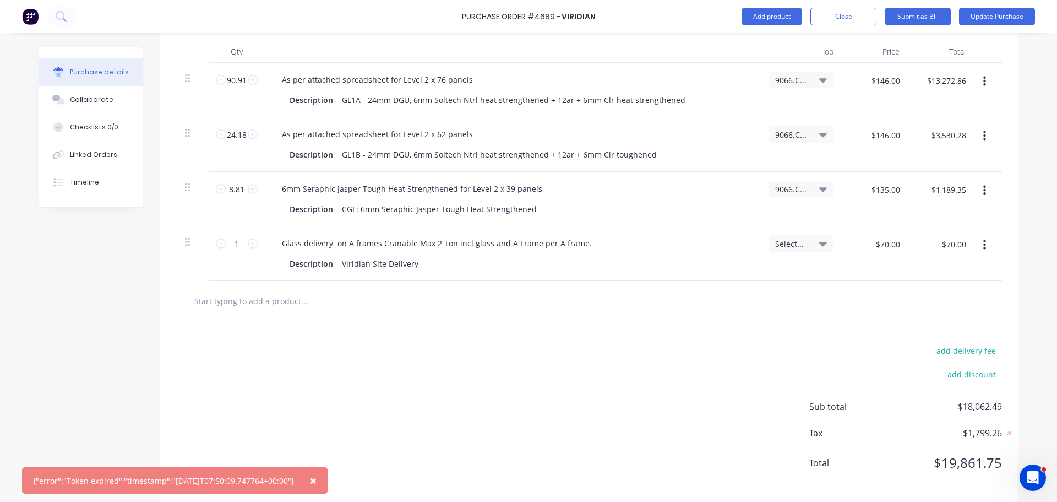
click at [317, 478] on span "×" at bounding box center [313, 479] width 7 height 15
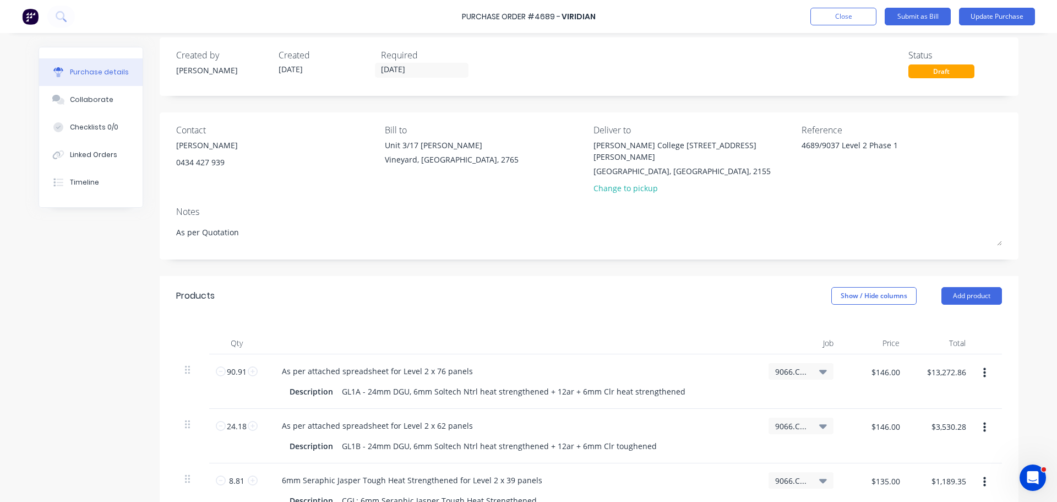
scroll to position [0, 0]
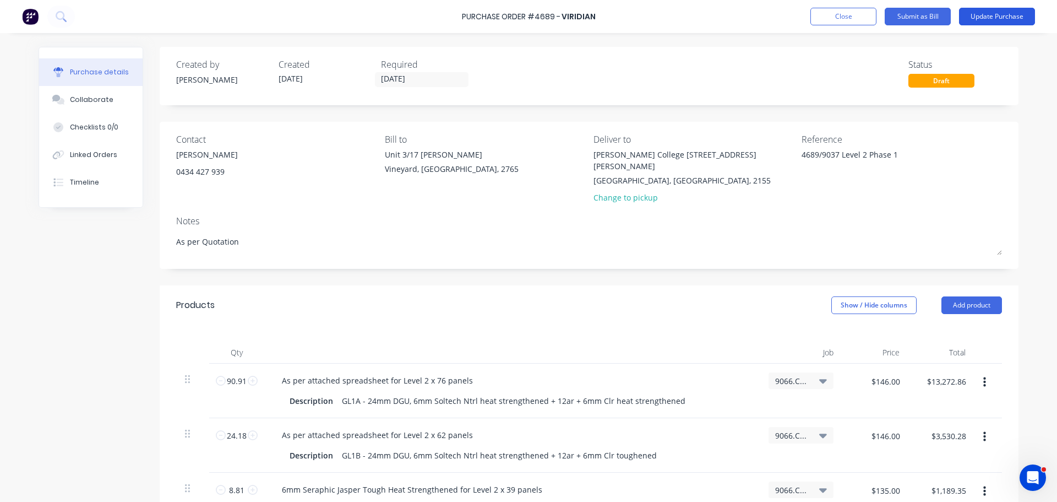
click at [987, 15] on button "Update Purchase" at bounding box center [997, 17] width 76 height 18
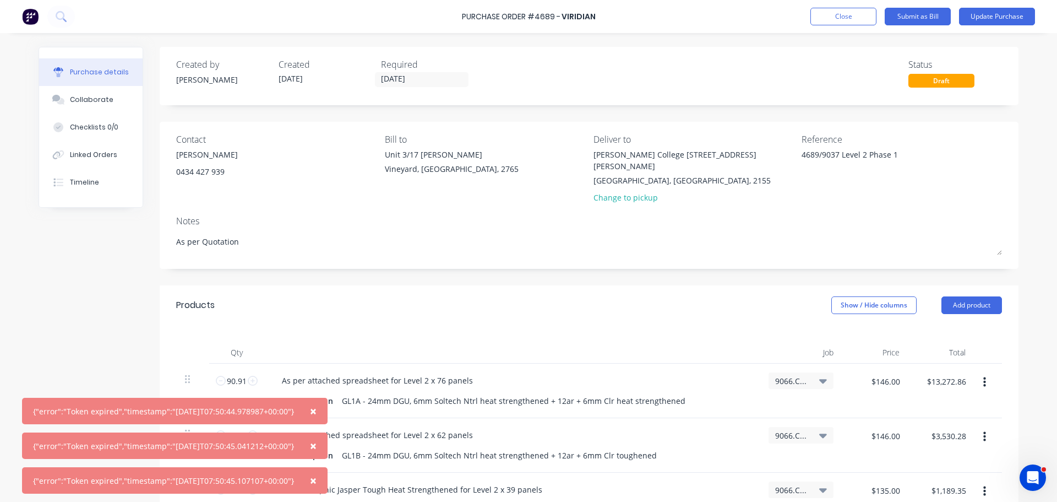
click at [317, 411] on span "×" at bounding box center [313, 410] width 7 height 15
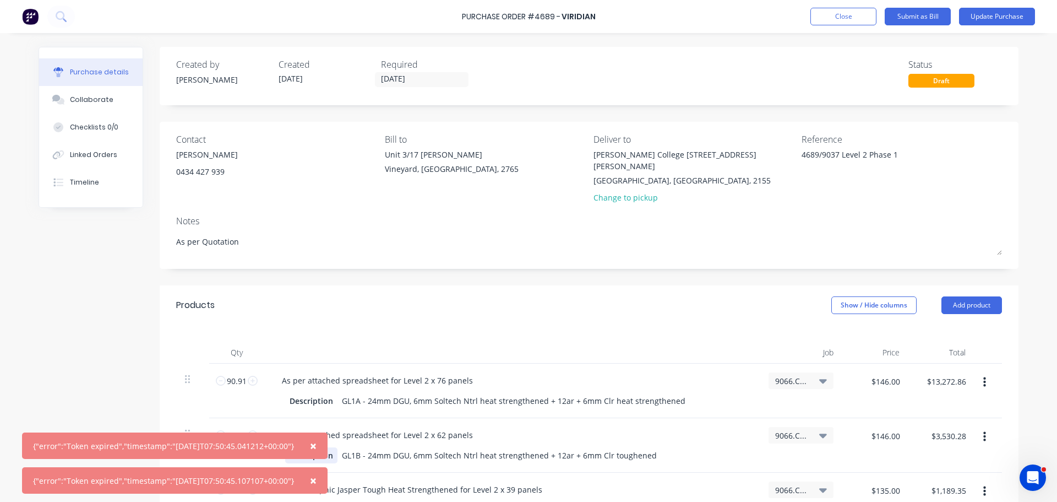
click at [317, 443] on span "×" at bounding box center [313, 445] width 7 height 15
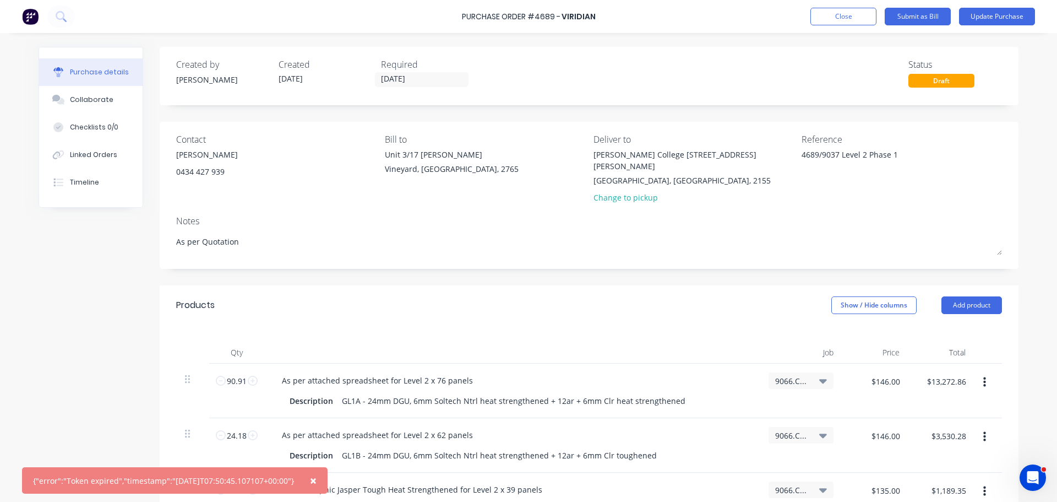
click at [317, 480] on span "×" at bounding box center [313, 479] width 7 height 15
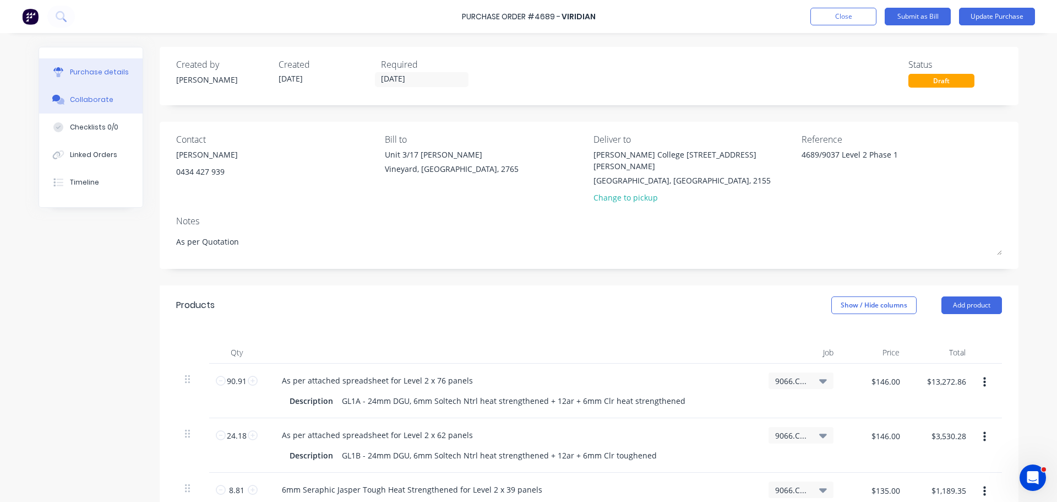
click at [94, 104] on div "Collaborate" at bounding box center [92, 100] width 44 height 10
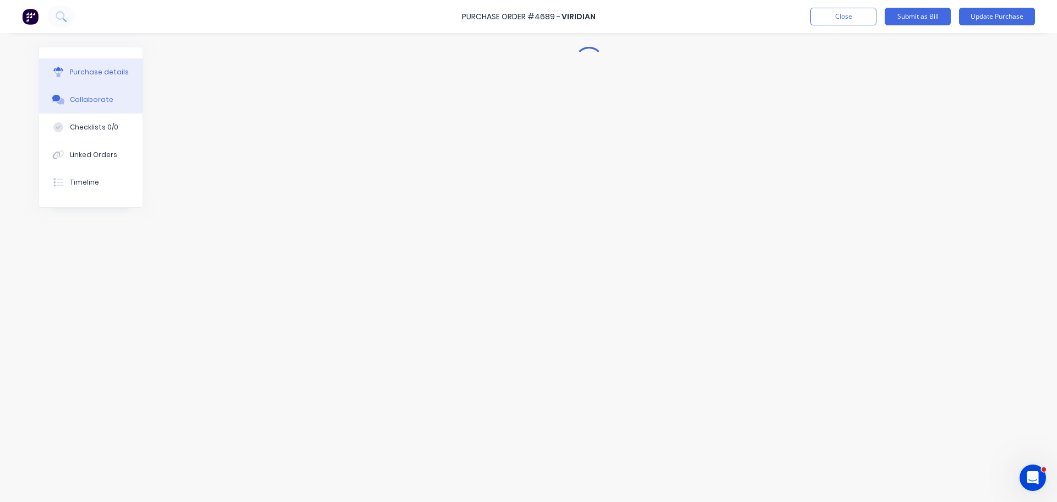
click at [97, 72] on div "Purchase details" at bounding box center [99, 72] width 59 height 10
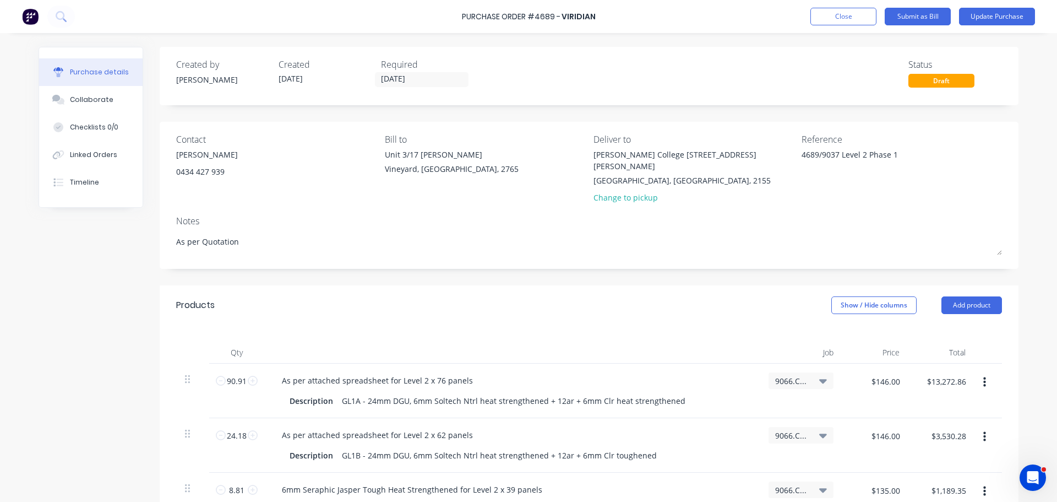
type textarea "x"
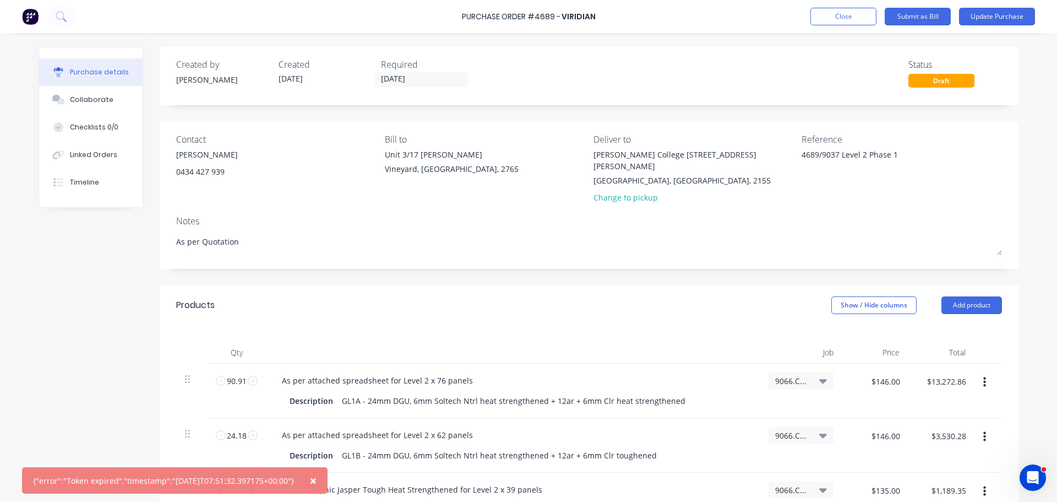
click at [1034, 474] on icon "Open Intercom Messenger" at bounding box center [1033, 478] width 18 height 18
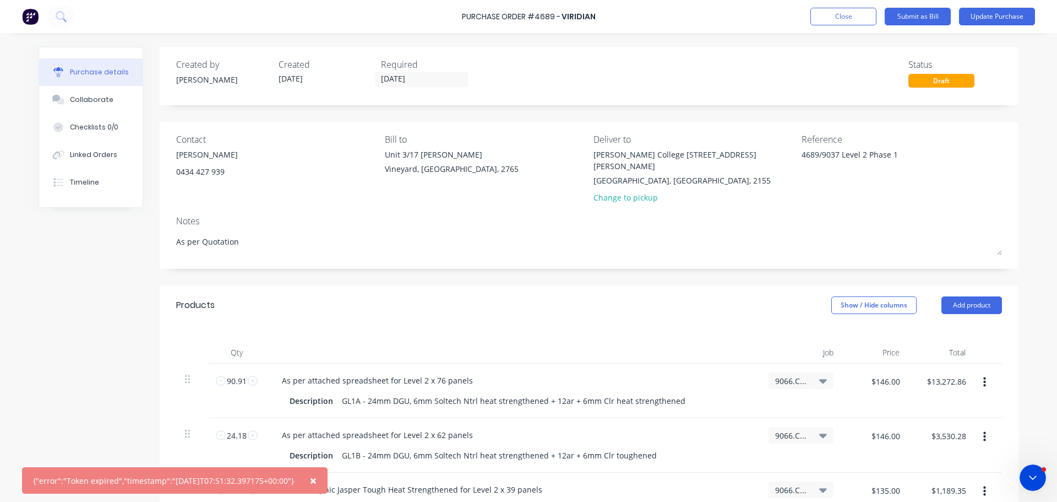
click at [704, 325] on div "Qty Job Price Total 90.91 90.91 As per attached spreadsheet for Level 2 x 76 pa…" at bounding box center [589, 453] width 859 height 257
click at [1028, 474] on icon "Close Intercom Messenger" at bounding box center [1032, 477] width 13 height 13
click at [1033, 476] on icon "Close Intercom Messenger" at bounding box center [1032, 477] width 13 height 13
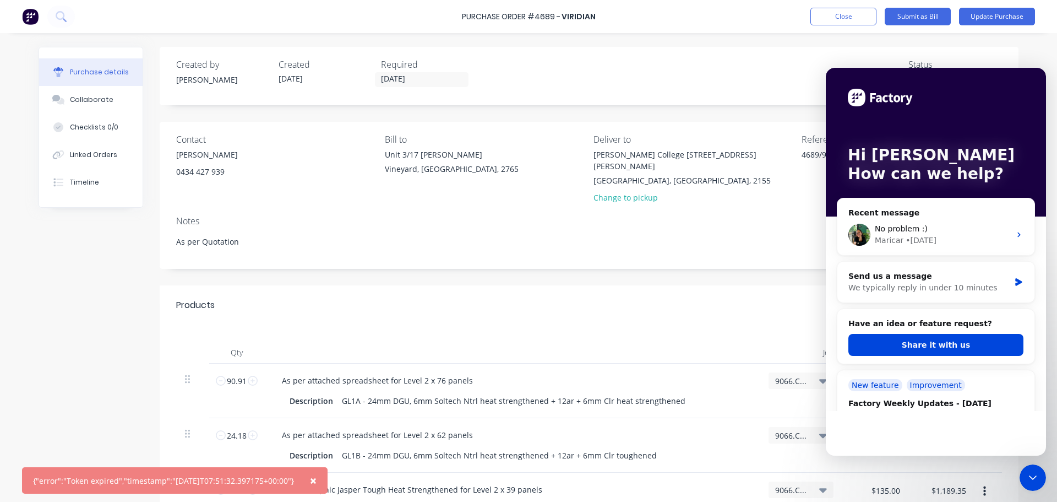
click at [926, 112] on div "Hi Craig How can we help?" at bounding box center [936, 142] width 198 height 149
click at [1035, 473] on icon "Close Intercom Messenger" at bounding box center [1032, 477] width 13 height 13
click at [1035, 475] on icon "Close Intercom Messenger" at bounding box center [1032, 477] width 13 height 13
click at [1034, 475] on icon "Close Intercom Messenger" at bounding box center [1032, 477] width 13 height 13
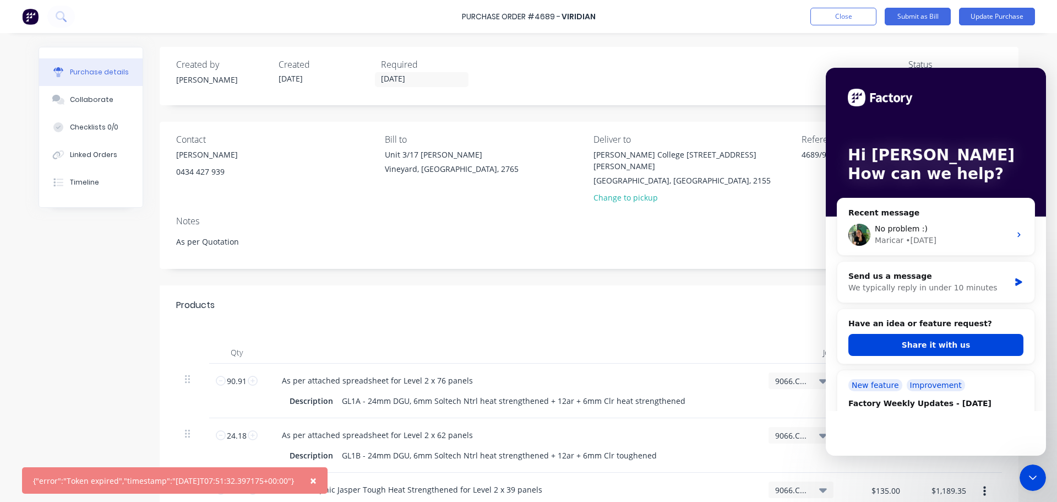
click at [1000, 230] on div "No problem :)" at bounding box center [942, 229] width 135 height 12
click at [1032, 476] on icon "Close Intercom Messenger" at bounding box center [1032, 477] width 13 height 13
click at [79, 183] on div "Timeline" at bounding box center [84, 182] width 29 height 10
click at [77, 157] on div "Linked Orders" at bounding box center [93, 155] width 47 height 10
click at [81, 129] on div "Checklists 0/0" at bounding box center [94, 127] width 48 height 10
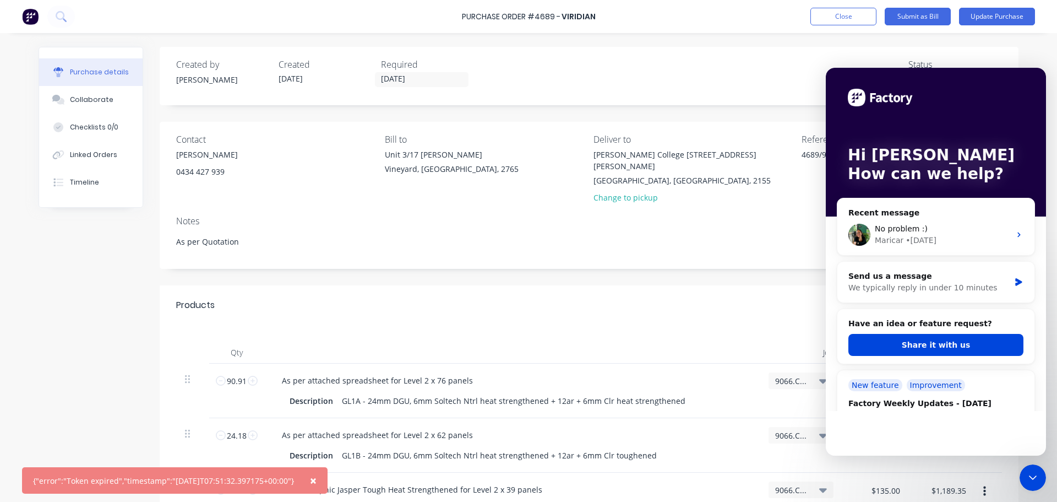
click at [80, 102] on div "Collaborate" at bounding box center [92, 100] width 44 height 10
click at [1045, 332] on div "× {"error":"Token expired","timestamp":"2025-08-11T07:51:32.397175+00:00"} Purc…" at bounding box center [528, 251] width 1057 height 502
click at [713, 290] on div "Created by Craig Created 04/08/25 Required 18/08/25 Status Draft Contact Mick A…" at bounding box center [529, 425] width 980 height 756
click at [317, 480] on span "×" at bounding box center [313, 479] width 7 height 15
click at [322, 478] on div "Created by Craig Created 04/08/25 Required 18/08/25 Status Draft Contact Mick A…" at bounding box center [529, 425] width 980 height 756
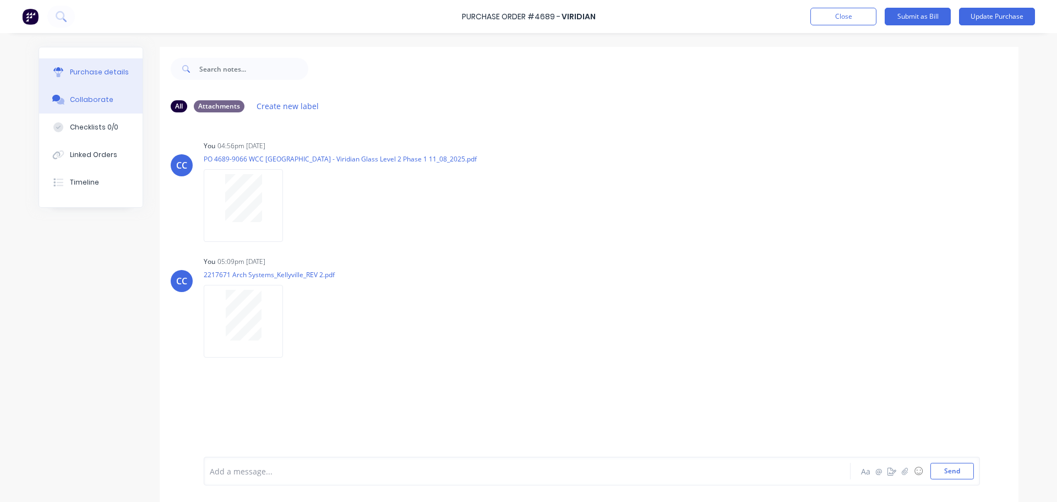
click at [96, 73] on div "Purchase details" at bounding box center [99, 72] width 59 height 10
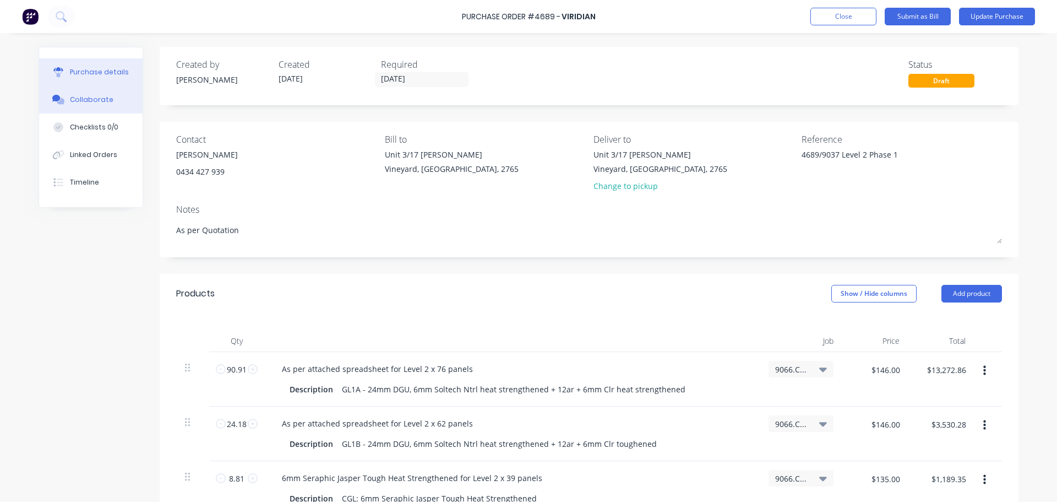
click at [84, 102] on div "Collaborate" at bounding box center [92, 100] width 44 height 10
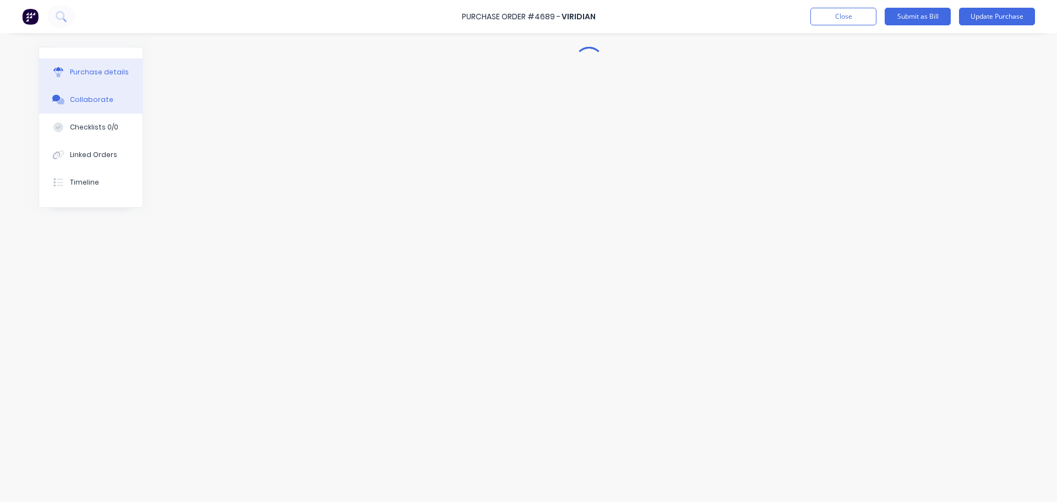
click at [78, 69] on div "Purchase details" at bounding box center [99, 72] width 59 height 10
type textarea "x"
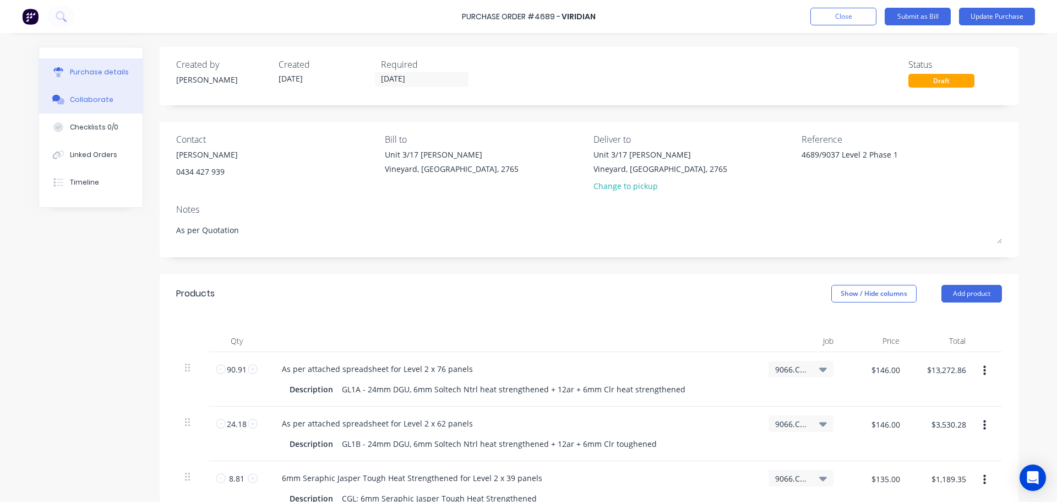
click at [76, 94] on button "Collaborate" at bounding box center [91, 100] width 104 height 28
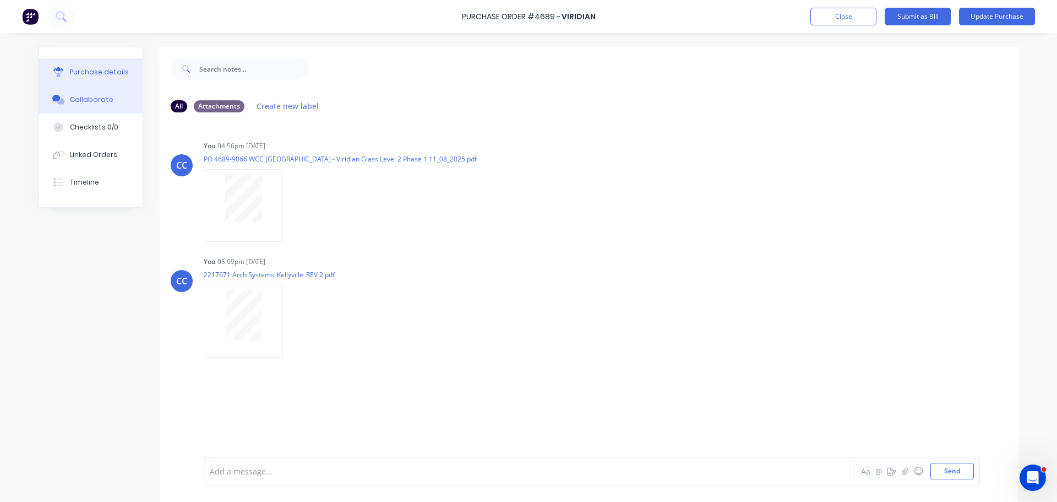
click at [86, 75] on div "Purchase details" at bounding box center [99, 72] width 59 height 10
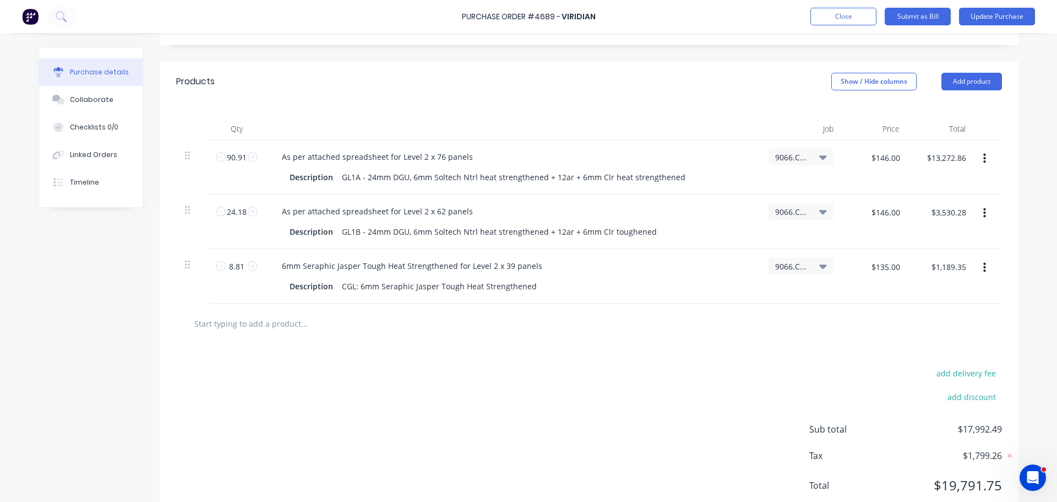
scroll to position [213, 0]
click at [215, 321] on input "text" at bounding box center [304, 323] width 220 height 22
type textarea "x"
type input "d"
type textarea "x"
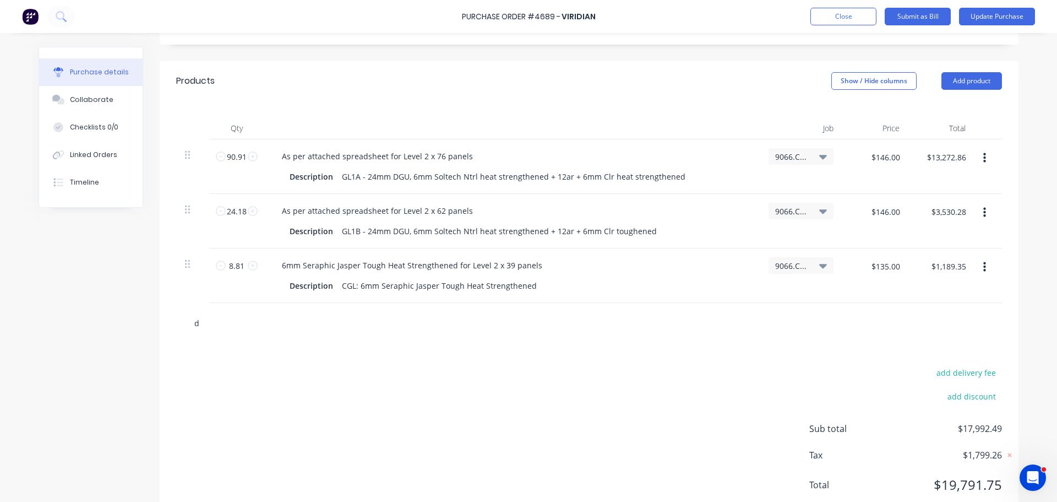
type input "de"
type textarea "x"
type input "del"
type textarea "x"
type input "deli"
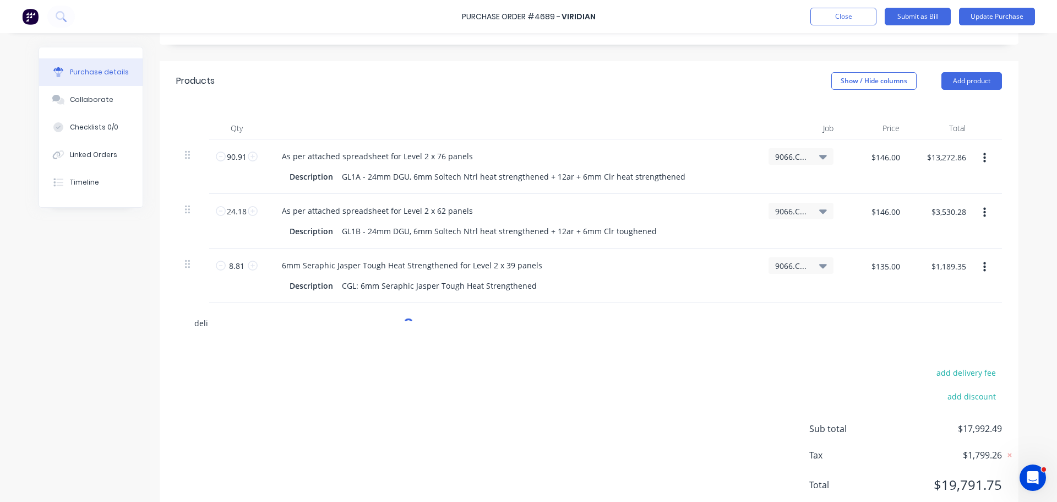
type textarea "x"
type input "del"
type textarea "x"
type input "de"
type textarea "x"
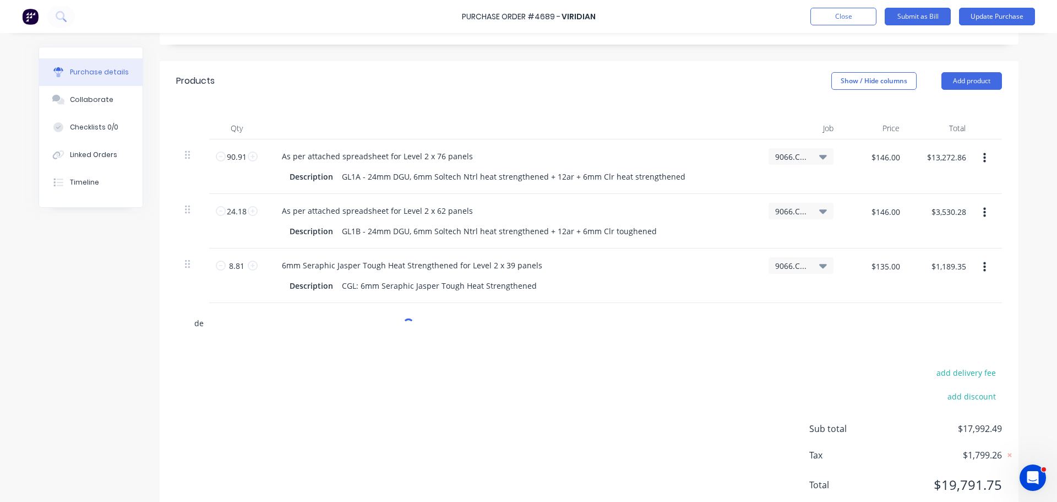
type input "d"
type textarea "x"
type input "g"
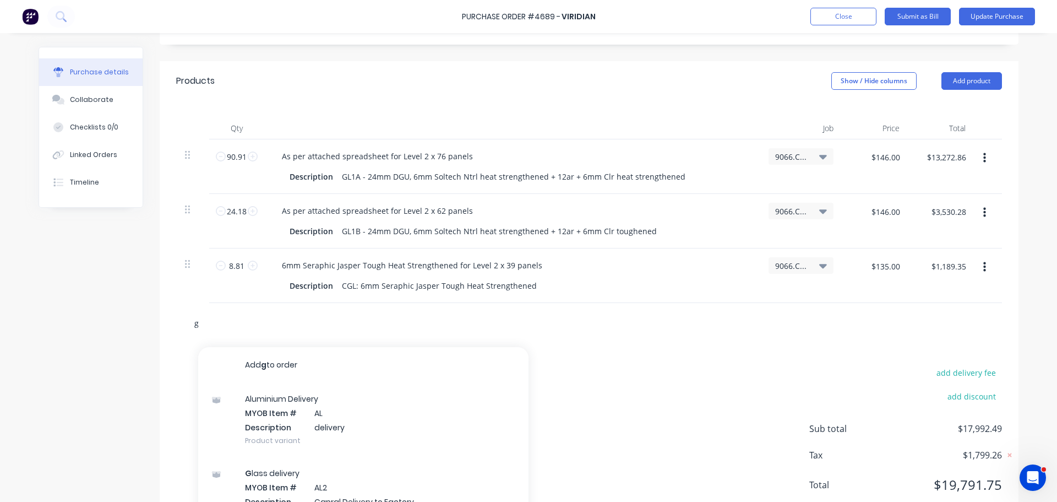
type textarea "x"
type input "gl"
type textarea "x"
type input "gla"
type textarea "x"
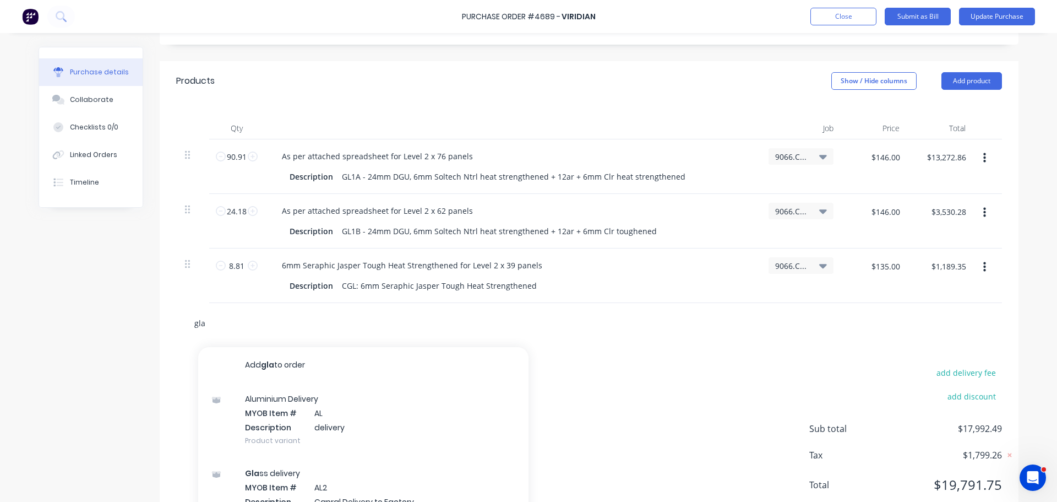
type input "glas"
type textarea "x"
type input "glass"
type textarea "x"
type input "glass"
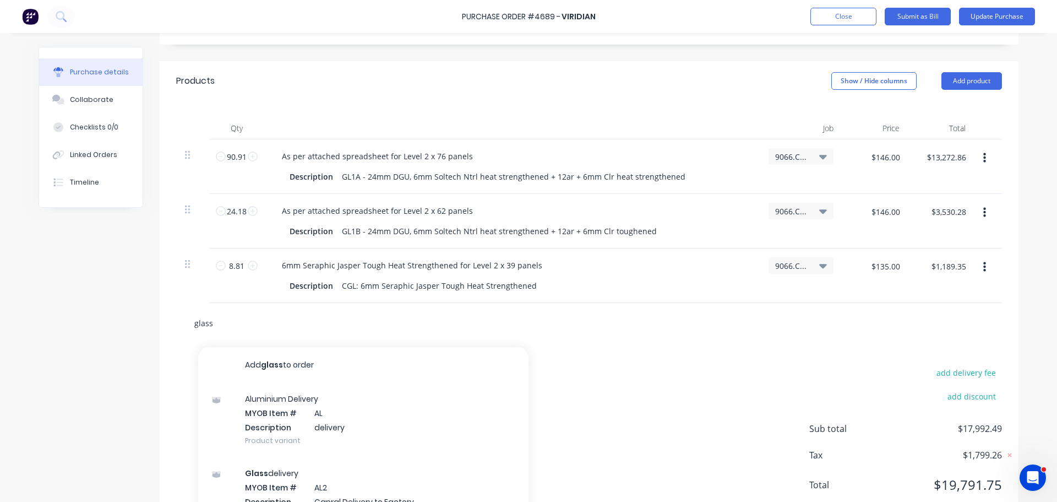
type textarea "x"
type input "glass d"
type textarea "x"
type input "glass de"
type textarea "x"
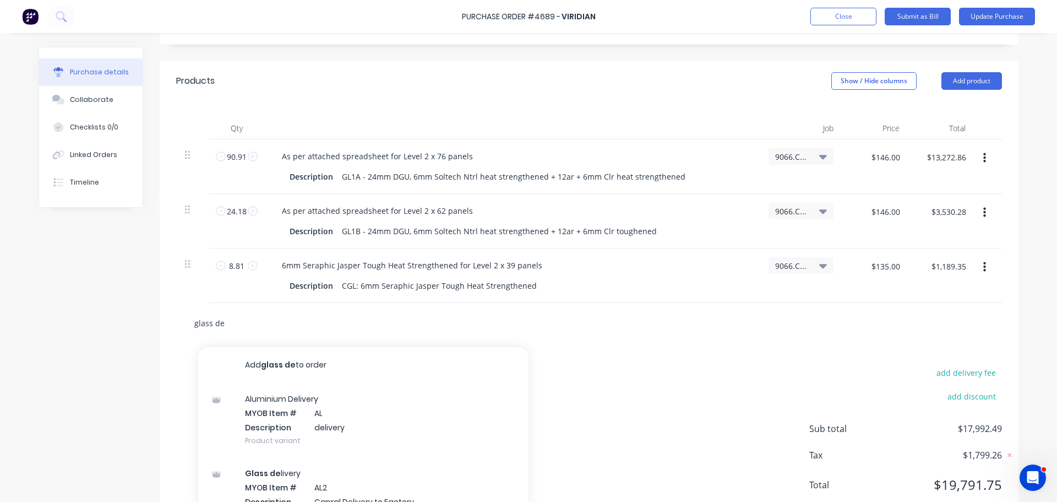
type input "glass del"
type textarea "x"
type input "glass deli"
type textarea "x"
type input "glass deliv"
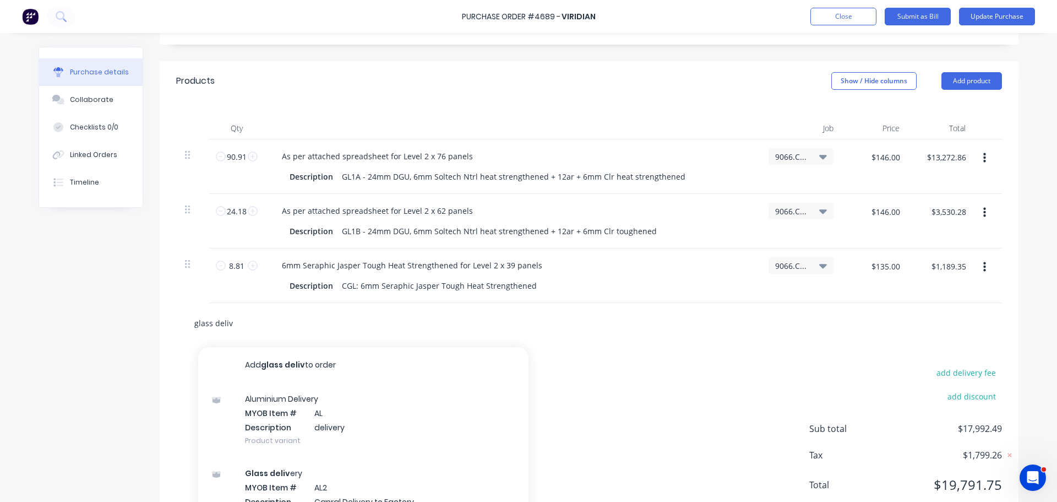
type textarea "x"
type input "glass delive"
type textarea "x"
type input "glass deliver"
type textarea "x"
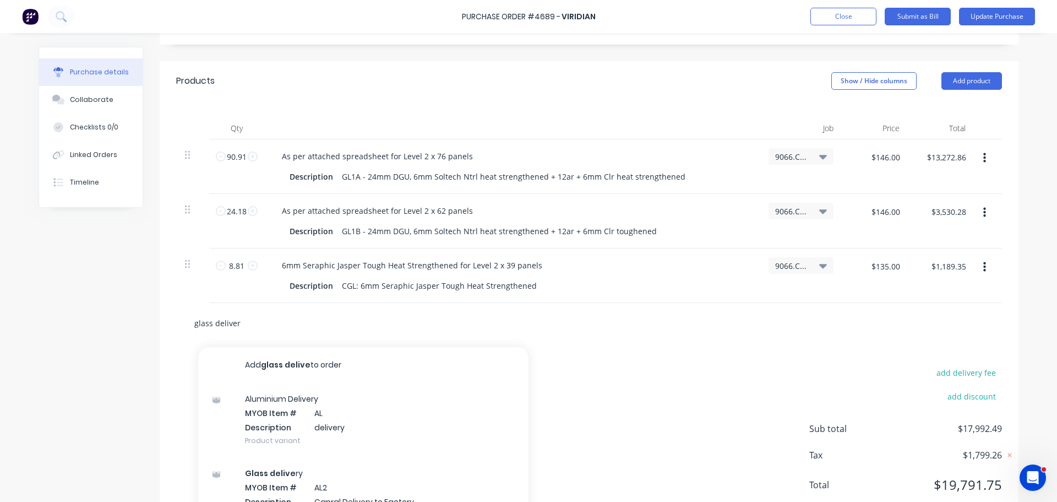
type input "glass delivery"
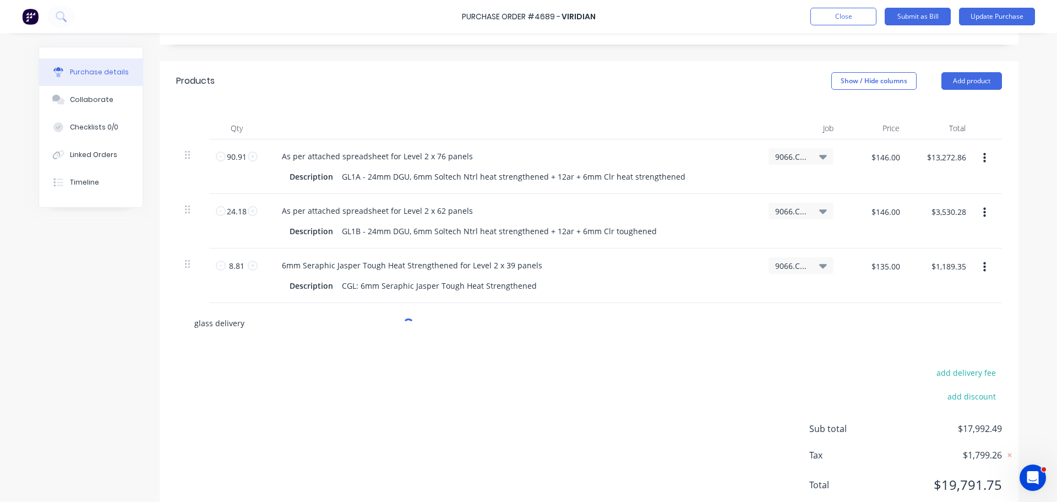
type textarea "x"
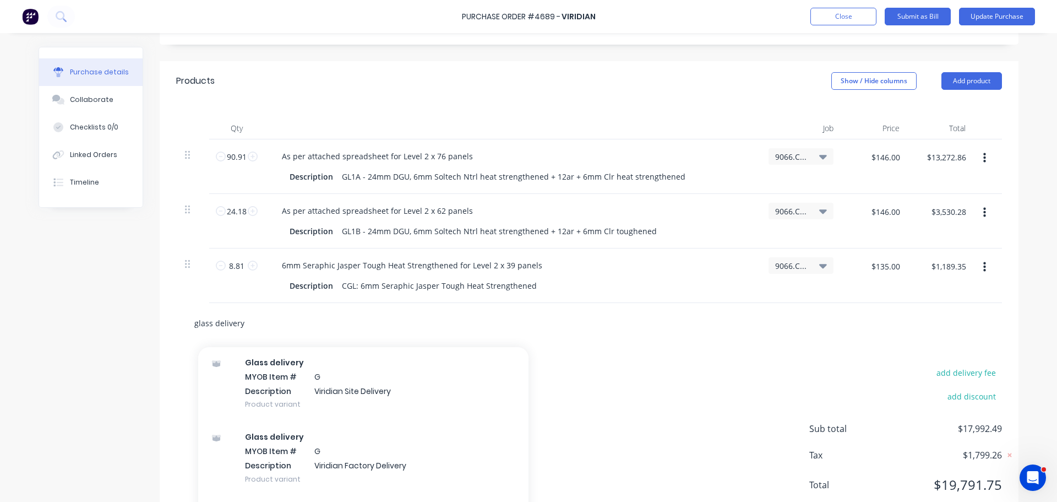
scroll to position [415, 0]
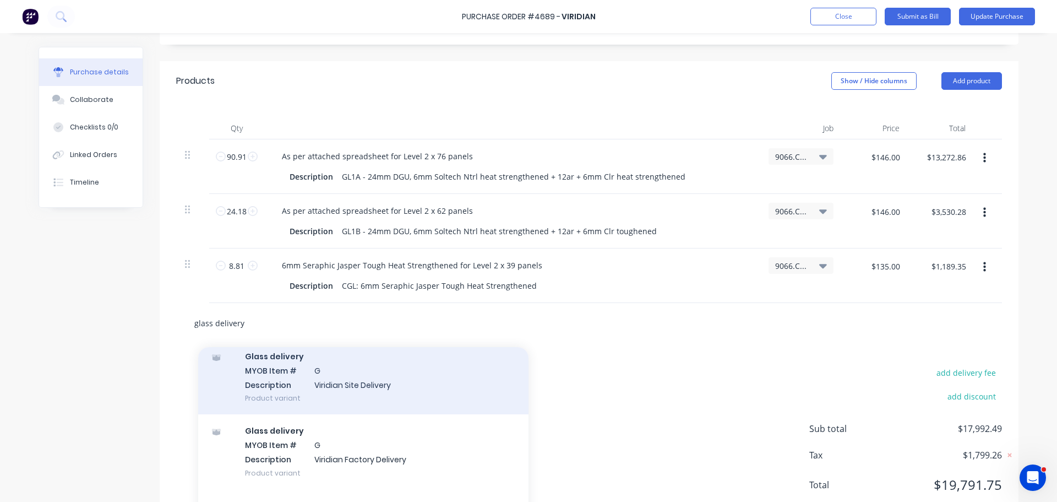
type input "glass delivery"
click at [278, 380] on div "Glass delivery MYOB Item # G Description Viridian Site Delivery Product variant" at bounding box center [363, 377] width 330 height 74
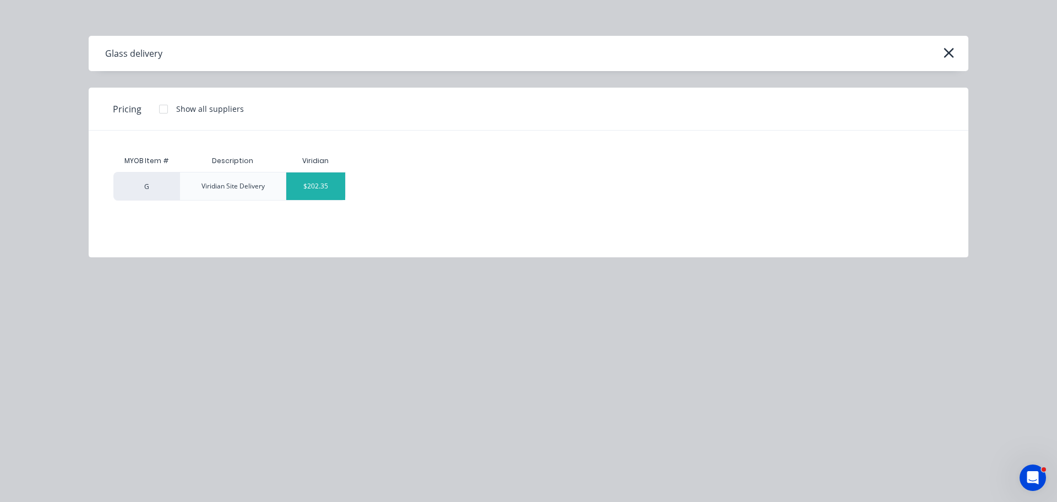
click at [319, 188] on div "$202.35" at bounding box center [315, 186] width 59 height 28
type textarea "x"
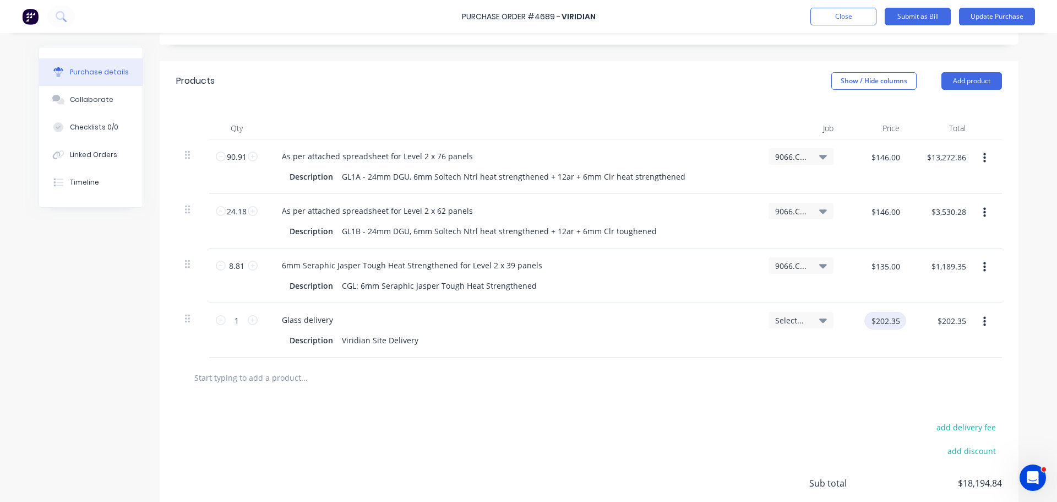
type textarea "x"
click at [873, 322] on input "$202.35" at bounding box center [886, 321] width 42 height 18
type input "70"
type textarea "x"
type input "$70.00"
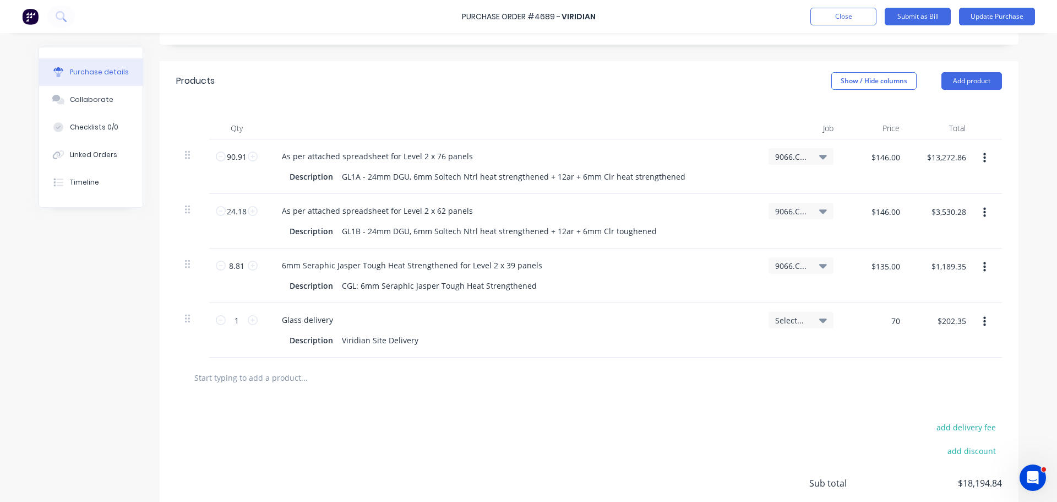
type input "$70.00"
click at [491, 363] on div at bounding box center [589, 377] width 826 height 40
type textarea "x"
click at [334, 322] on div "Glass delivery" at bounding box center [307, 320] width 69 height 16
click at [273, 379] on input "text" at bounding box center [304, 377] width 220 height 22
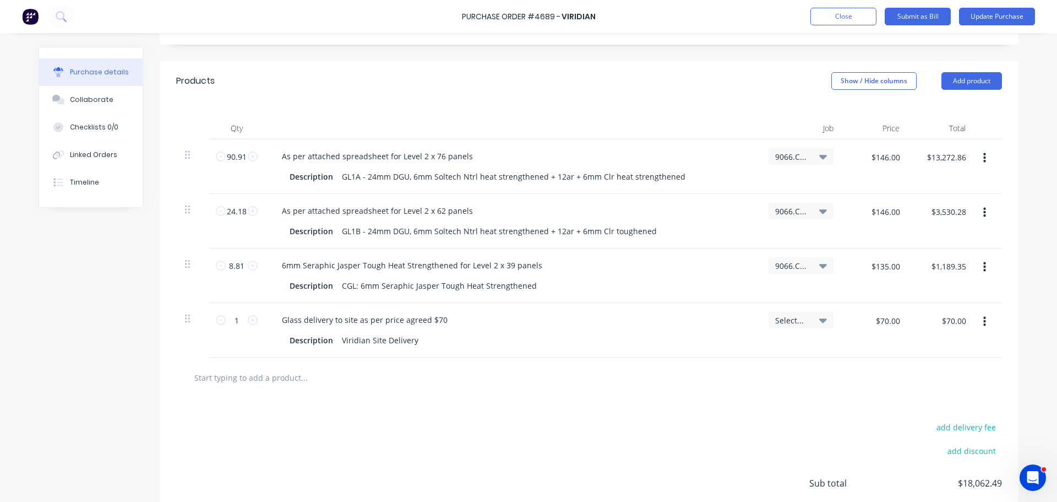
type textarea "x"
type input "G"
type textarea "x"
type input "Gl"
type textarea "x"
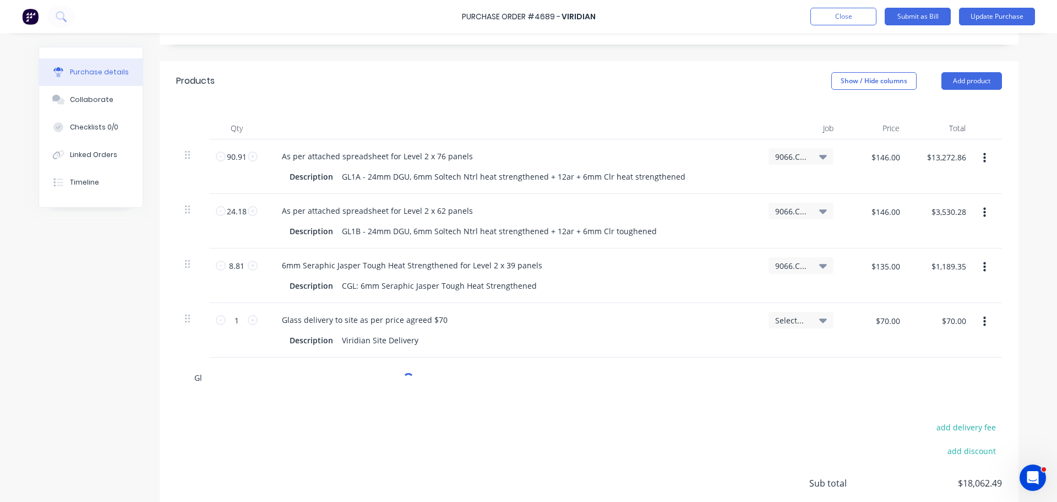
type input "Gla"
type textarea "x"
type input "Glas"
type textarea "x"
type input "Glass"
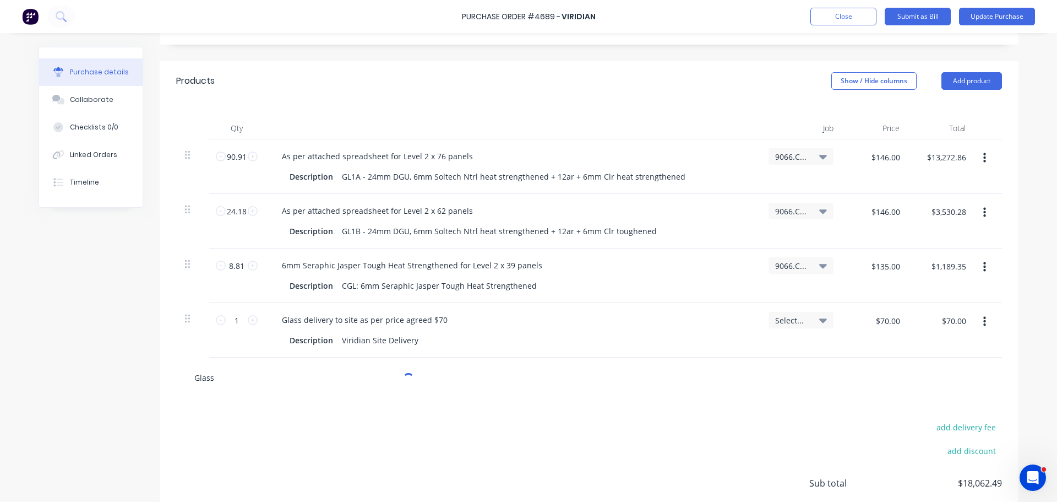
type textarea "x"
type input "Glass"
type textarea "x"
type input "Glass d"
type textarea "x"
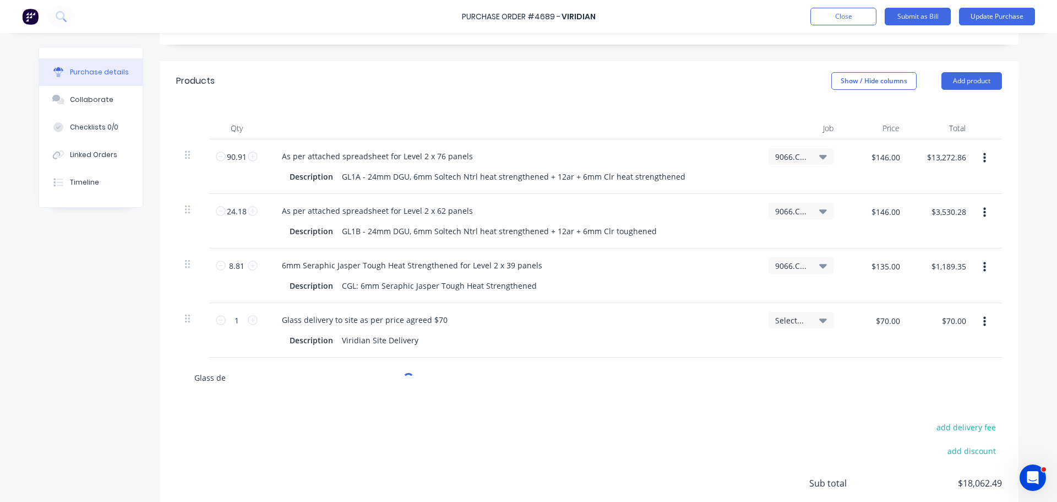
type input "Glass del"
type textarea "x"
type input "Glass deli"
type textarea "x"
type input "Glass deliv"
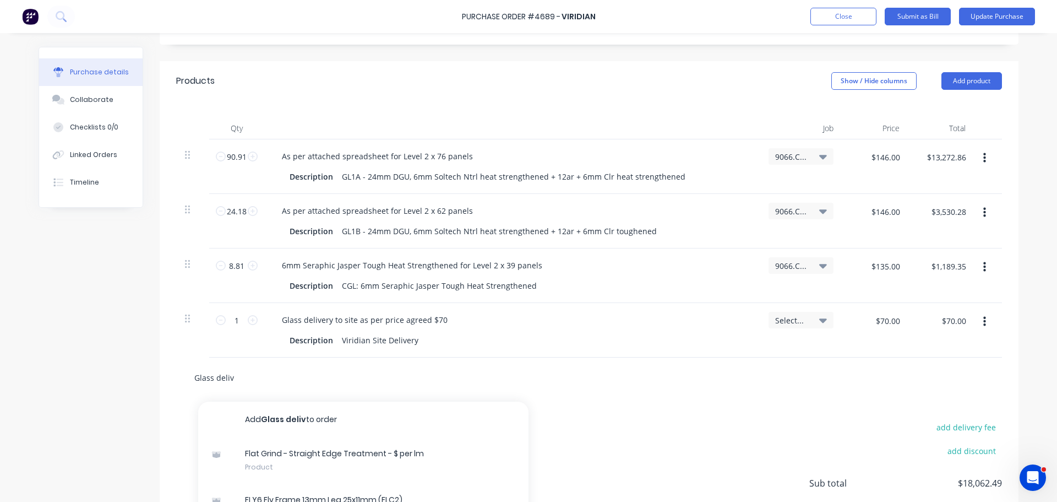
type textarea "x"
type input "Glass delive"
type textarea "x"
type input "Glass deliver"
type textarea "x"
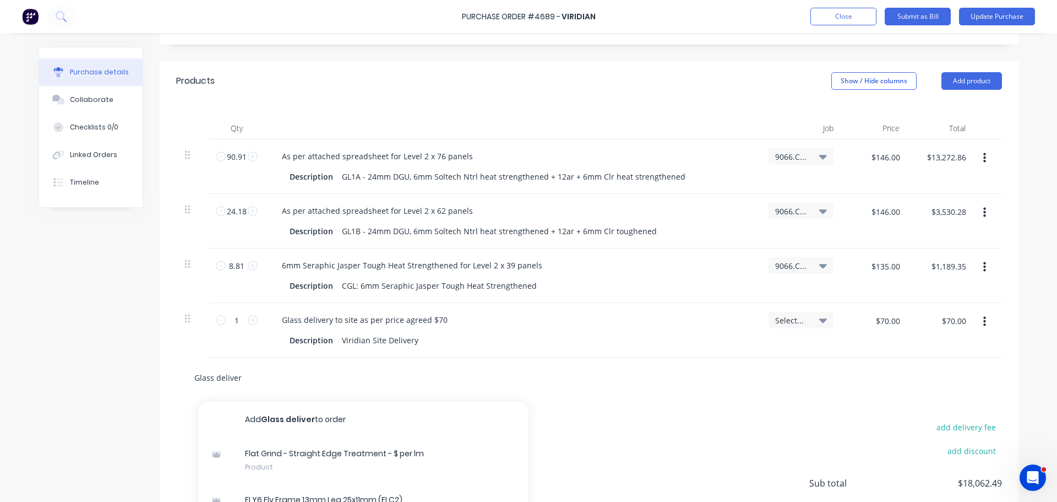
type input "Glass delivery"
type textarea "x"
type input "Glass delivery"
type textarea "x"
type input "Glass delivery o"
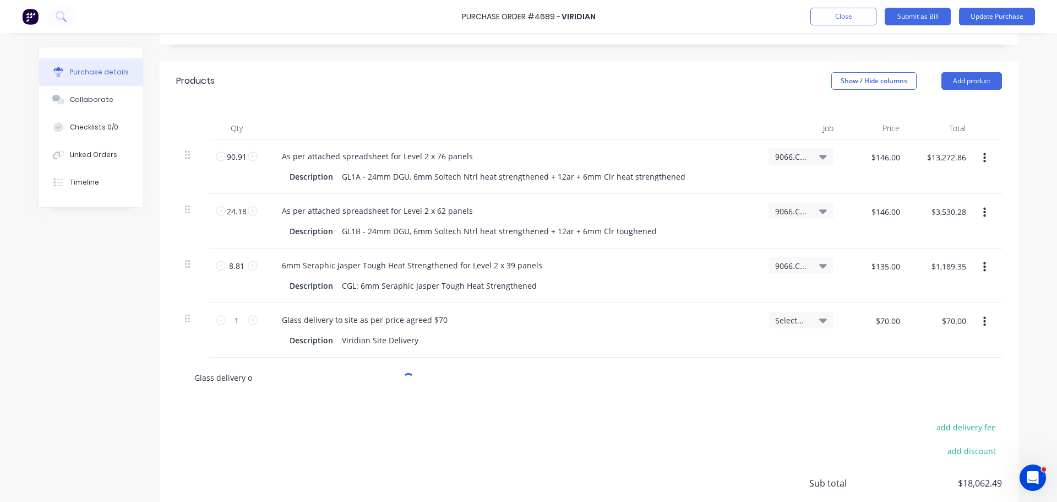
type textarea "x"
type input "Glass delivery on"
type textarea "x"
type input "Glass delivery on"
type textarea "x"
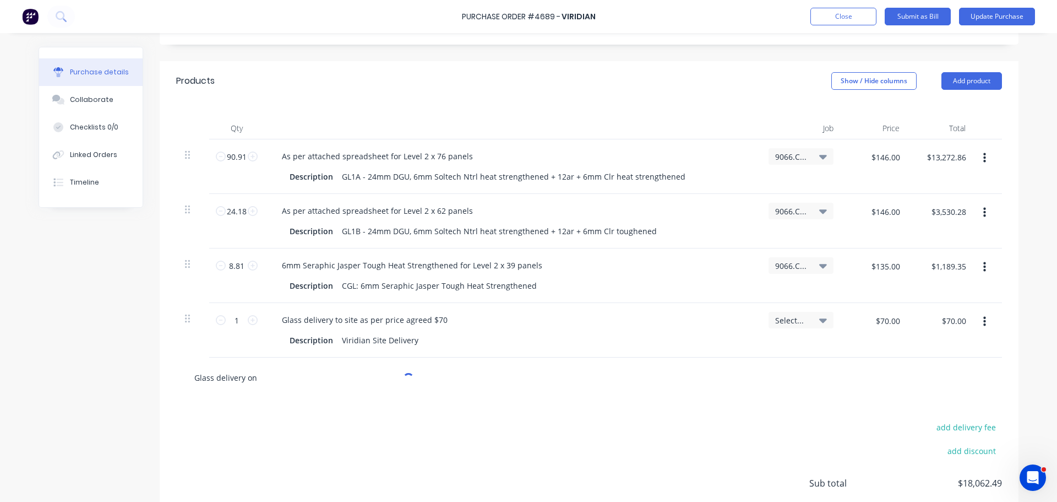
type input "Glass delivery on A"
type textarea "x"
type input "Glass delivery on A"
type textarea "x"
type input "Glass delivery on A f"
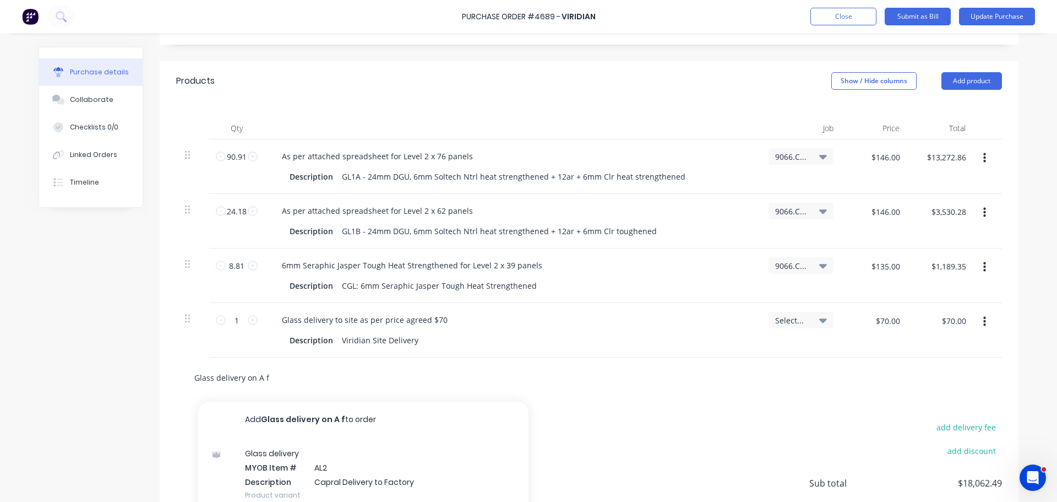
type textarea "x"
type input "Glass delivery on A fr"
type textarea "x"
type input "Glass delivery on A fra"
type textarea "x"
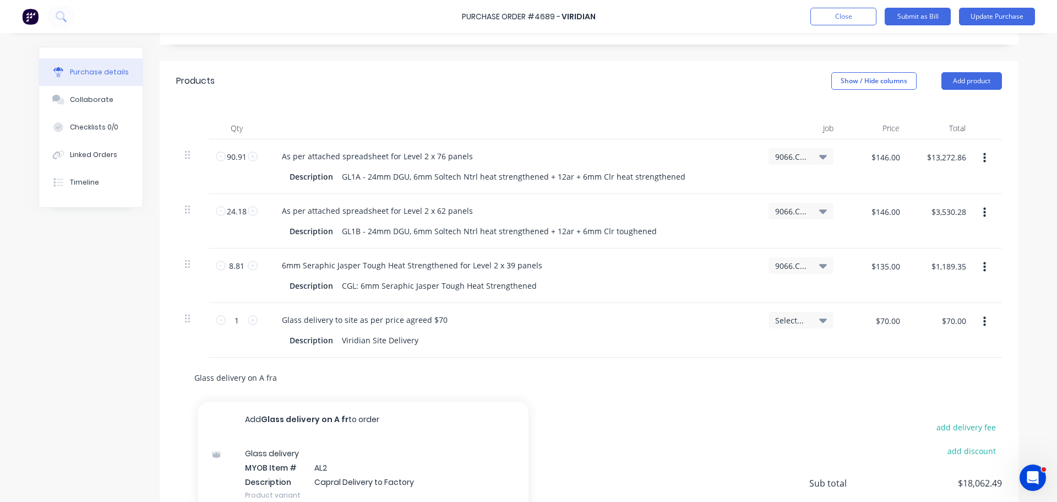
type input "Glass delivery on A fram"
type textarea "x"
type input "Glass delivery on A frame"
type textarea "x"
type input "Glass delivery on A frames"
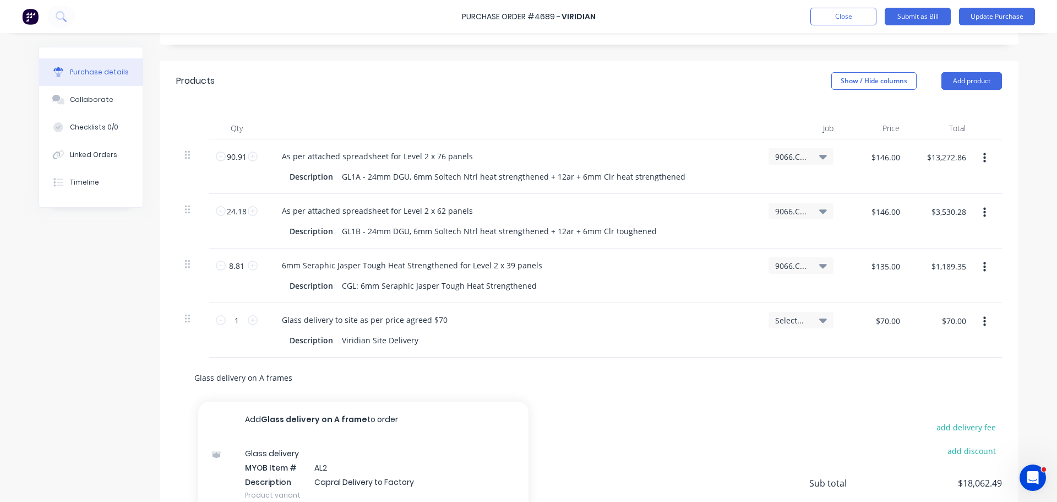
type textarea "x"
type input "Glass delivery on A frames"
type textarea "x"
type input "Glass delivery on A frames"
type textarea "x"
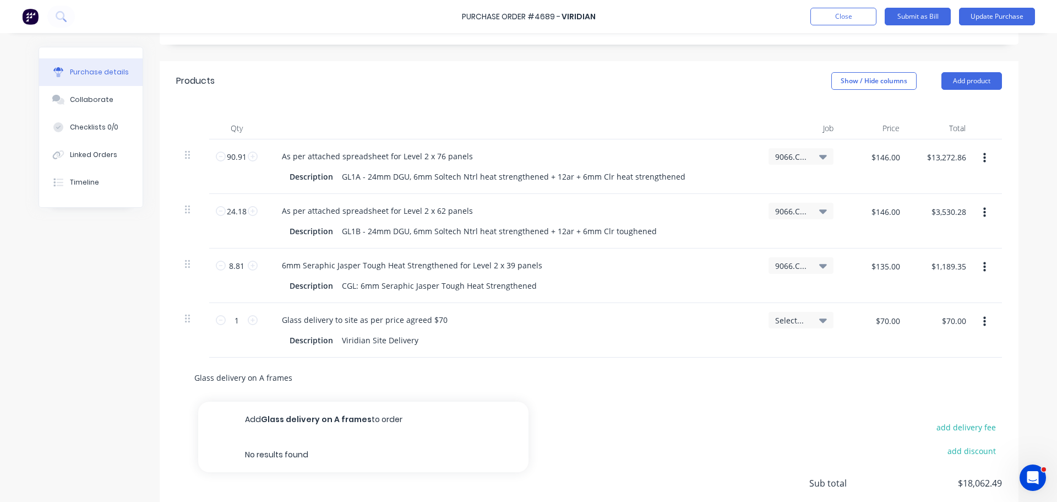
type input "Glass delivery on A frames M"
type textarea "x"
type input "Glass delivery on A frames Ma"
type textarea "x"
type input "Glass delivery on A frames Max"
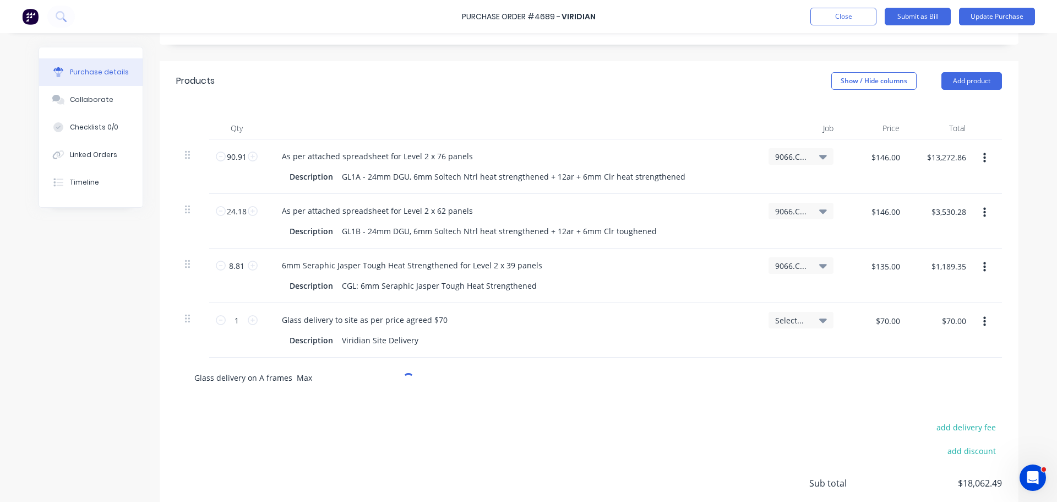
type textarea "x"
type input "Glass delivery on A frames Max"
type textarea "x"
type input "Glass delivery on A frames Max 2"
type textarea "x"
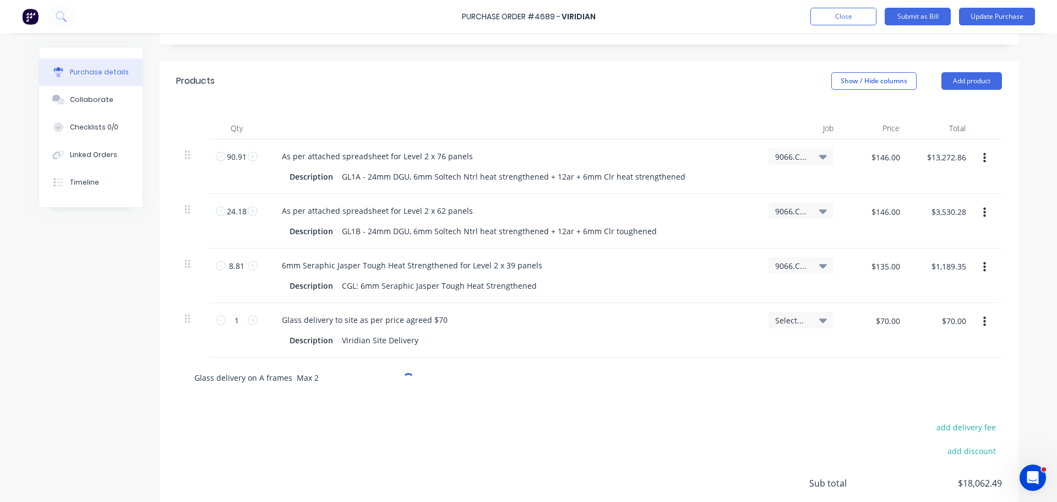
type input "Glass delivery on A frames Max 2"
type textarea "x"
type input "Glass delivery on A frames Max 2 T"
type textarea "x"
type input "Glass delivery on A frames Max 2 To"
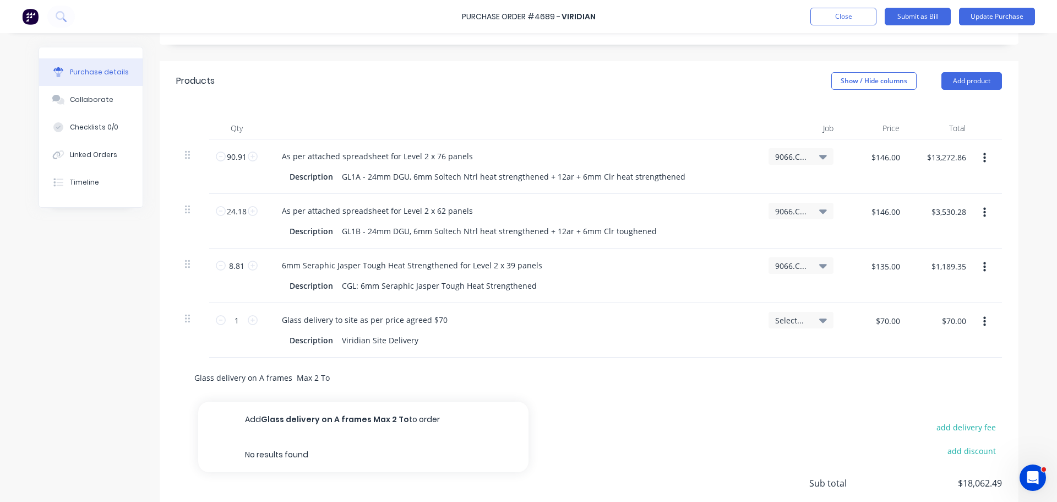
type textarea "x"
type input "Glass delivery on A frames Max 2 Ton"
type textarea "x"
type input "Glass delivery on A frames Max 2 Ton"
type textarea "x"
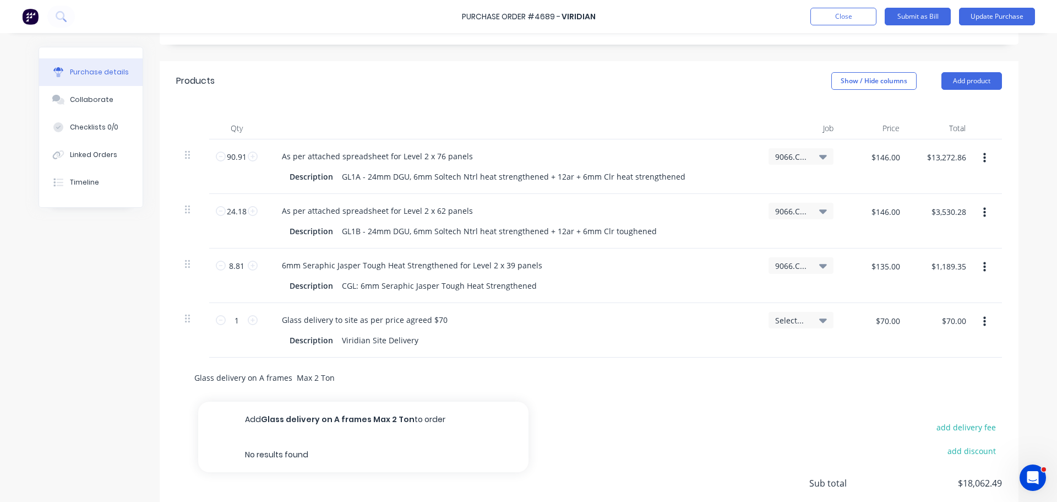
type input "Glass delivery on A frames Max 2 Ton c"
type textarea "x"
type input "Glass delivery on A frames Max 2 Ton co"
type textarea "x"
type input "Glass delivery on A frames Max 2 Ton com"
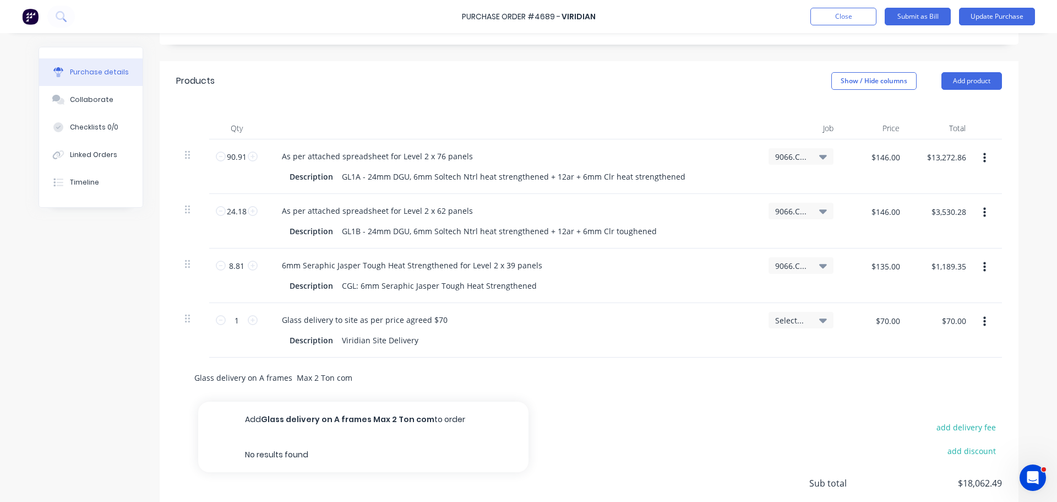
type textarea "x"
type input "Glass delivery on A frames Max 2 Ton comb"
type textarea "x"
type input "Glass delivery on A frames Max 2 Ton combi"
type textarea "x"
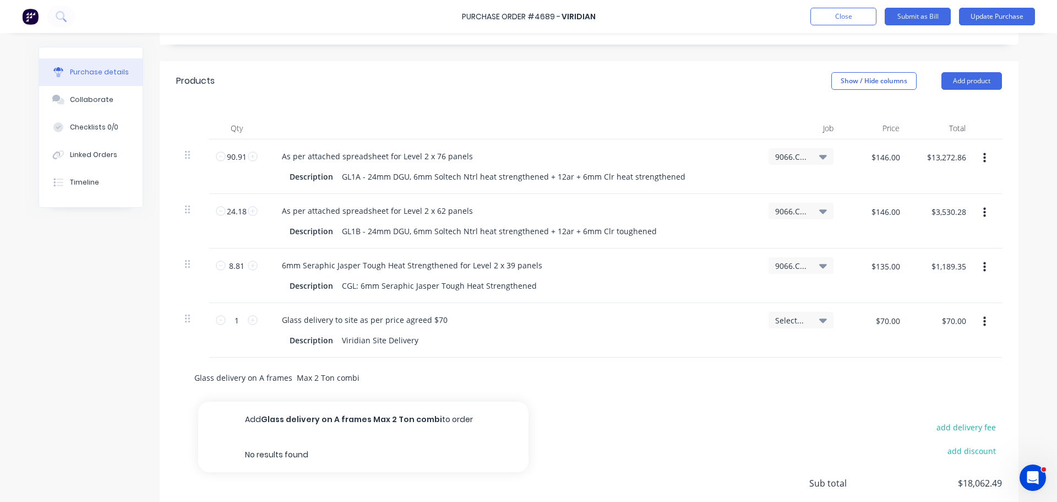
type input "Glass delivery on A frames Max 2 Ton combin"
type textarea "x"
type input "Glass delivery on A frames Max 2 Ton combine"
type textarea "x"
type input "Glass delivery on A frames Max 2 Ton combined"
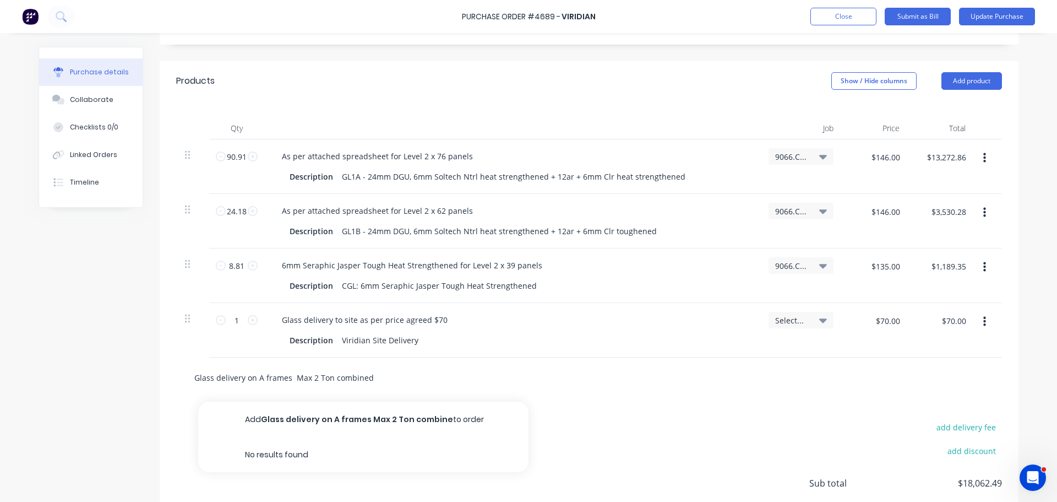
type textarea "x"
type input "Glass delivery on A frames Max 2 Ton combined"
type textarea "x"
type input "Glass delivery on A frames Max 2 Ton combined G"
type textarea "x"
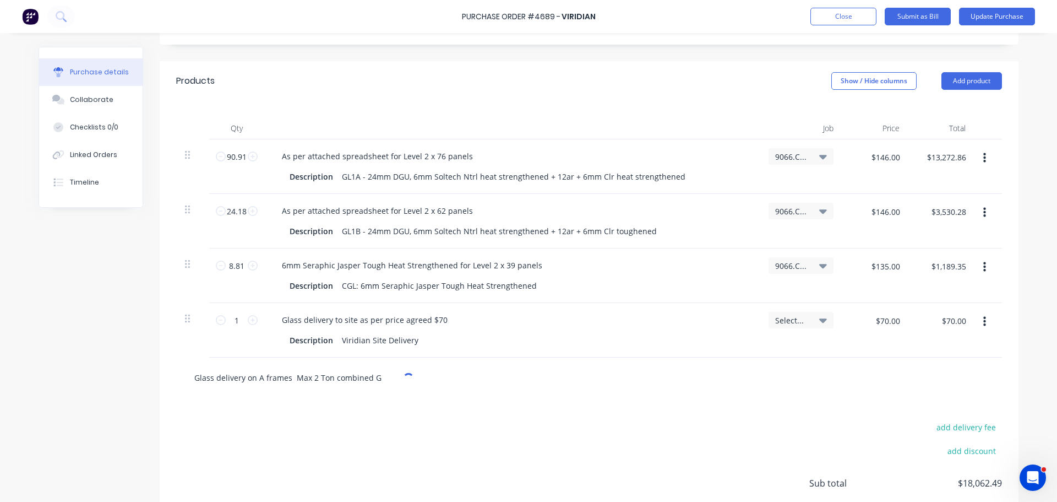
type input "Glass delivery on A frames Max 2 Ton combined Gl"
type textarea "x"
type input "Glass delivery on A frames Max 2 Ton combined Gla"
type textarea "x"
type input "Glass delivery on A frames Max 2 Ton combined Glas"
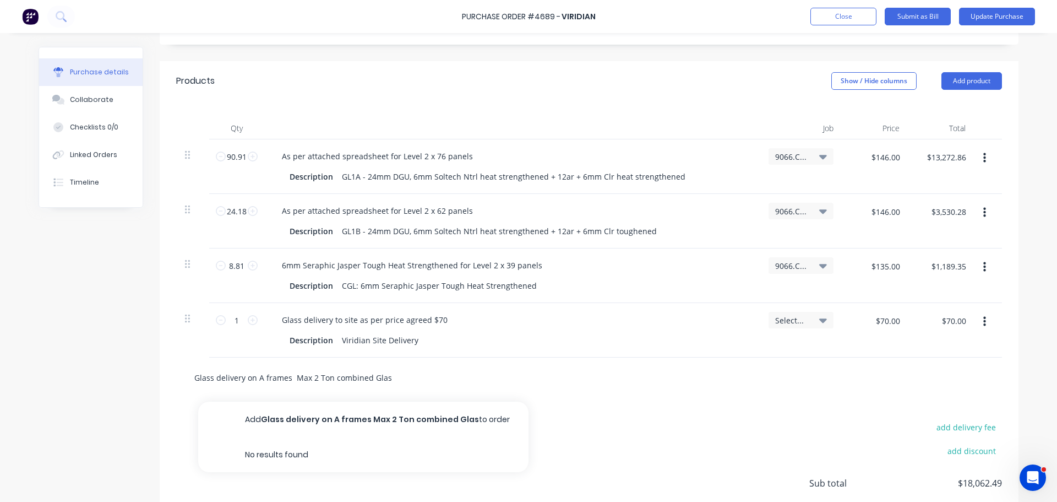
type textarea "x"
type input "Glass delivery on A frames Max 2 Ton combined Glass"
type textarea "x"
type input "Glass delivery on A frames Max 2 Ton combined Glass"
type textarea "x"
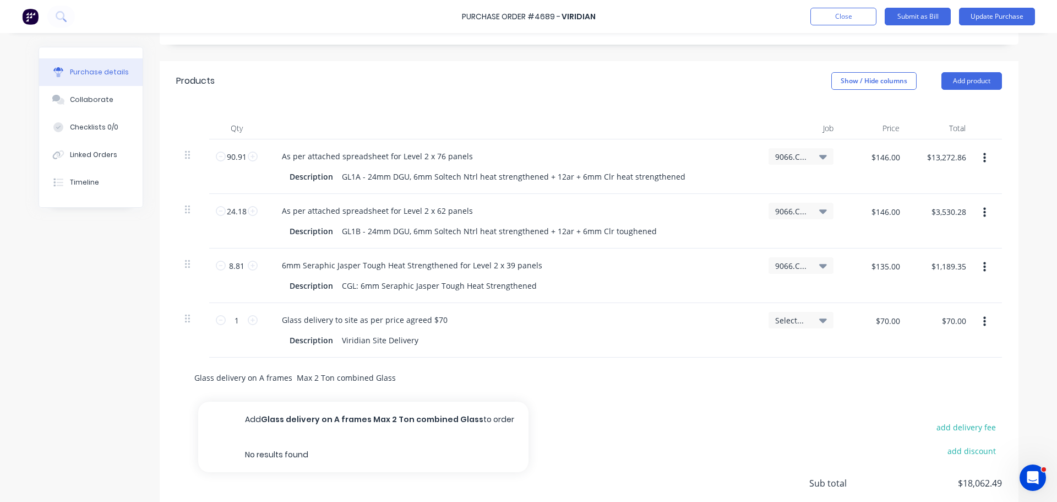
type input "Glass delivery on A frames Max 2 Ton combined Glass a"
type textarea "x"
type input "Glass delivery on A frames Max 2 Ton combined Glass an"
type textarea "x"
type input "Glass delivery on A frames Max 2 Ton combined Glass and"
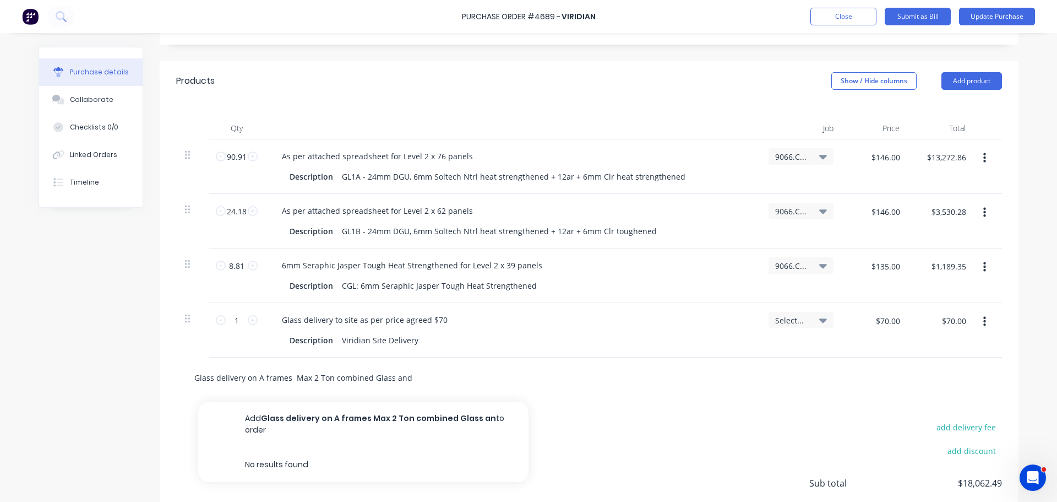
type textarea "x"
type input "Glass delivery on A frames Max 2 Ton combined Glass and"
type textarea "x"
type input "Glass delivery on A frames Max 2 Ton combined Glass and A"
type textarea "x"
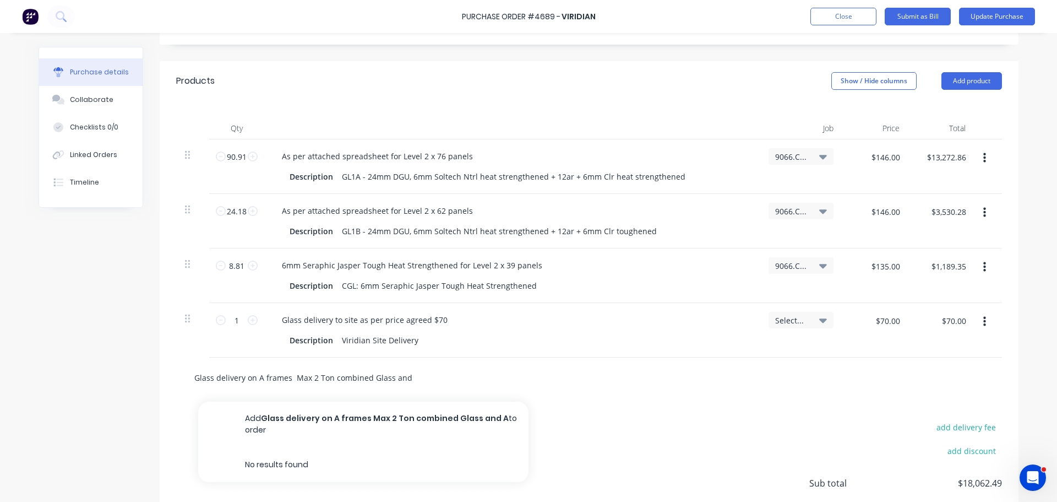
type input "Glass delivery on A frames Max 2 Ton combined Glass and A"
type textarea "x"
type input "Glass delivery on A frames Max 2 Ton combined Glass and A f"
type textarea "x"
type input "Glass delivery on A frames Max 2 Ton combined Glass and A fr"
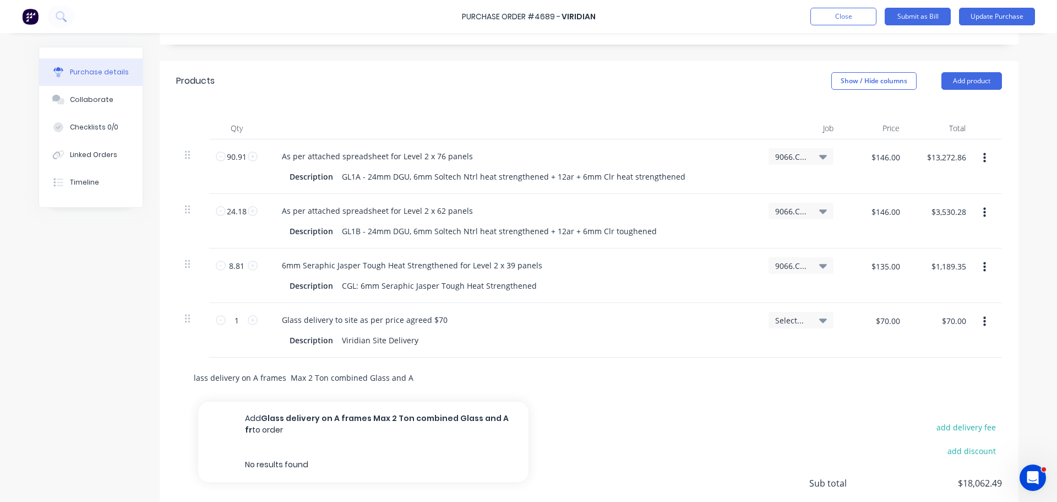
type textarea "x"
type input "Glass delivery on A frames Max 2 Ton combined Glass and A fra"
type textarea "x"
type input "Glass delivery on A frames Max 2 Ton combined Glass and A fram"
type textarea "x"
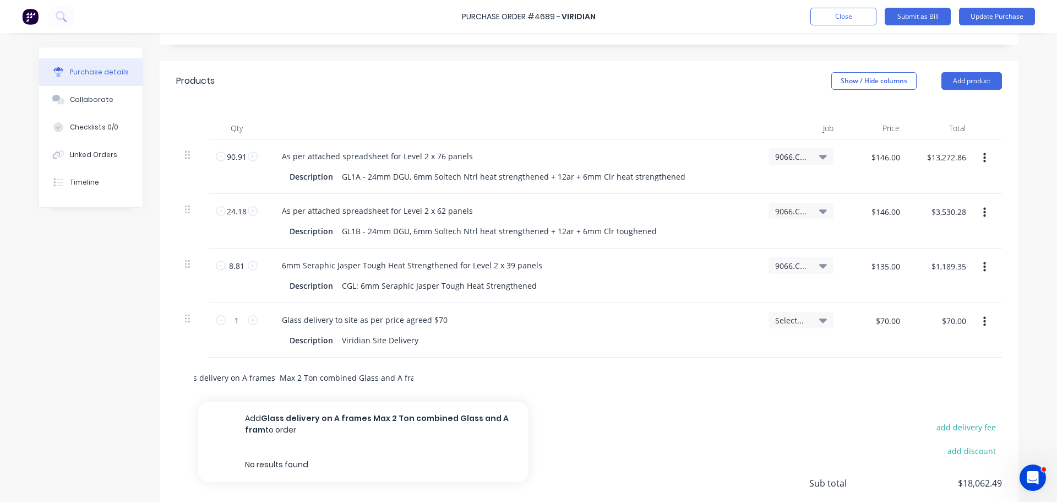
type input "Glass delivery on A frames Max 2 Ton combined Glass and A frame"
click at [194, 374] on input "Glass delivery on A frames Max 2 Ton combined Glass and A frame" at bounding box center [304, 377] width 220 height 22
type textarea "x"
type input "Glass elivery on A frames Max 2 Ton combined Glass and A frame"
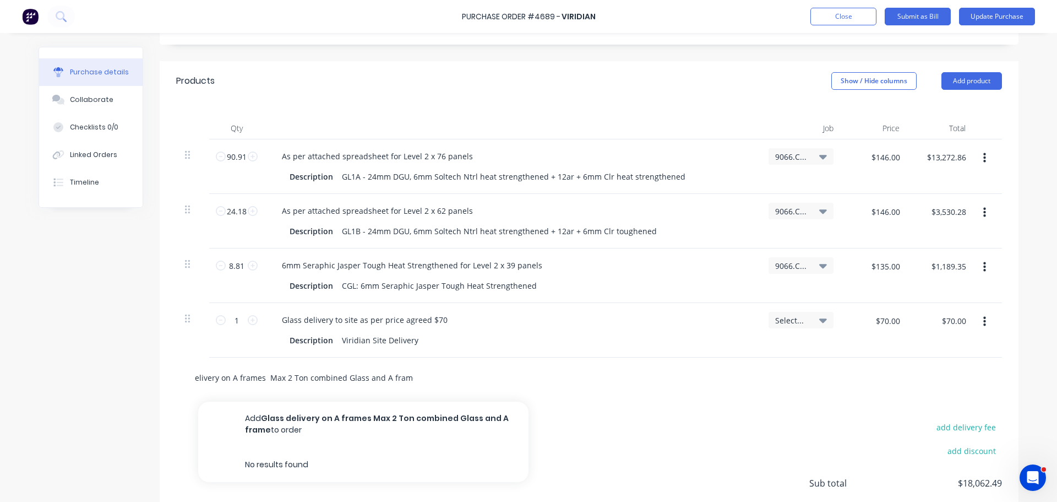
scroll to position [0, 17]
type textarea "x"
type input "Glass delivery on A frames Max 2 Ton combined Glass and A frame"
type textarea "x"
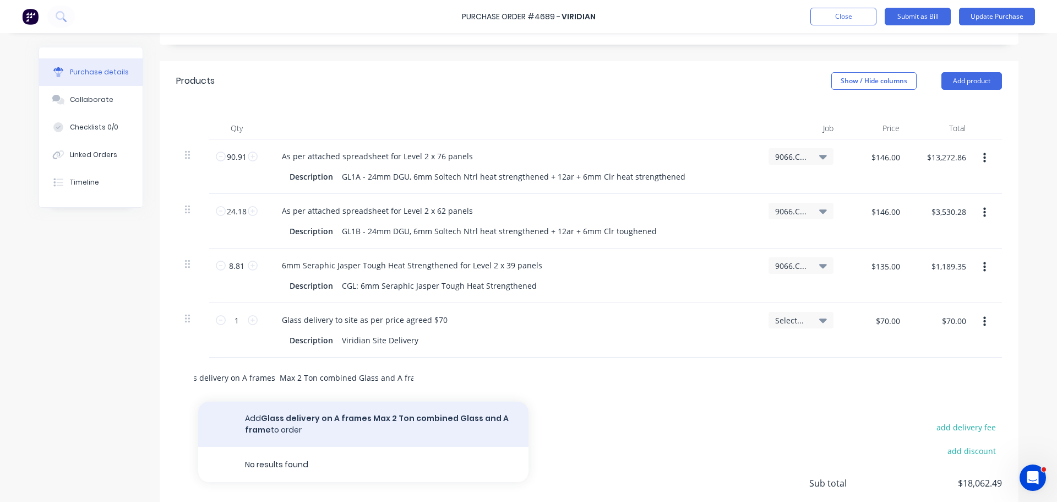
type input "Glass delivery on A frames Max 2 Ton combined Glass and A frame"
click at [314, 421] on button "Add Glass delivery on A frames Max 2 Ton combined Glass and A frame to order" at bounding box center [363, 423] width 330 height 45
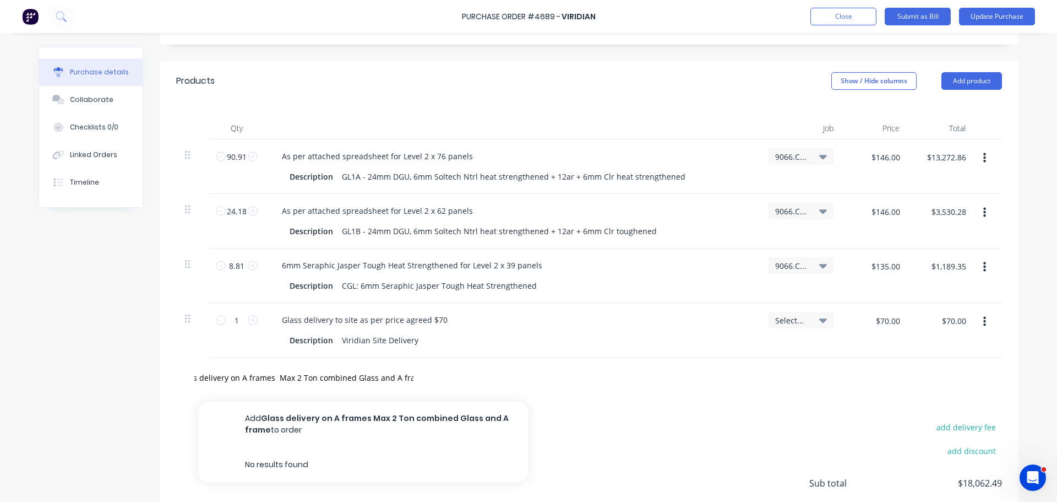
type textarea "x"
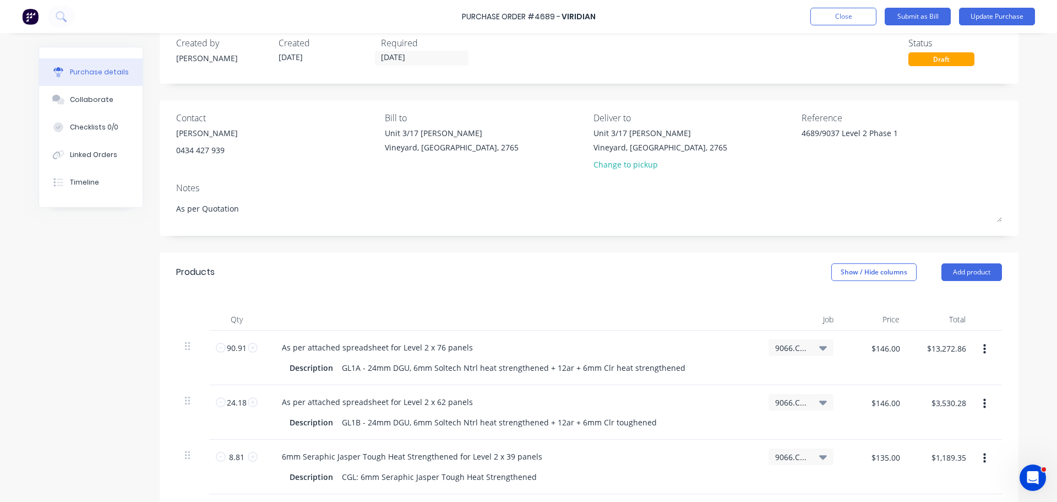
scroll to position [0, 0]
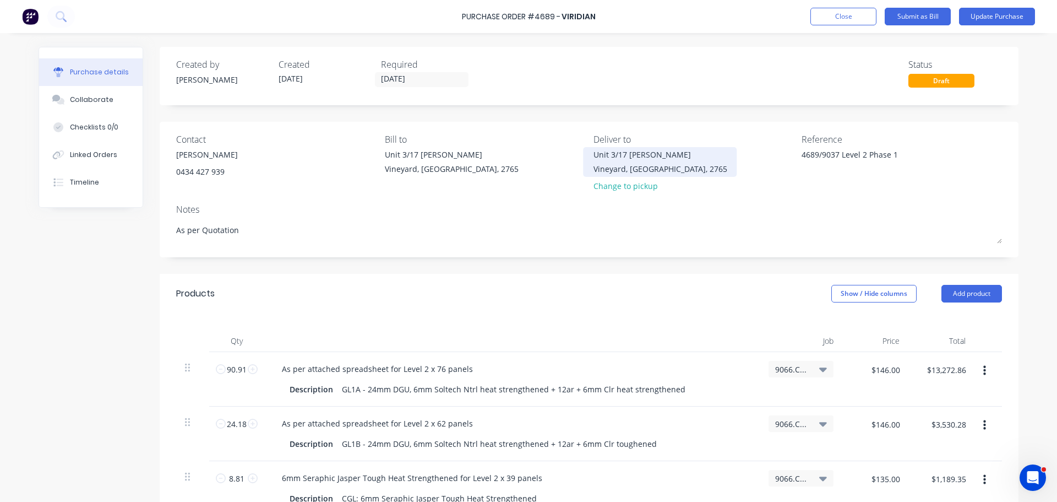
click at [648, 156] on div "Unit 3/17 [PERSON_NAME]" at bounding box center [661, 155] width 134 height 12
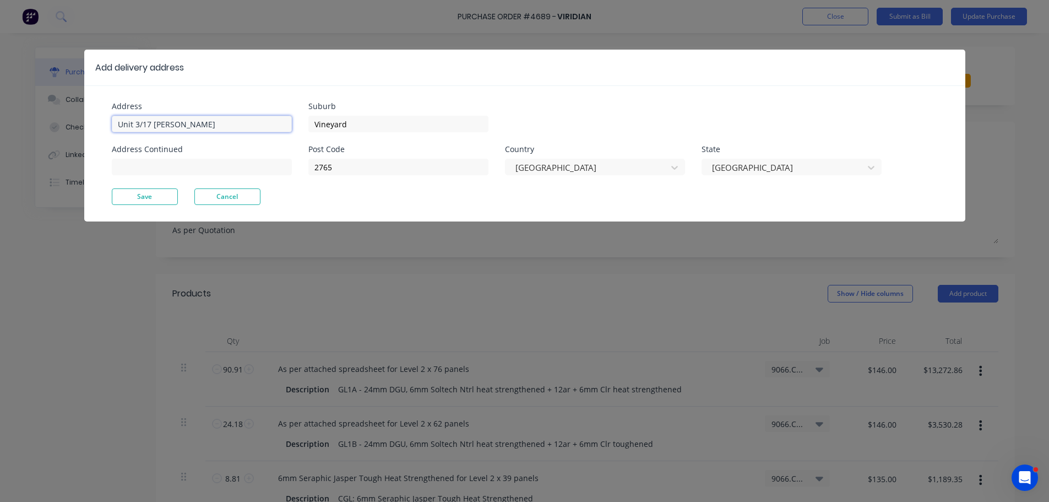
click at [218, 125] on input "Unit 3/17 [PERSON_NAME]" at bounding box center [202, 124] width 180 height 17
type textarea "x"
drag, startPoint x: 173, startPoint y: 125, endPoint x: 79, endPoint y: 125, distance: 94.2
click at [84, 125] on div "Address Unit 3/17 [PERSON_NAME] Address Continued Suburb Vineyard Post Code 276…" at bounding box center [524, 153] width 881 height 136
type input "[PERSON_NAME] College"
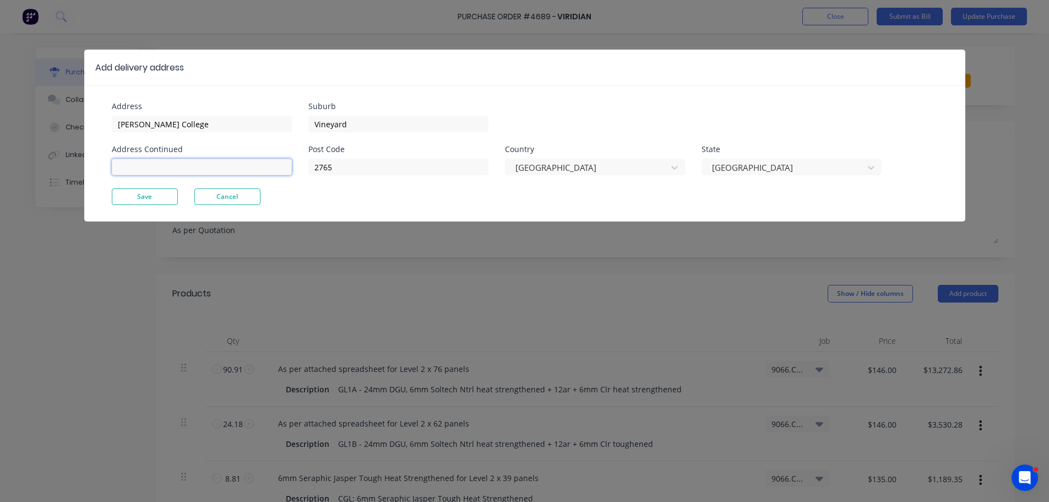
type textarea "x"
click at [129, 165] on input at bounding box center [202, 167] width 180 height 17
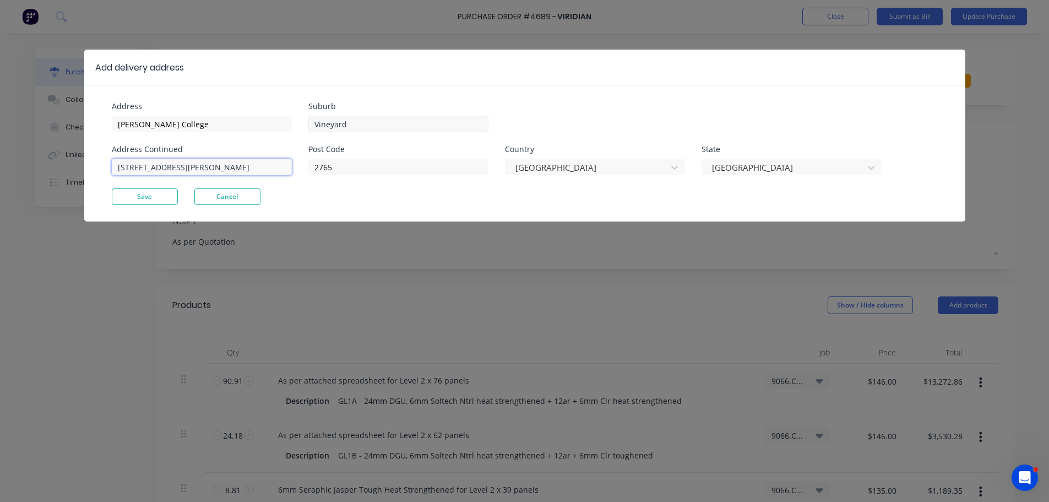
type input "[STREET_ADDRESS][PERSON_NAME]"
type textarea "x"
drag, startPoint x: 348, startPoint y: 123, endPoint x: 309, endPoint y: 126, distance: 39.2
click at [309, 126] on input "Vineyard" at bounding box center [398, 124] width 180 height 17
type input "[GEOGRAPHIC_DATA]"
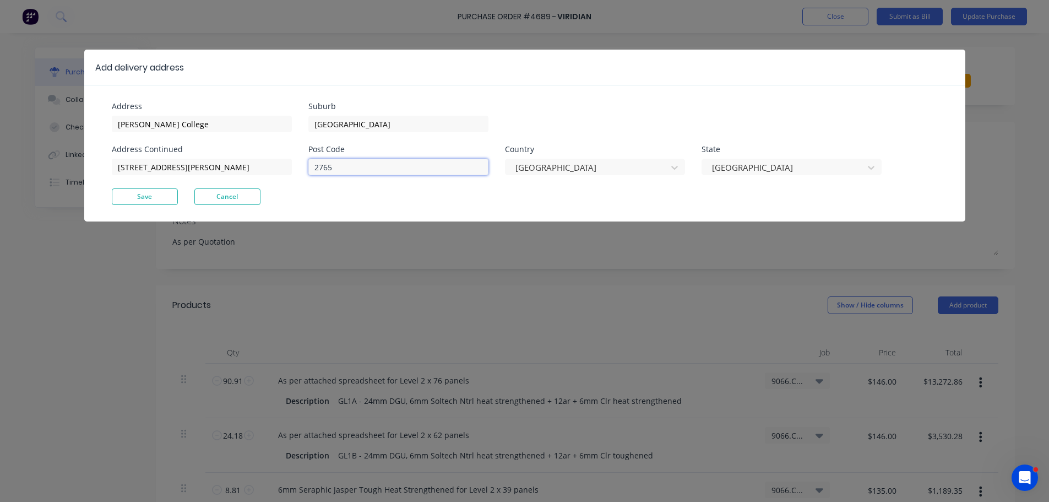
type textarea "x"
drag, startPoint x: 336, startPoint y: 166, endPoint x: 306, endPoint y: 170, distance: 30.5
click at [306, 170] on div "Address [PERSON_NAME][GEOGRAPHIC_DATA] Address Continued [GEOGRAPHIC_DATA][PERS…" at bounding box center [318, 145] width 413 height 86
type input "2155"
click at [156, 189] on button "Save" at bounding box center [145, 196] width 66 height 17
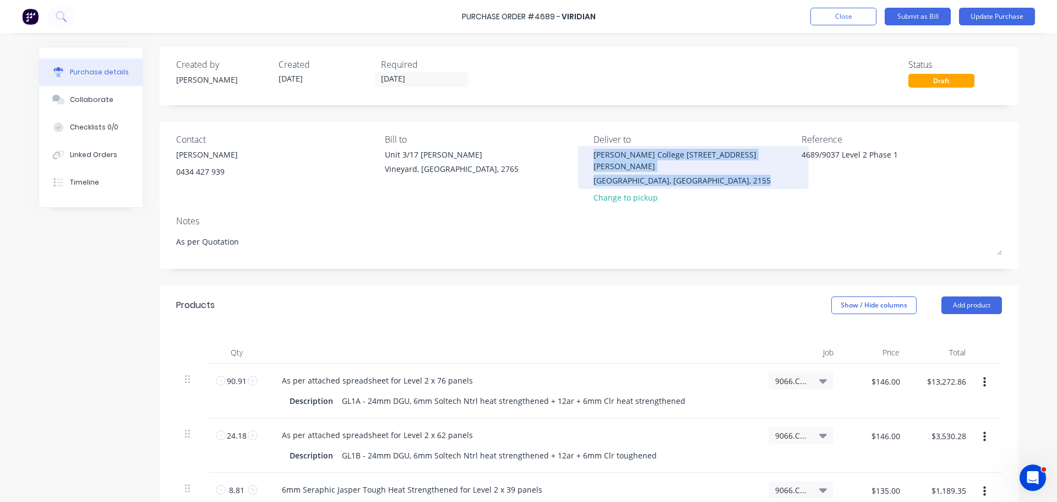
drag, startPoint x: 714, startPoint y: 169, endPoint x: 583, endPoint y: 157, distance: 131.6
click at [594, 157] on div "[PERSON_NAME][GEOGRAPHIC_DATA] [STREET_ADDRESS][PERSON_NAME]" at bounding box center [694, 167] width 200 height 37
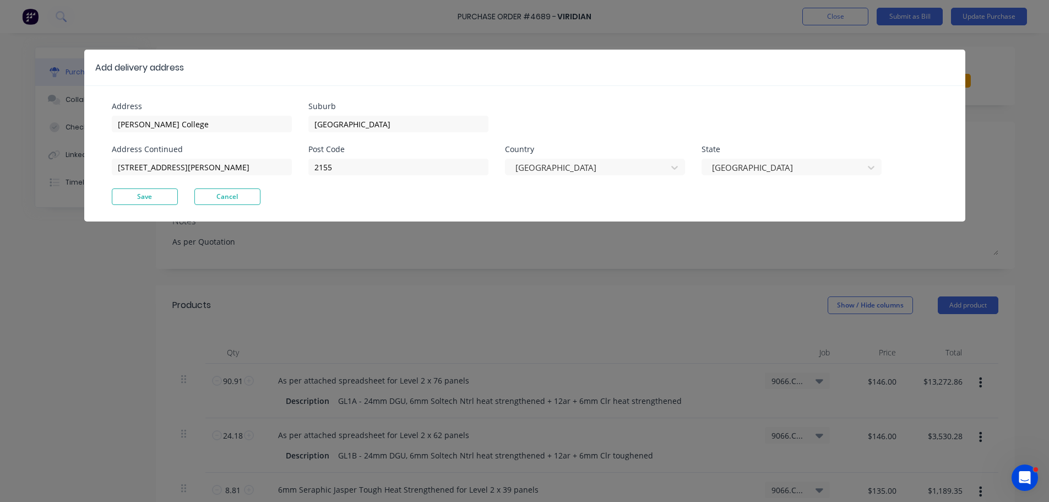
click at [996, 143] on div "Add delivery address Address [PERSON_NAME][GEOGRAPHIC_DATA] Address Continued […" at bounding box center [524, 251] width 1049 height 502
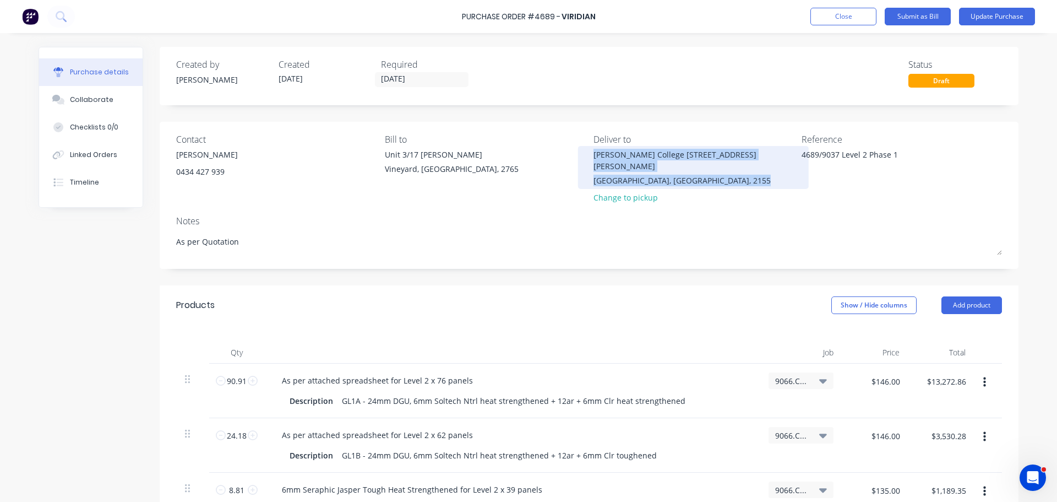
drag, startPoint x: 588, startPoint y: 156, endPoint x: 721, endPoint y: 169, distance: 133.9
click at [721, 169] on div "[PERSON_NAME][GEOGRAPHIC_DATA] [STREET_ADDRESS][PERSON_NAME]" at bounding box center [694, 167] width 200 height 37
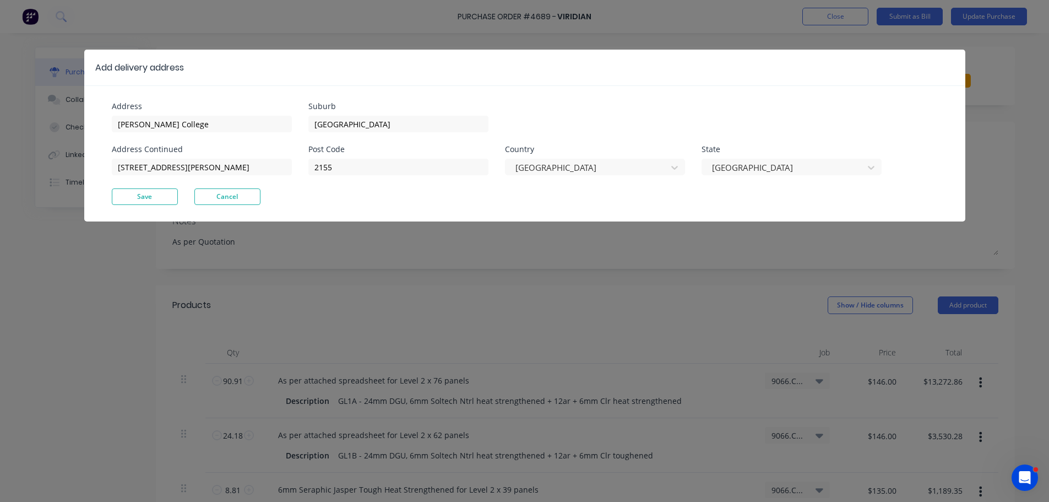
click at [997, 181] on div "Add delivery address Address [PERSON_NAME][GEOGRAPHIC_DATA] Address Continued […" at bounding box center [524, 251] width 1049 height 502
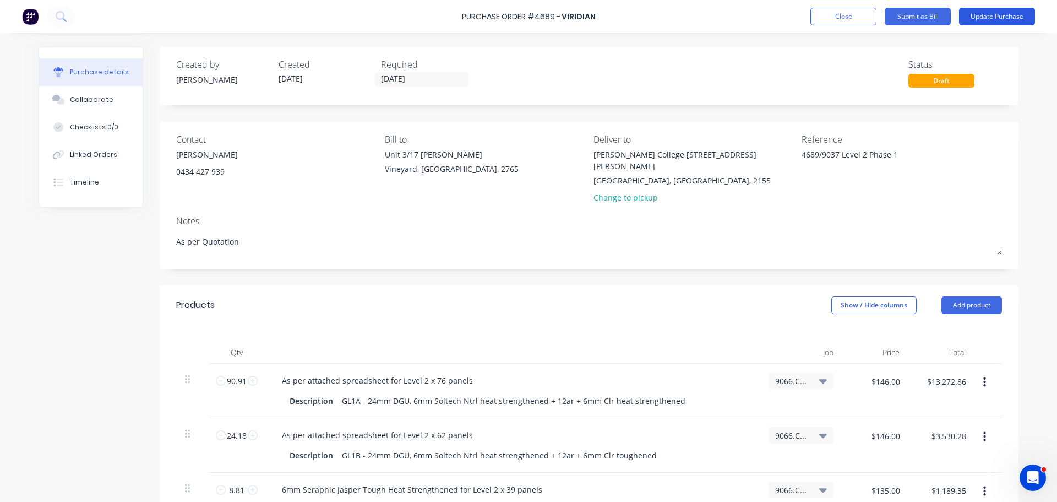
click at [988, 11] on button "Update Purchase" at bounding box center [997, 17] width 76 height 18
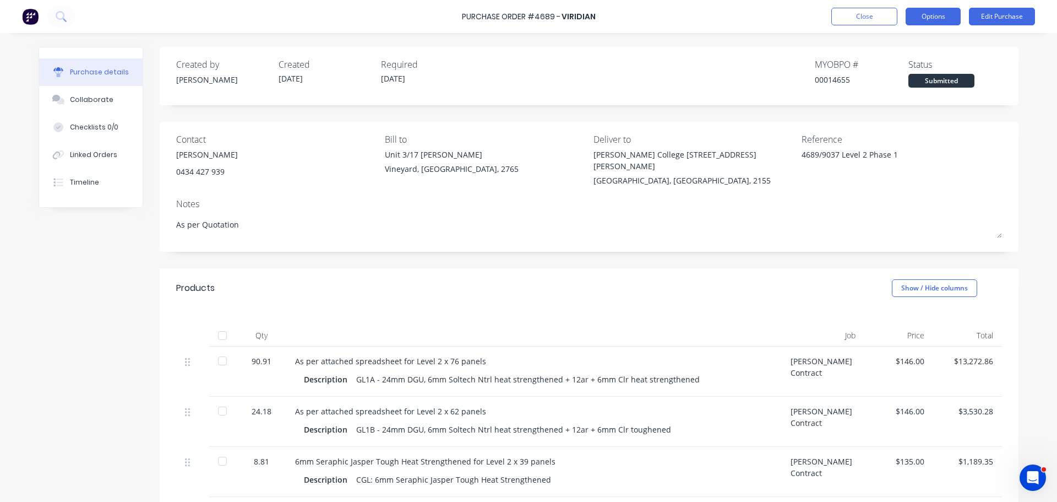
click at [937, 13] on button "Options" at bounding box center [933, 17] width 55 height 18
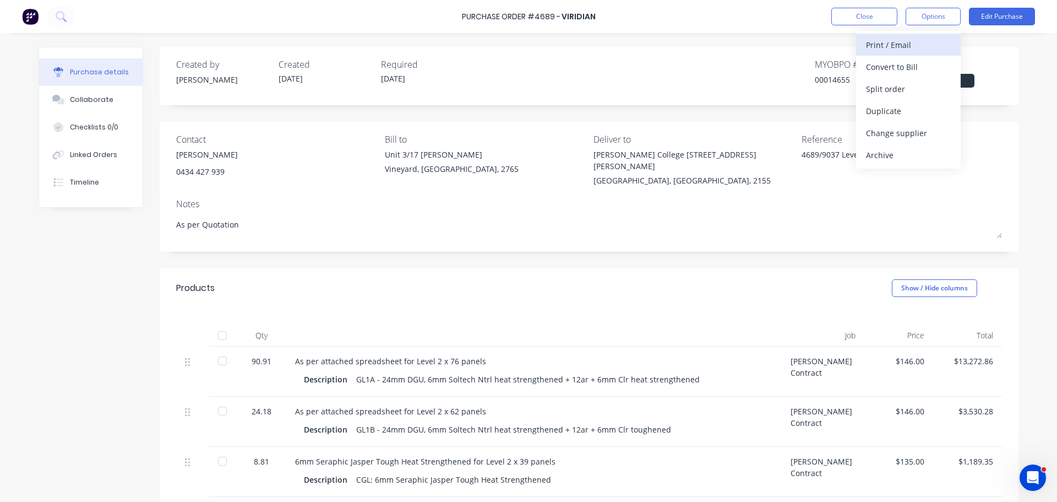
click at [880, 46] on div "Print / Email" at bounding box center [908, 45] width 85 height 16
click at [876, 66] on div "With pricing" at bounding box center [908, 67] width 85 height 16
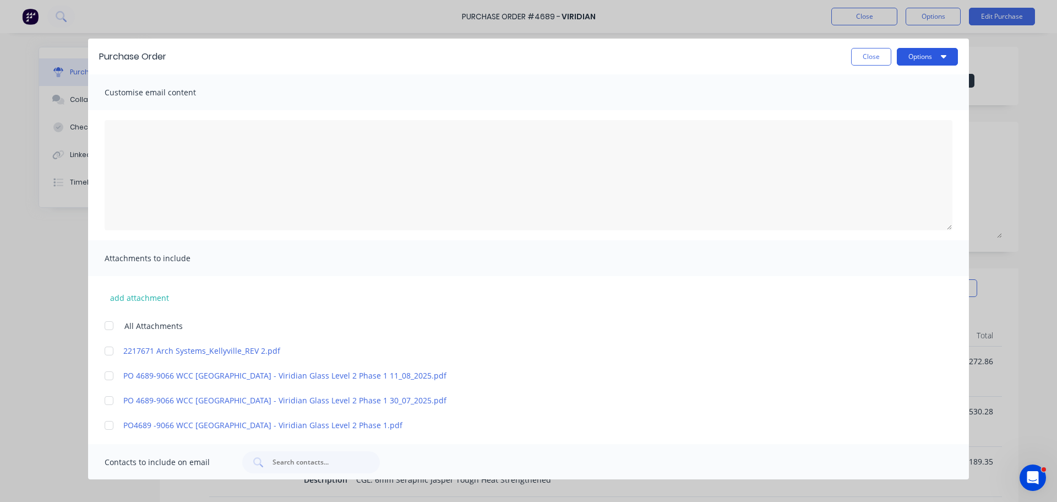
click at [905, 53] on button "Options" at bounding box center [927, 57] width 61 height 18
click at [878, 82] on div "Print" at bounding box center [905, 85] width 85 height 16
click at [108, 351] on div at bounding box center [109, 351] width 22 height 22
click at [107, 376] on div at bounding box center [109, 376] width 22 height 22
type textarea "x"
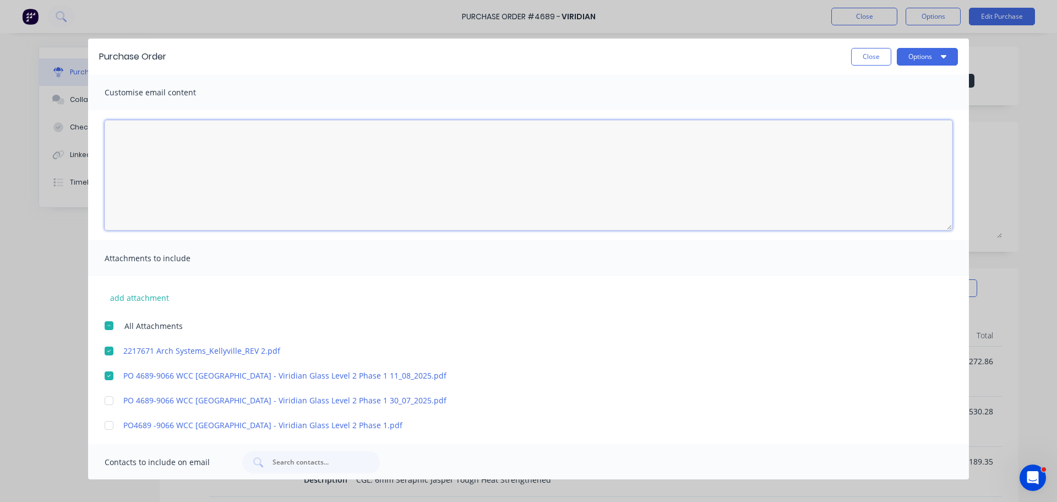
click at [160, 134] on textarea "[DATE]" at bounding box center [529, 175] width 848 height 110
click at [594, 138] on textarea "Please confirm eta for delivery and Note the Max weight per A frame of 2 ton or…" at bounding box center [529, 175] width 848 height 110
type textarea "Please confirm eta for delivery and Note the Max weight per A frame of 2 ton or…"
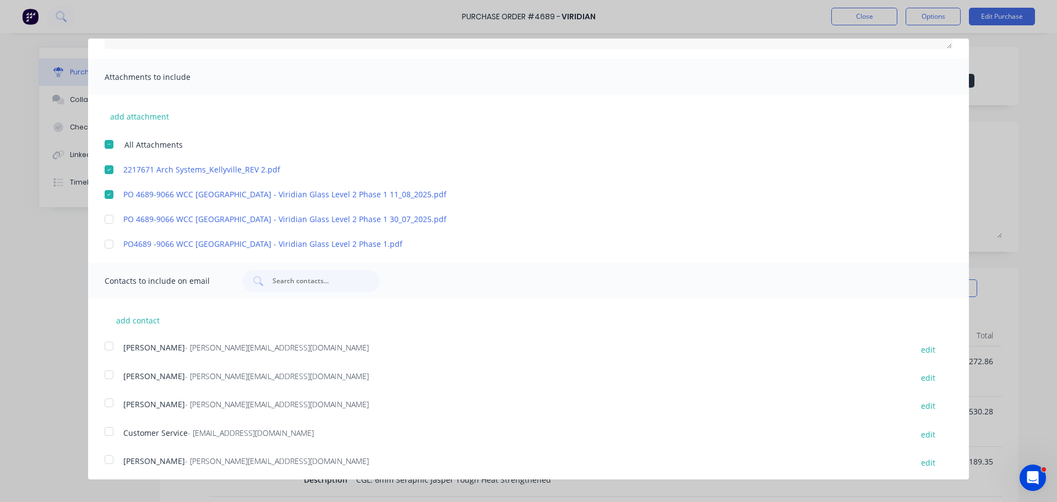
scroll to position [185, 0]
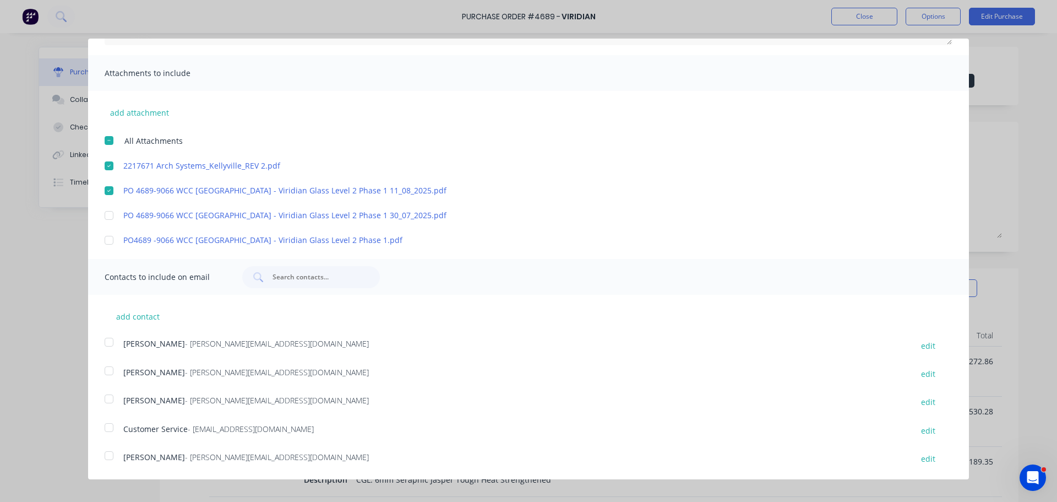
click at [108, 453] on div at bounding box center [109, 455] width 22 height 22
click at [108, 425] on div at bounding box center [109, 427] width 22 height 22
click at [107, 341] on div at bounding box center [109, 342] width 22 height 22
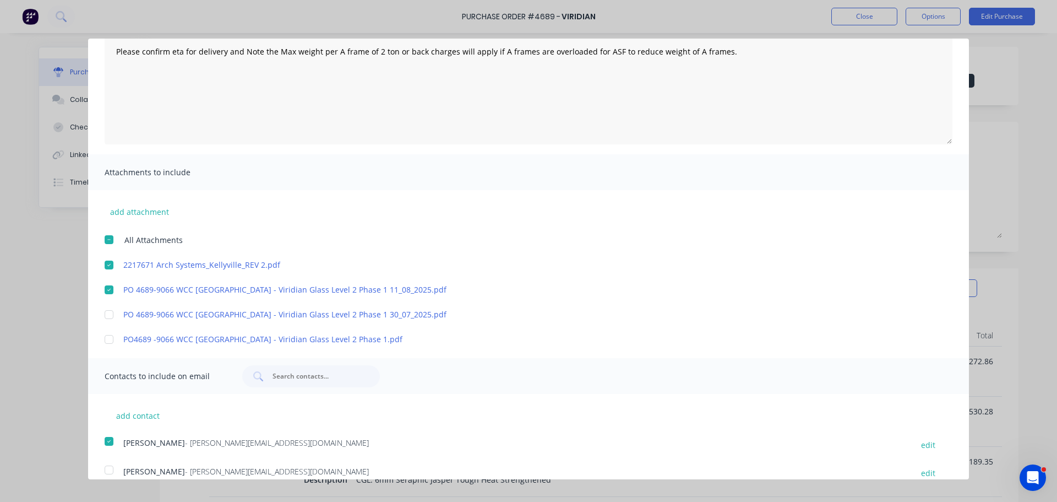
scroll to position [0, 0]
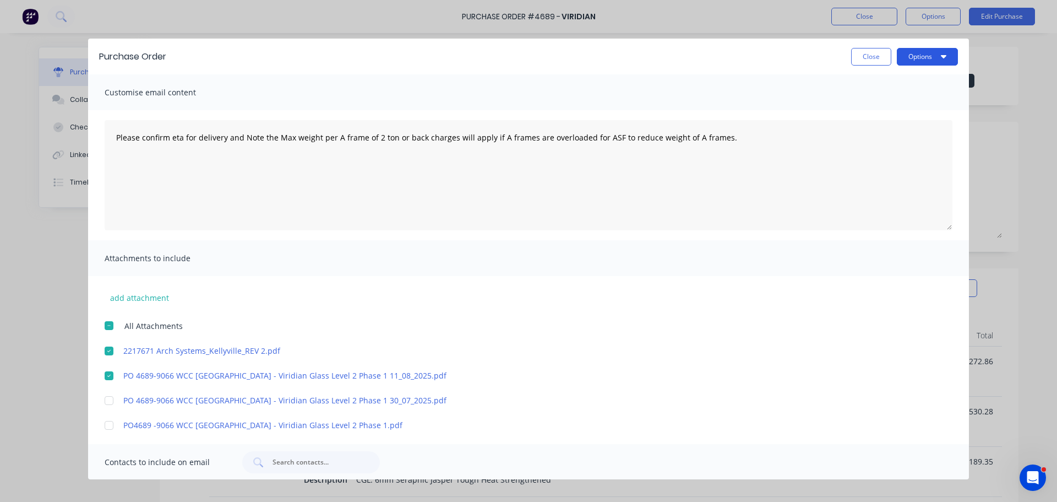
click at [917, 58] on button "Options" at bounding box center [927, 57] width 61 height 18
click at [866, 105] on div "Email" at bounding box center [905, 107] width 85 height 16
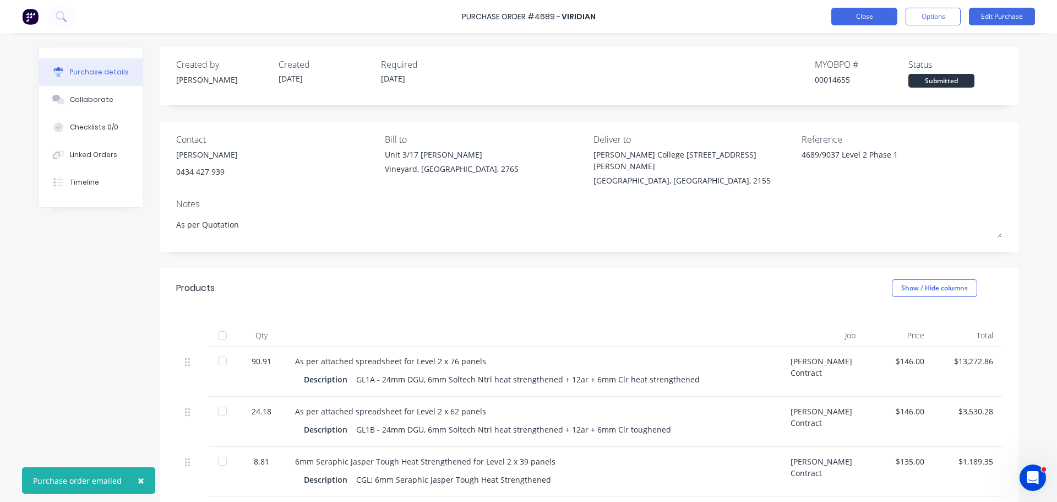
click at [869, 15] on button "Close" at bounding box center [865, 17] width 66 height 18
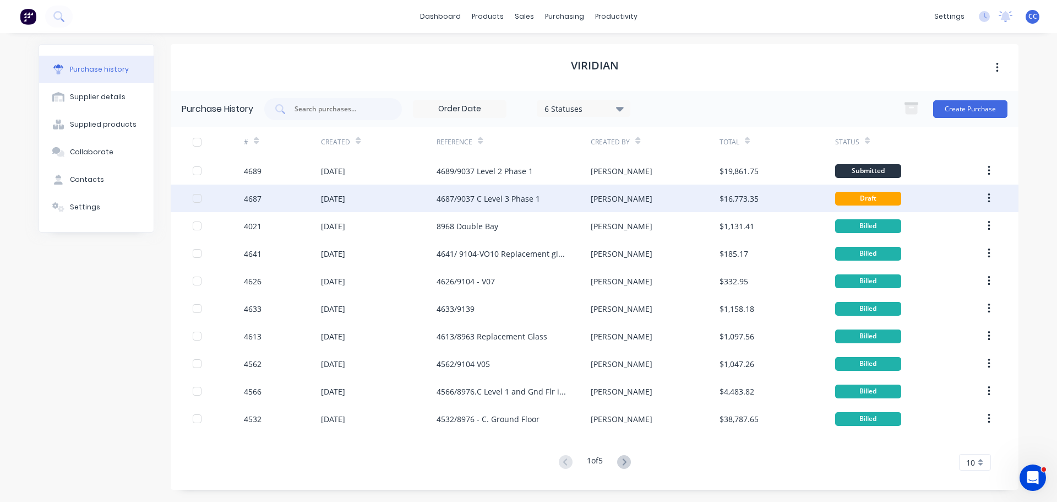
click at [481, 199] on div "4687/9037 C Level 3 Phase 1" at bounding box center [489, 199] width 104 height 12
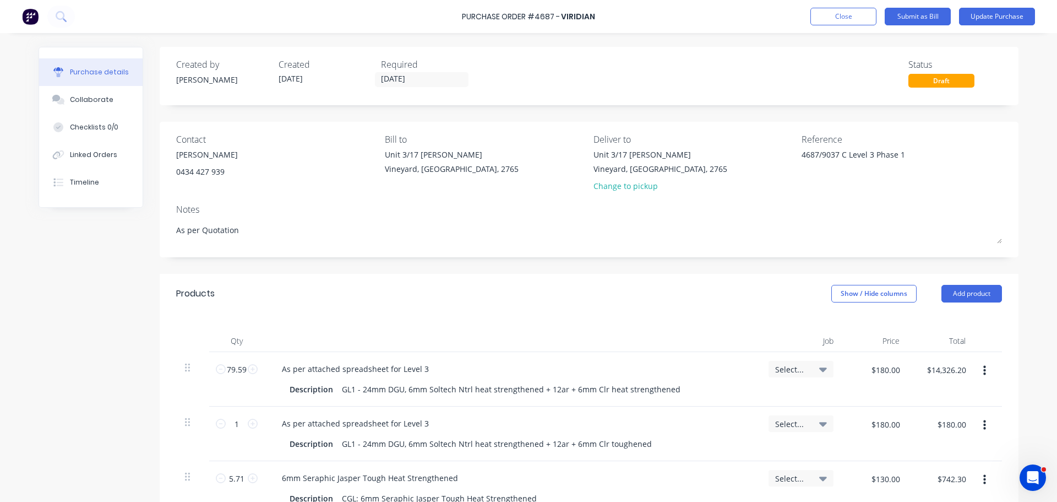
type textarea "x"
